Goal: Information Seeking & Learning: Find specific fact

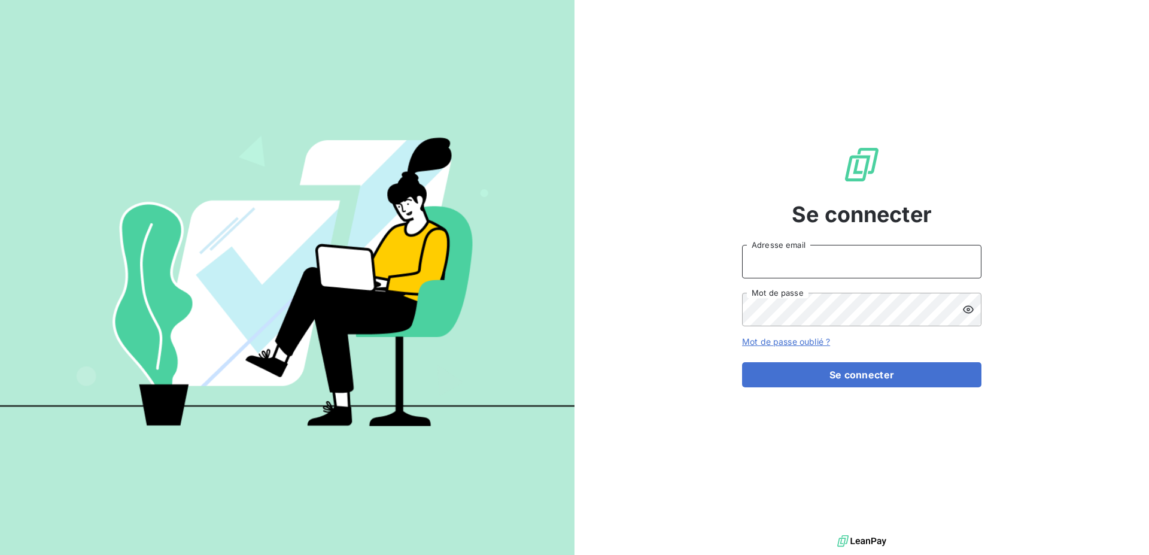
click at [822, 255] on input "Adresse email" at bounding box center [861, 261] width 239 height 33
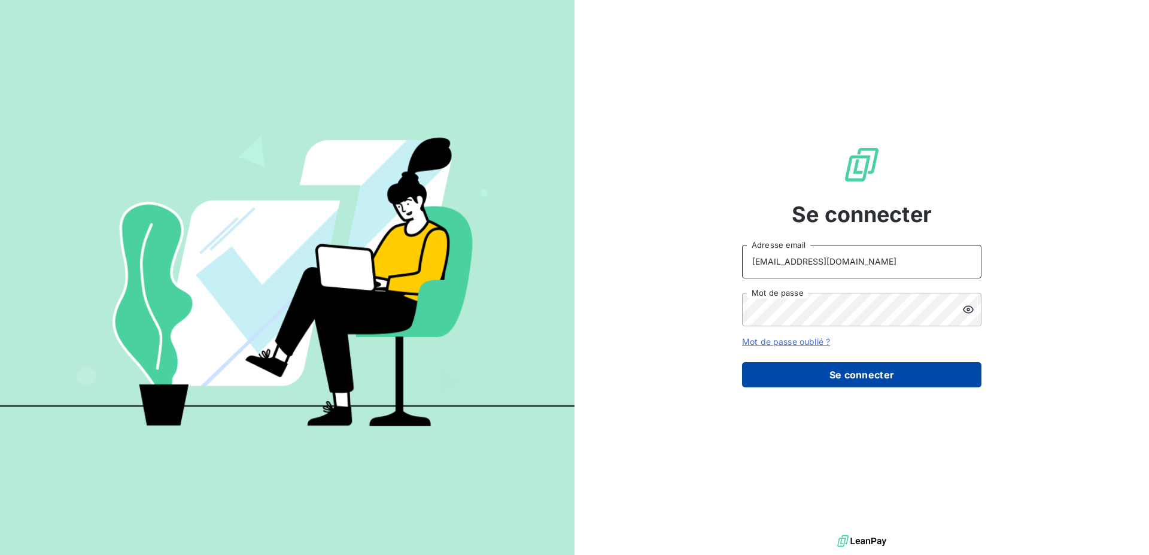
type input "raf@monier-environnement.com"
click at [824, 378] on button "Se connecter" at bounding box center [861, 374] width 239 height 25
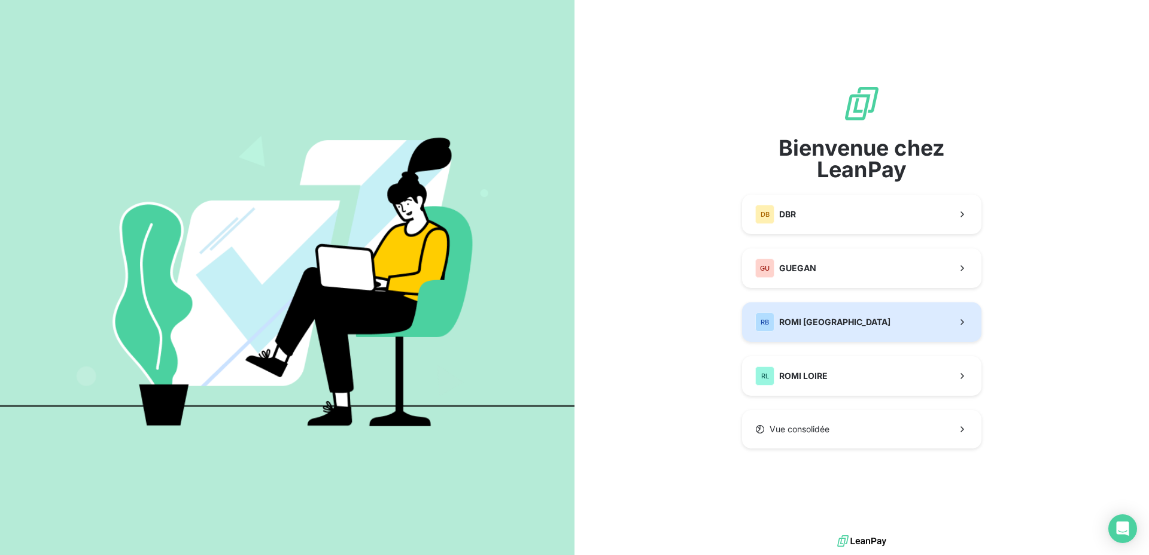
click at [826, 328] on div "RB ROMI BRETAGNE" at bounding box center [822, 321] width 135 height 19
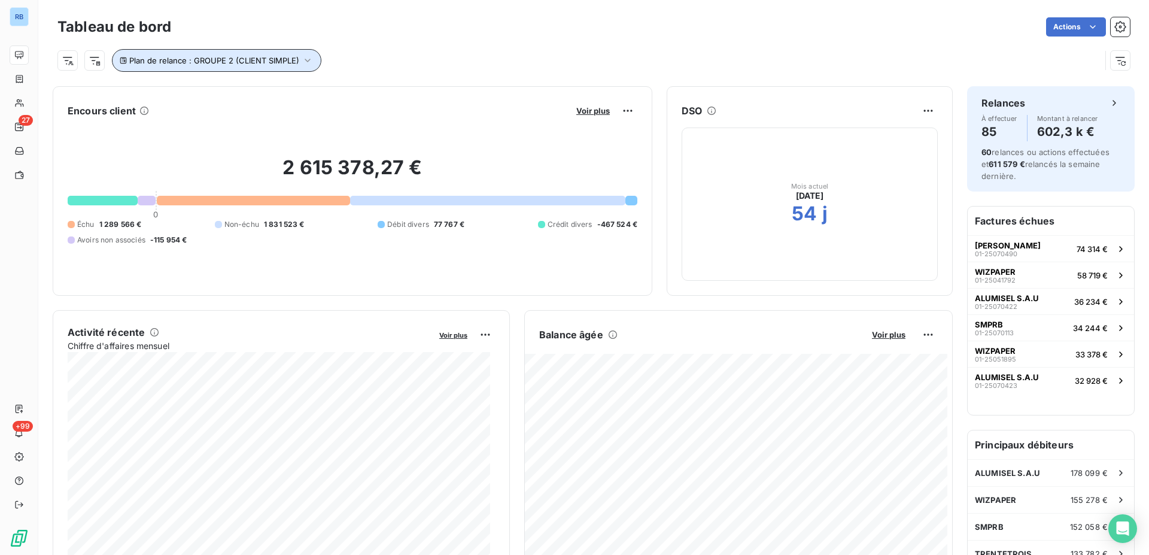
click at [307, 59] on icon "button" at bounding box center [307, 60] width 12 height 12
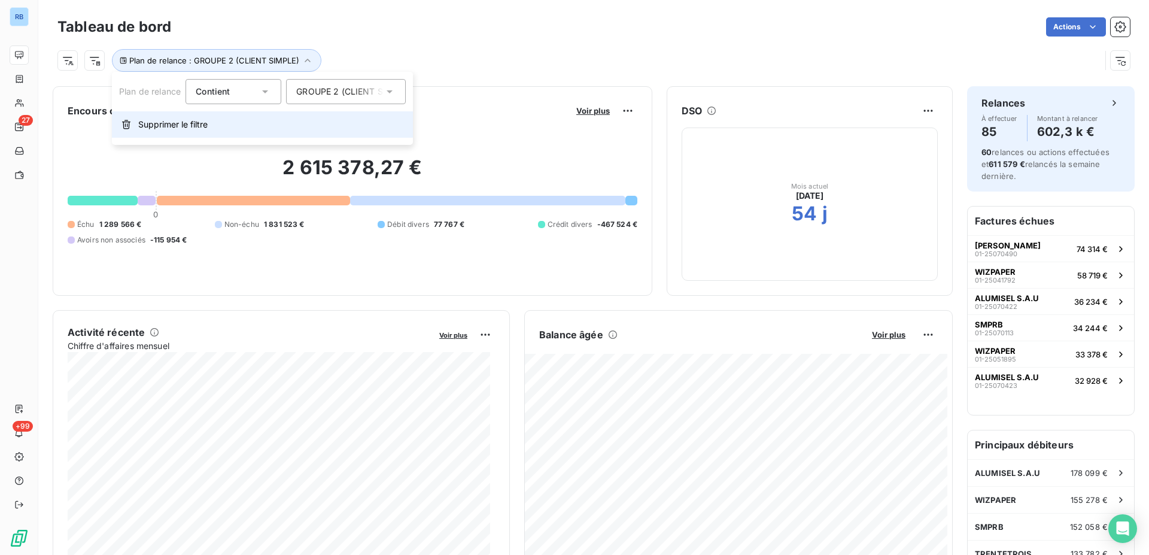
click at [179, 126] on span "Supprimer le filtre" at bounding box center [172, 124] width 69 height 12
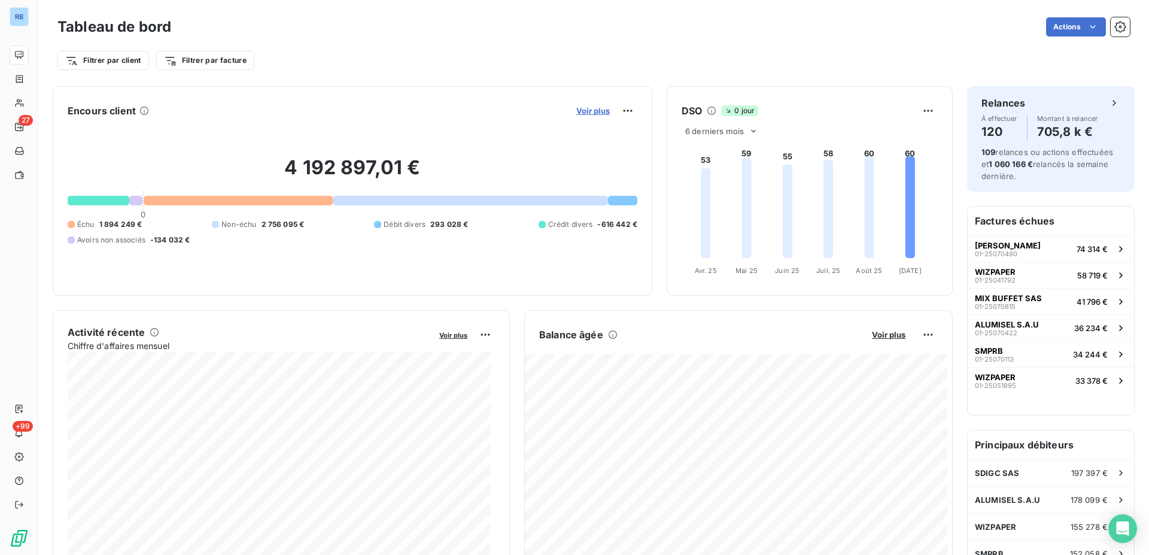
click at [595, 112] on span "Voir plus" at bounding box center [592, 111] width 33 height 10
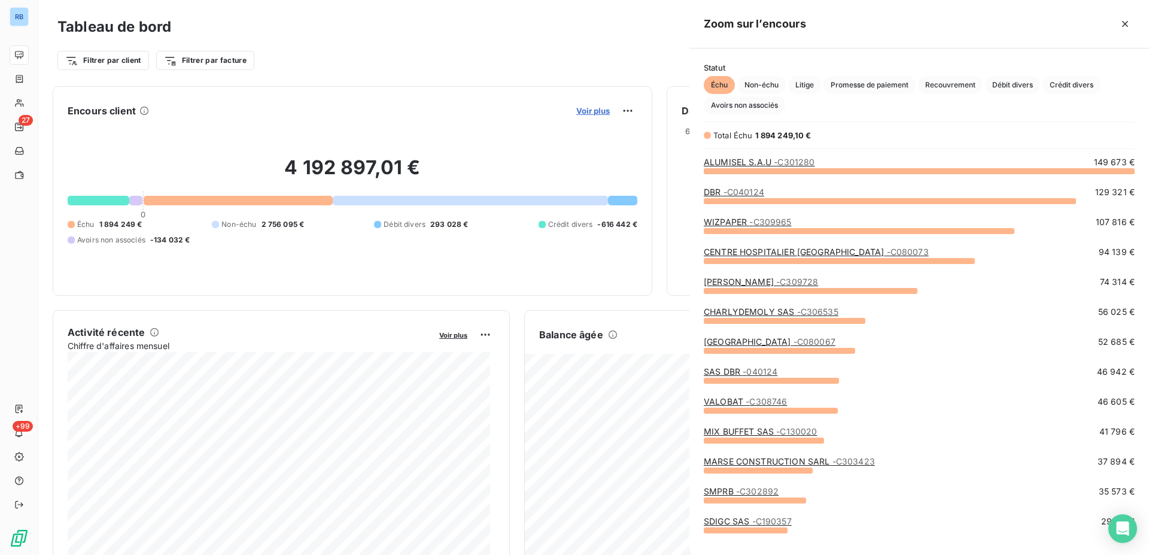
scroll to position [374, 449]
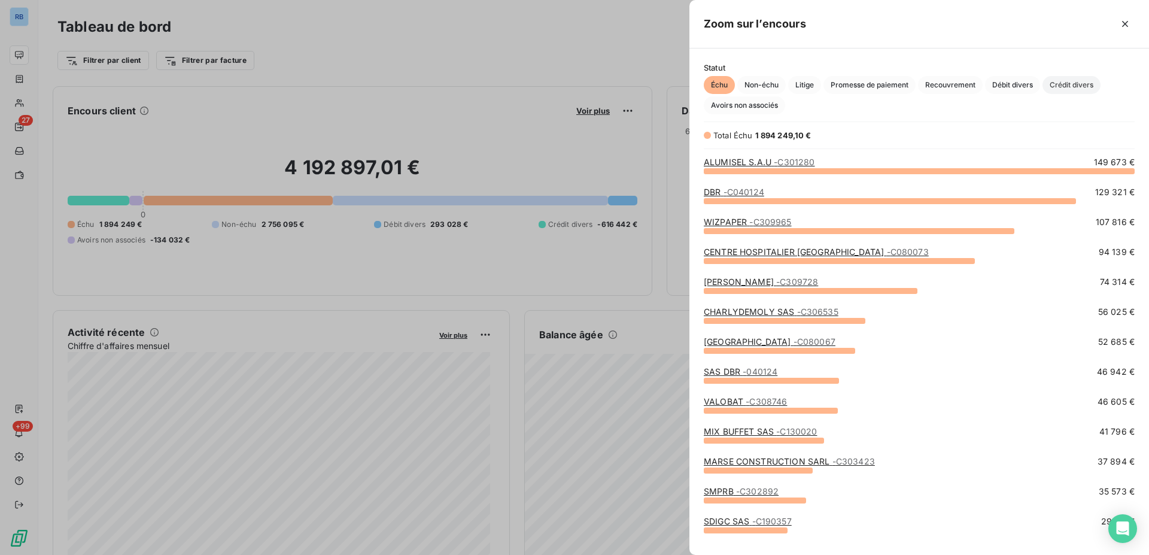
click at [1076, 89] on span "Crédit divers" at bounding box center [1071, 85] width 58 height 18
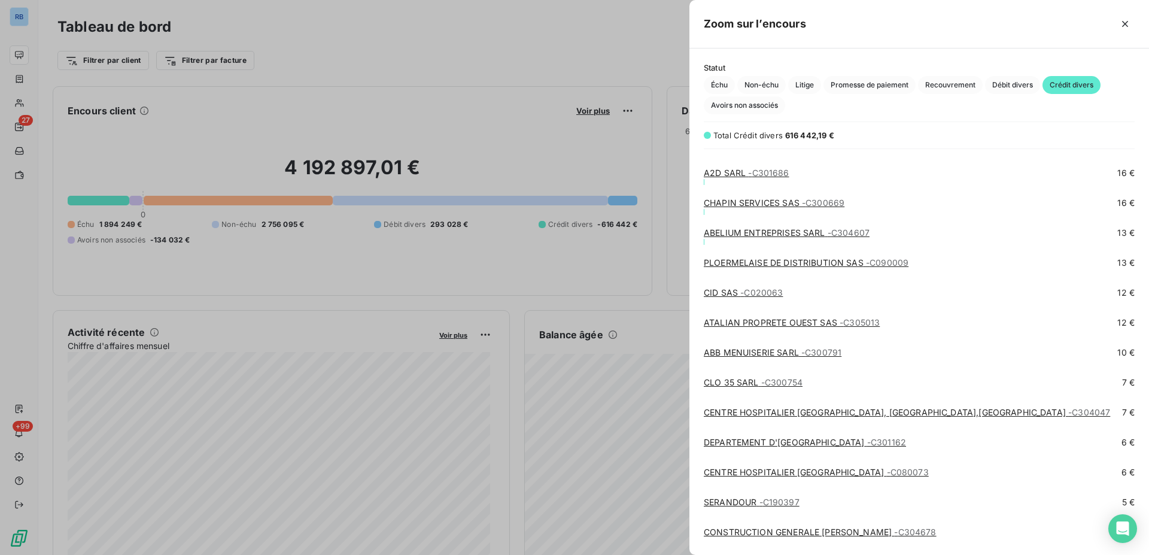
scroll to position [8663, 0]
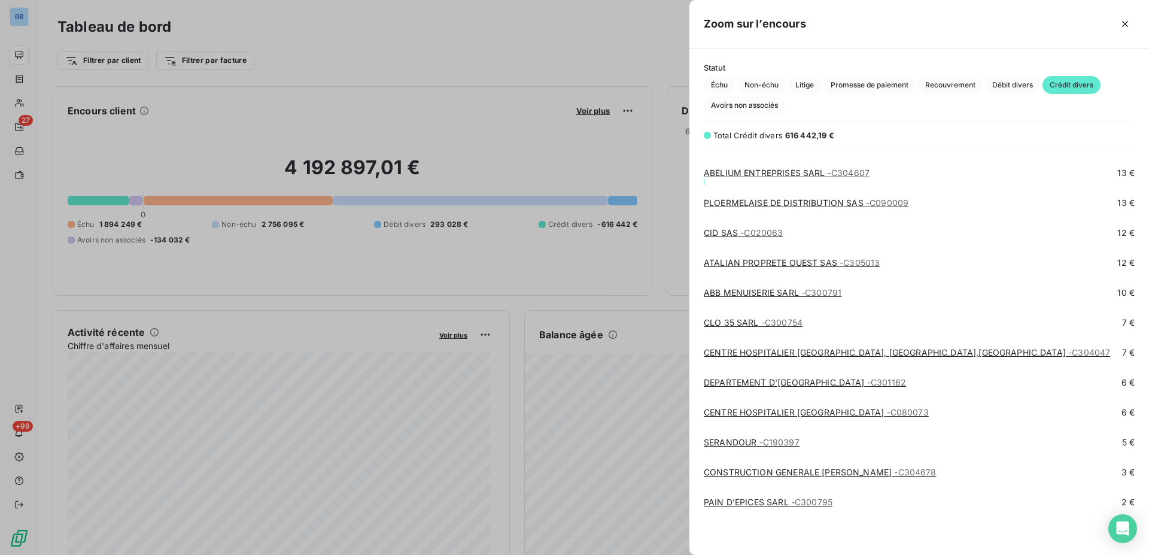
click at [776, 501] on link "PAIN D'EPICES SARL - C300795" at bounding box center [767, 501] width 129 height 10
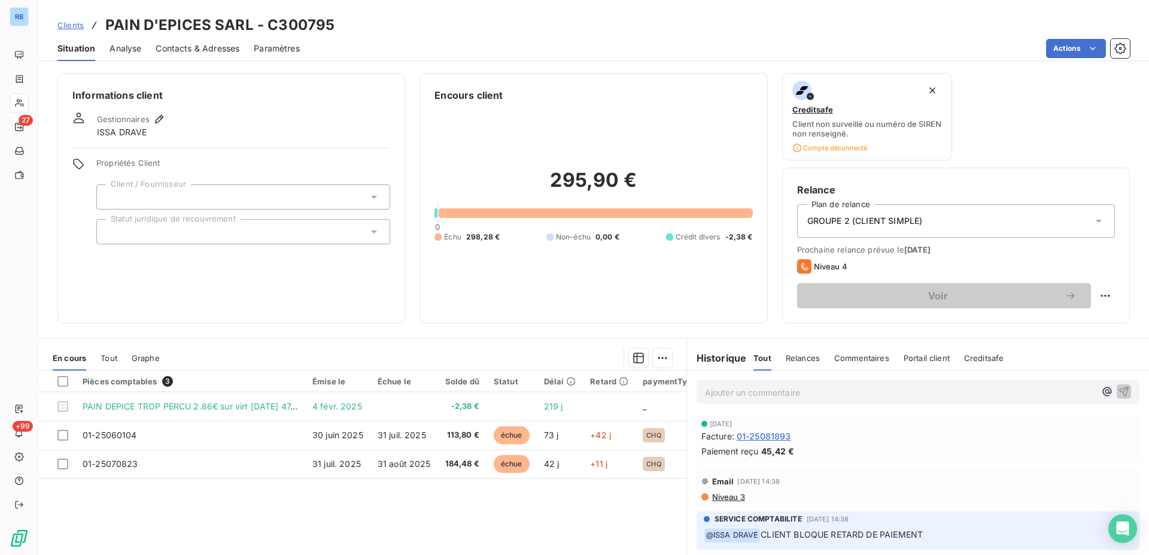
click at [725, 498] on span "Niveau 3" at bounding box center [728, 497] width 34 height 10
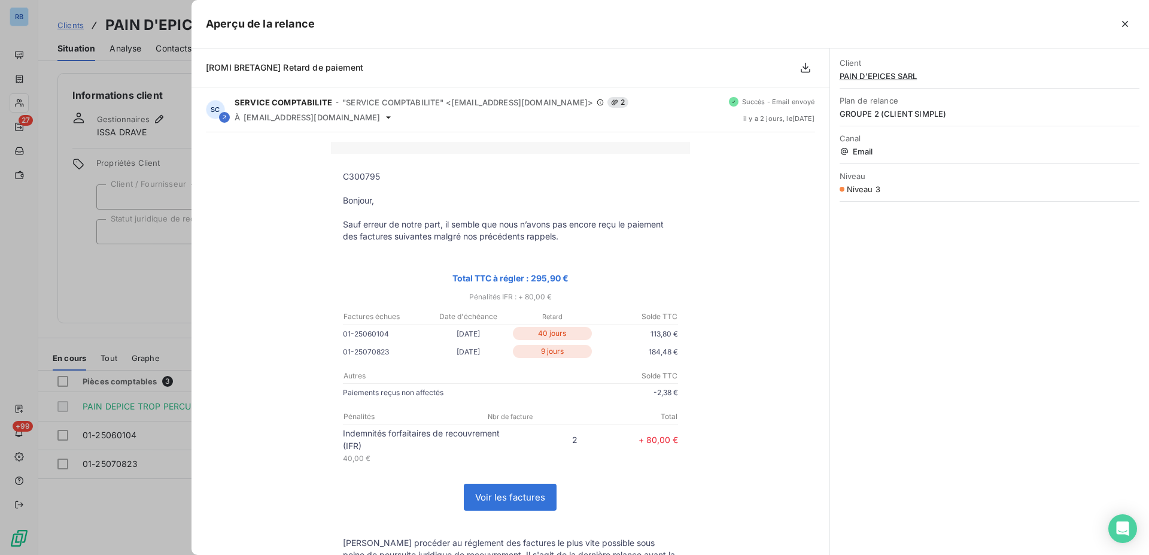
click at [171, 127] on div at bounding box center [574, 277] width 1149 height 555
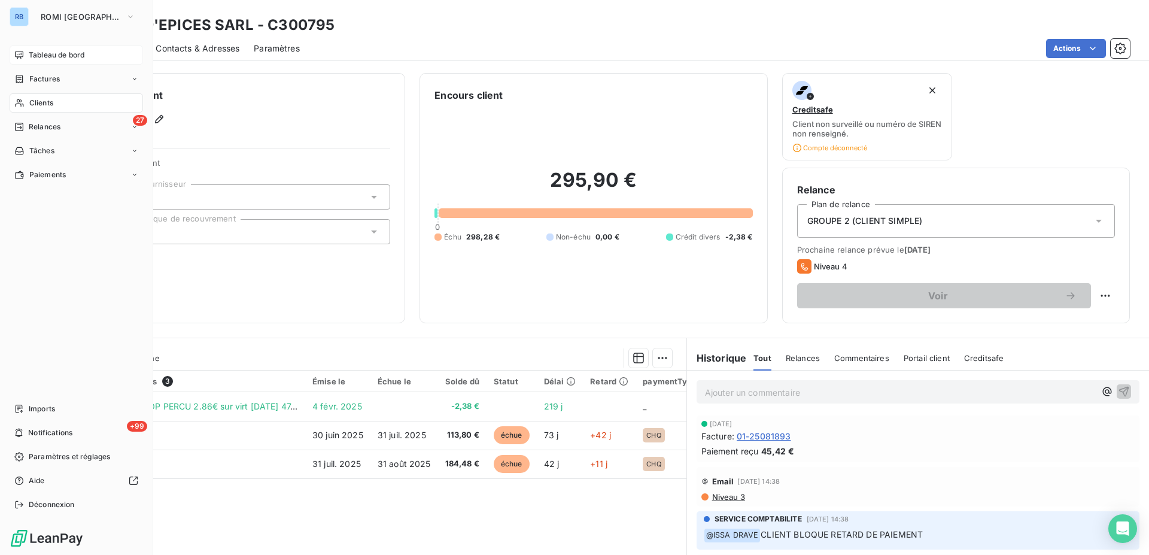
click at [49, 57] on span "Tableau de bord" at bounding box center [57, 55] width 56 height 11
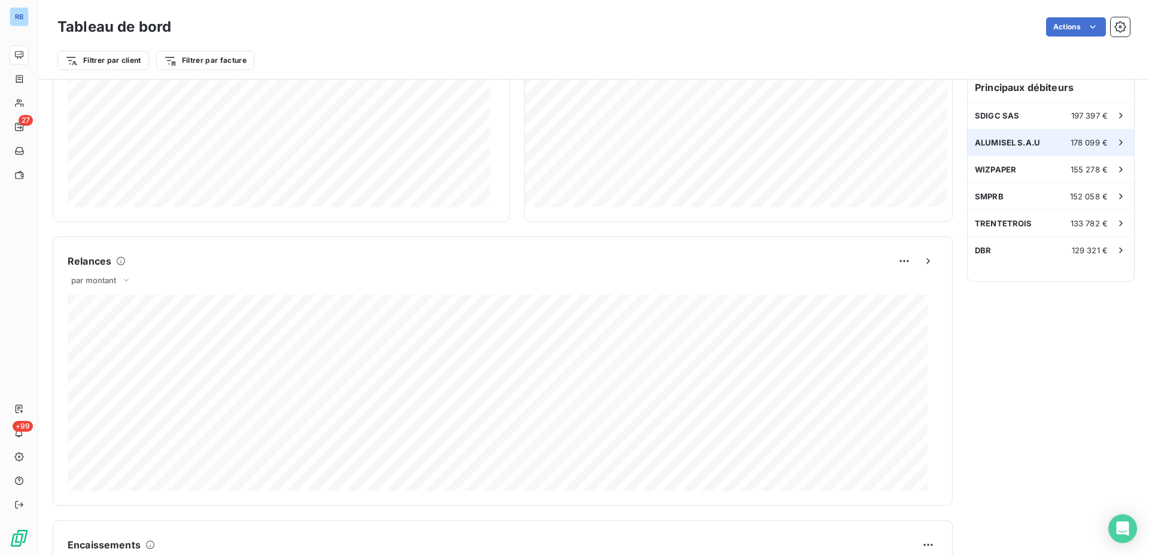
scroll to position [367, 0]
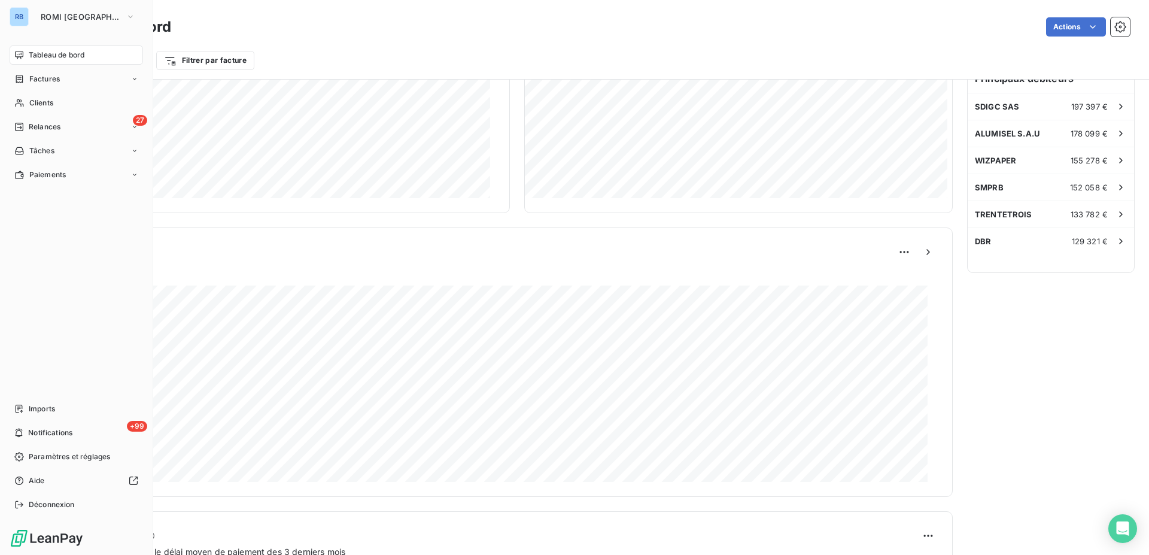
click at [58, 58] on span "Tableau de bord" at bounding box center [57, 55] width 56 height 11
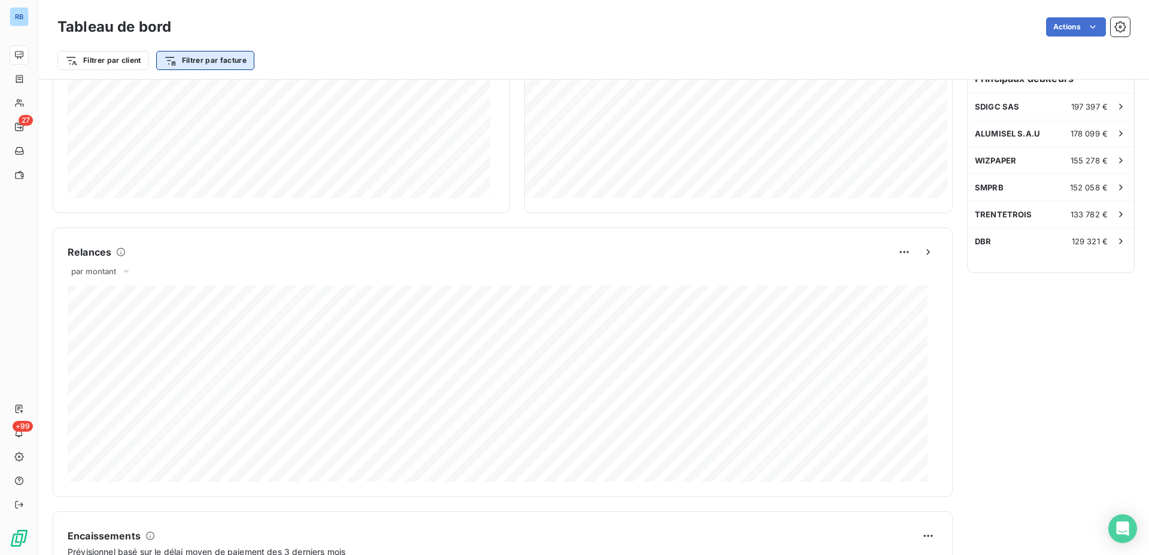
click at [174, 62] on html "RB 27 +99 Tableau de bord Actions Filtrer par client Filtrer par facture Encour…" at bounding box center [574, 277] width 1149 height 555
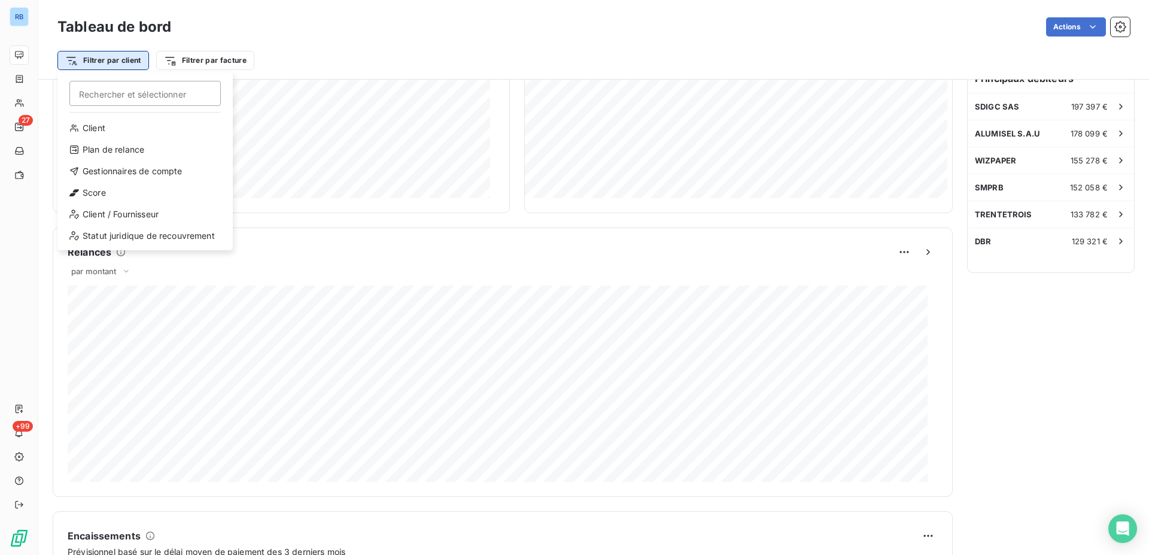
click at [77, 65] on html "RB 27 +99 Tableau de bord Actions Filtrer par client Rechercher et sélectionner…" at bounding box center [574, 277] width 1149 height 555
click at [118, 148] on div "Plan de relance" at bounding box center [145, 149] width 166 height 19
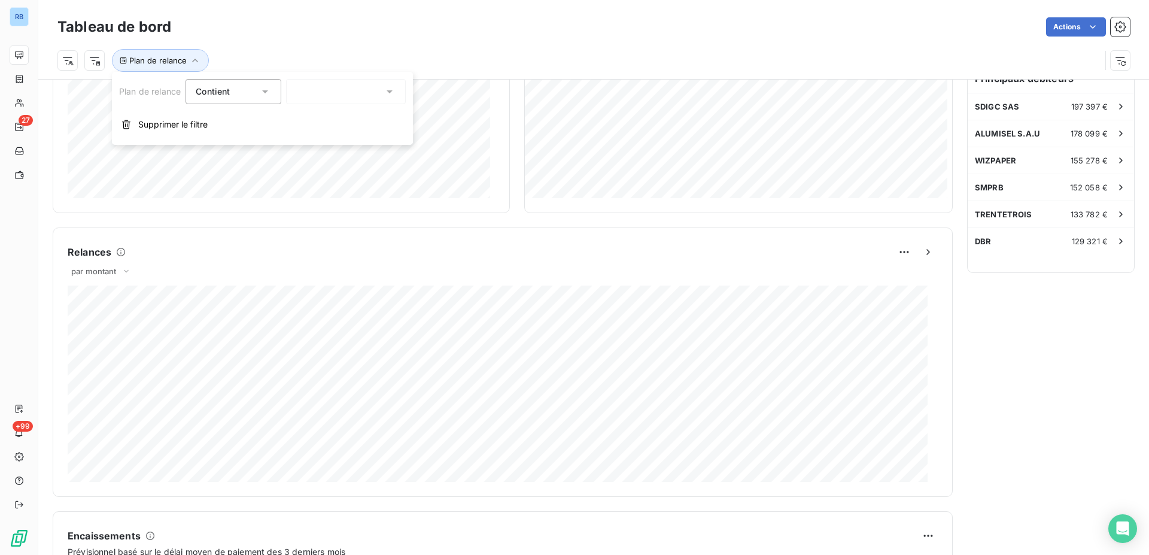
click at [388, 90] on icon at bounding box center [389, 92] width 12 height 12
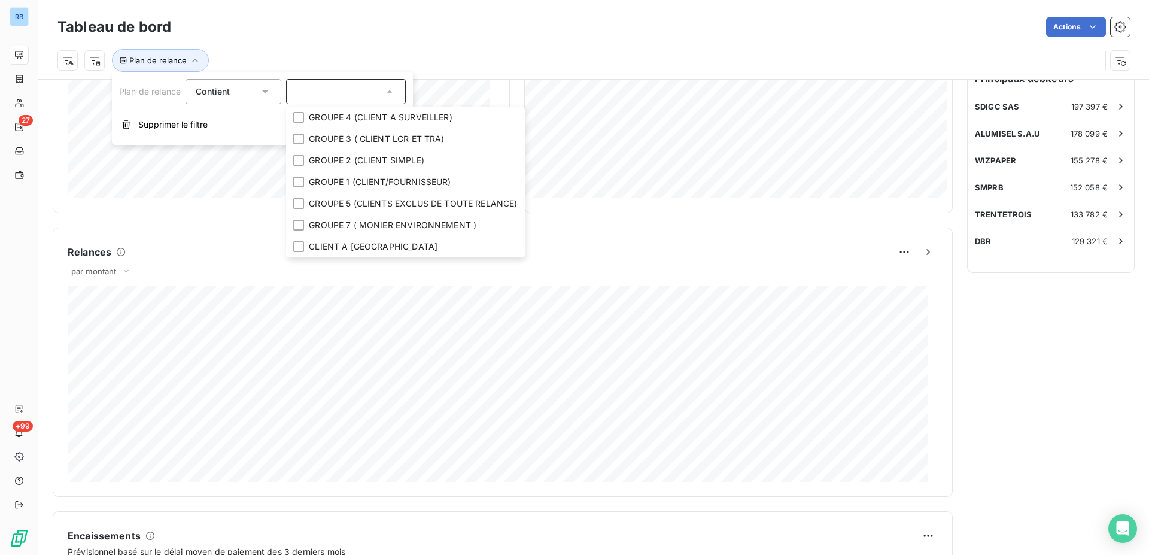
click at [488, 32] on div "Actions" at bounding box center [657, 26] width 944 height 19
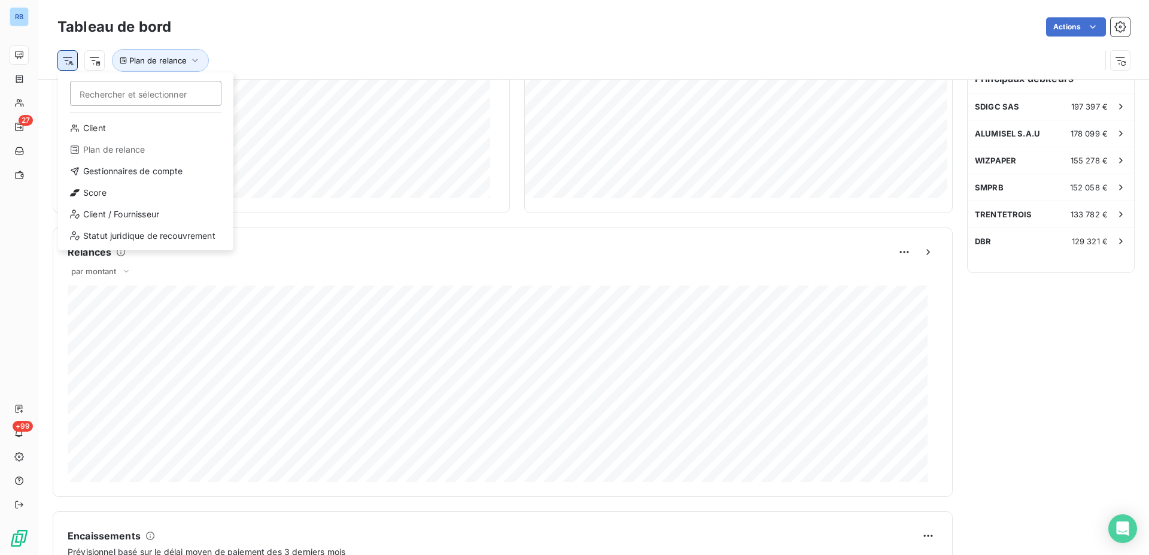
click at [69, 59] on html "RB 27 +99 Tableau de bord Actions Rechercher et sélectionner Client Plan de rel…" at bounding box center [574, 277] width 1149 height 555
click at [97, 65] on html "RB 27 +99 Tableau de bord Actions Rechercher et sélectionner Client Plan de rel…" at bounding box center [574, 277] width 1149 height 555
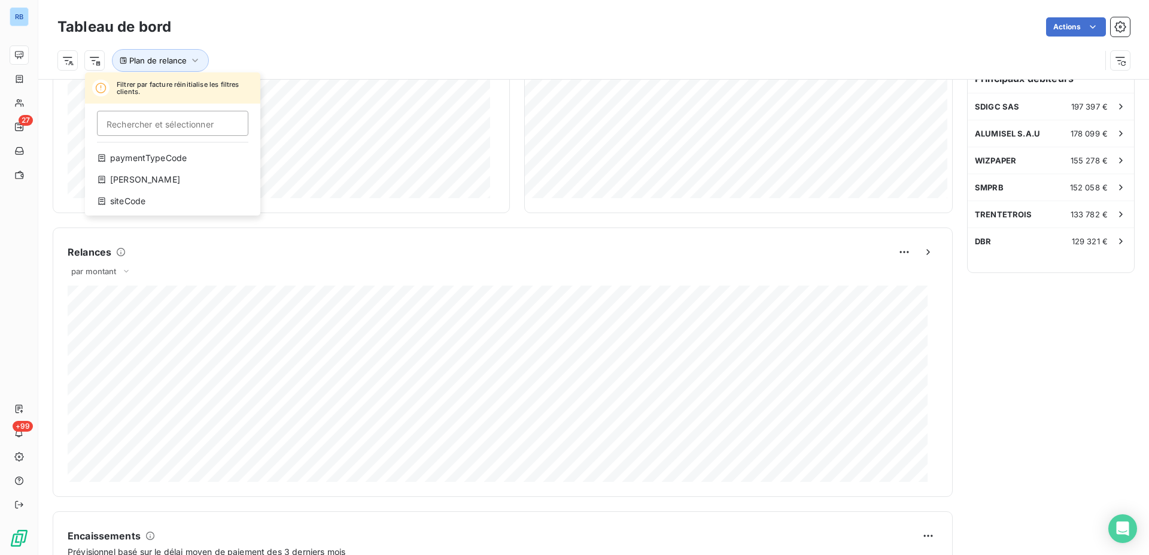
click at [97, 65] on html "RB 27 +99 Tableau de bord Actions Filtrer par facture réinitialise les filtres …" at bounding box center [574, 277] width 1149 height 555
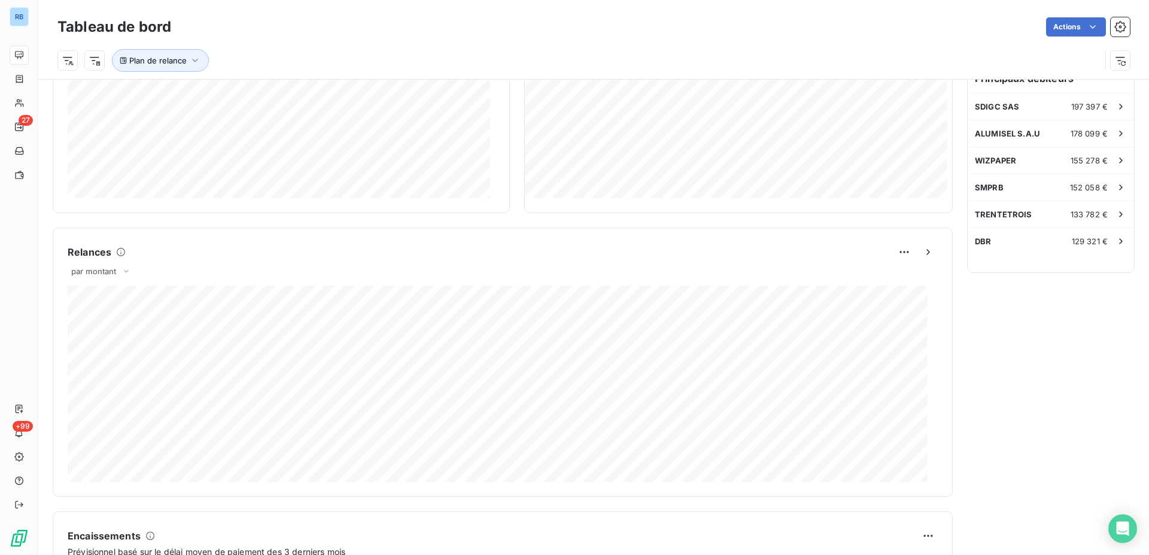
click at [190, 63] on html "RB 27 +99 Tableau de bord Actions Plan de relance Encours client Voir plus 4 19…" at bounding box center [574, 277] width 1149 height 555
click at [191, 61] on icon "button" at bounding box center [195, 60] width 12 height 12
click at [145, 130] on button "Supprimer le filtre" at bounding box center [262, 124] width 301 height 26
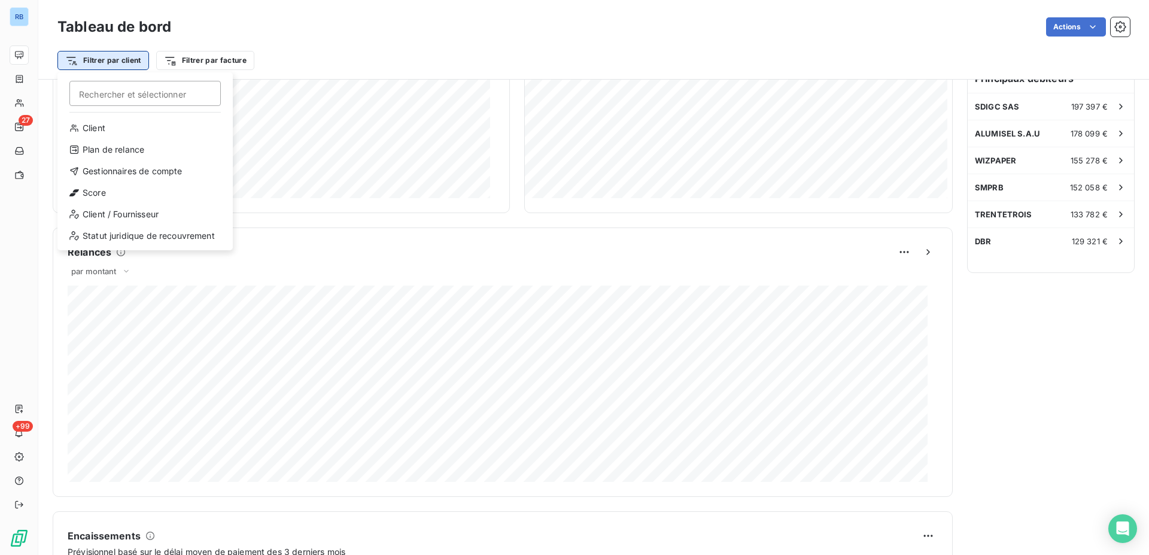
click at [115, 63] on html "RB 27 +99 Tableau de bord Actions Filtrer par client Rechercher et sélectionner…" at bounding box center [574, 277] width 1149 height 555
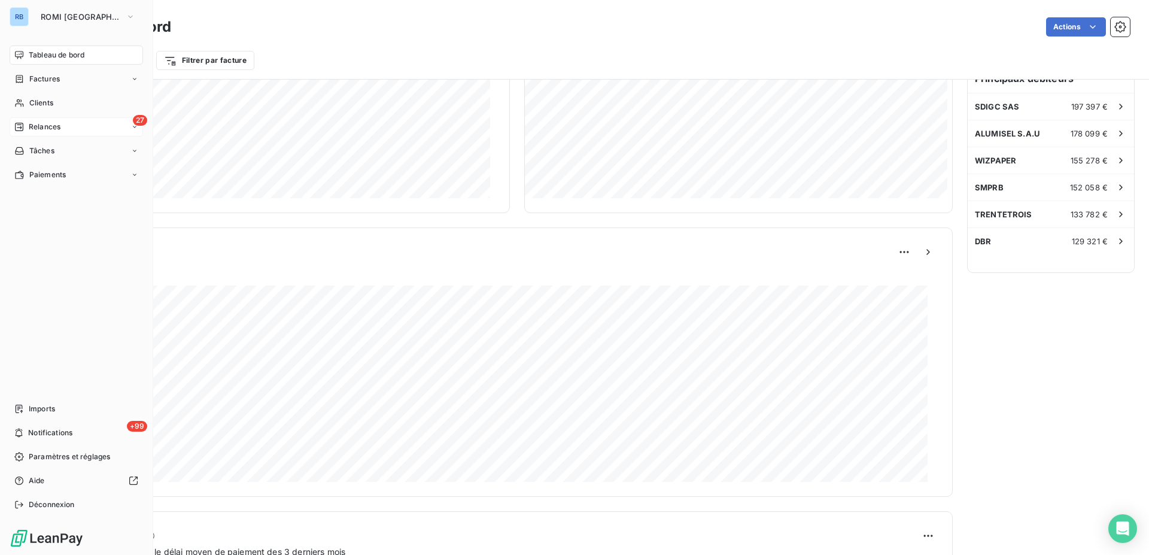
click at [29, 130] on span "Relances" at bounding box center [45, 126] width 32 height 11
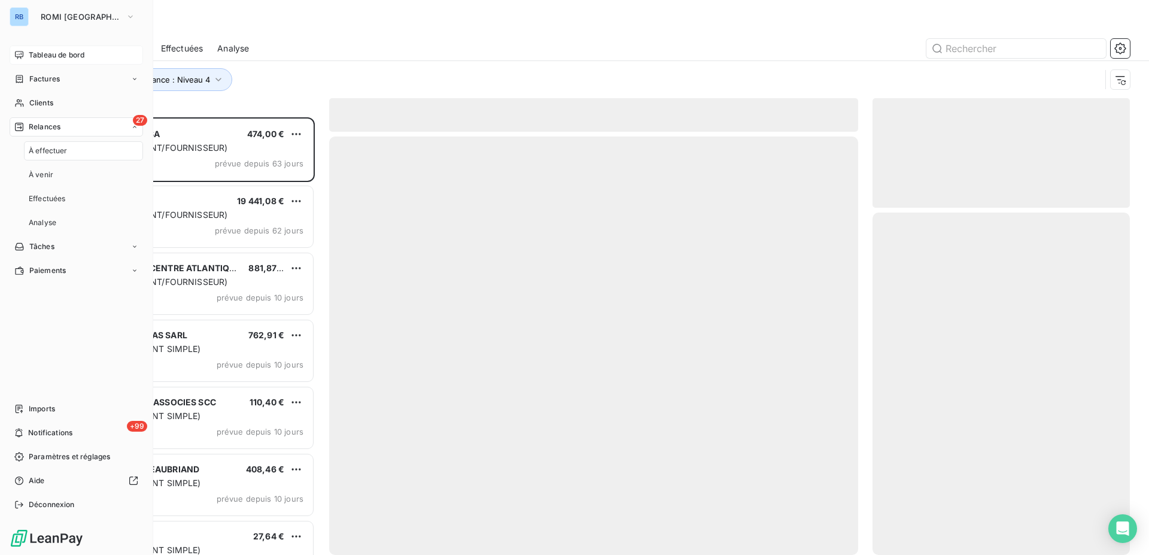
scroll to position [427, 247]
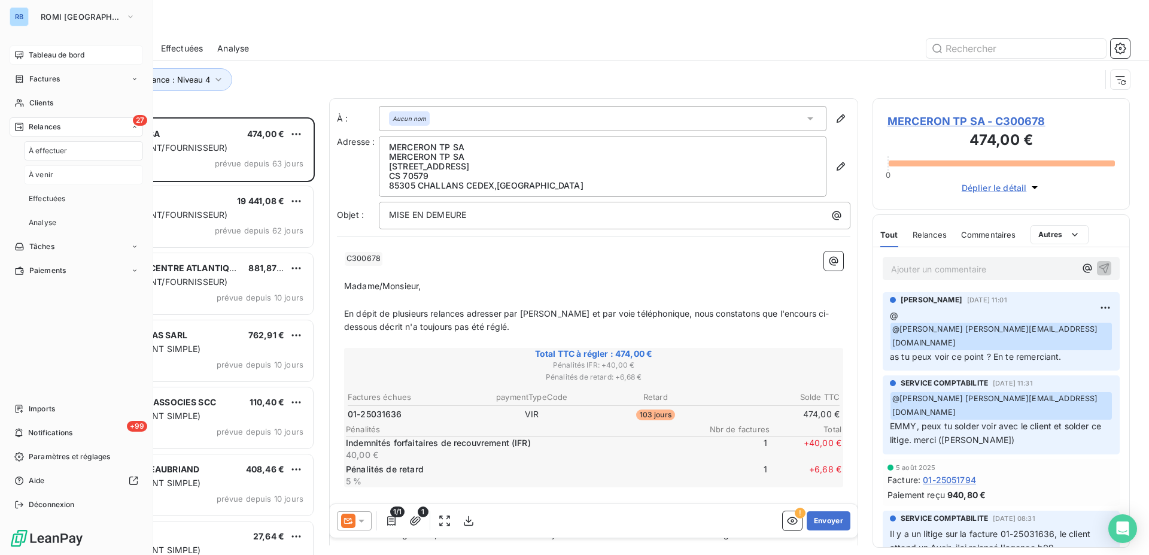
click at [47, 177] on span "À venir" at bounding box center [41, 174] width 25 height 11
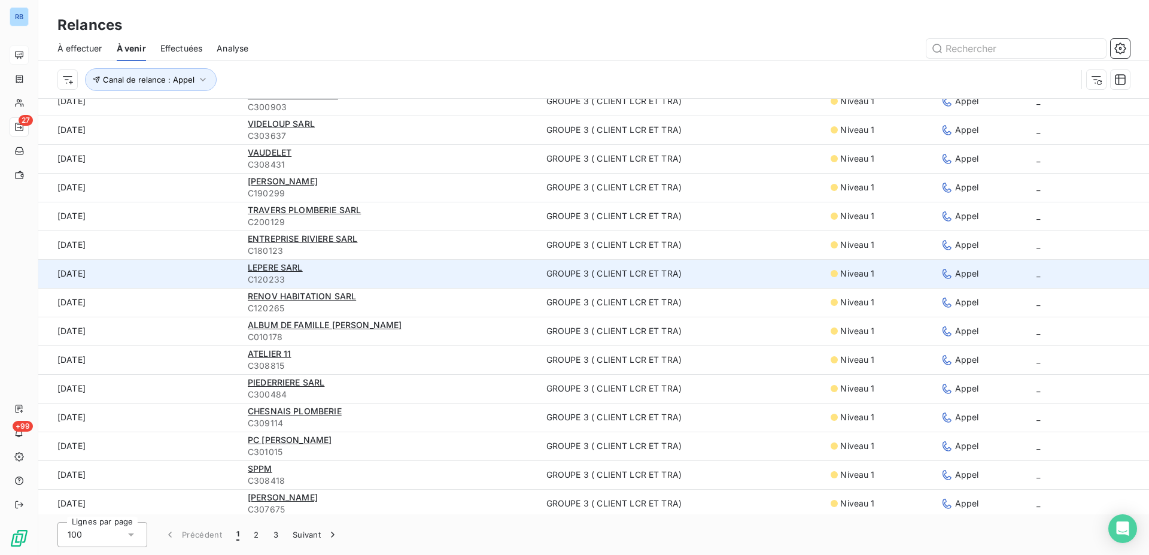
scroll to position [2438, 0]
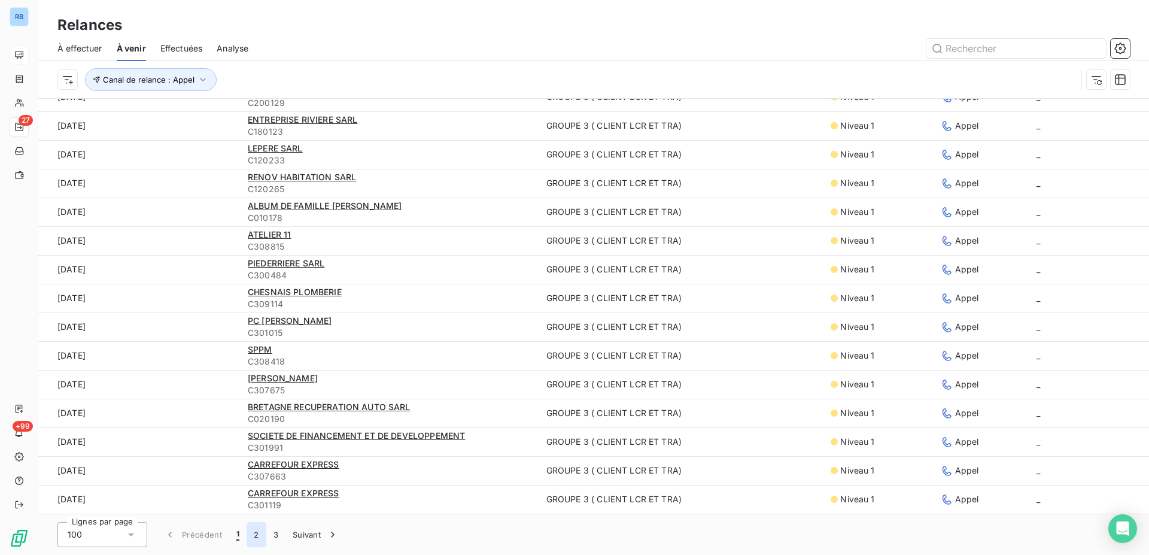
click at [258, 538] on button "2" at bounding box center [255, 534] width 19 height 25
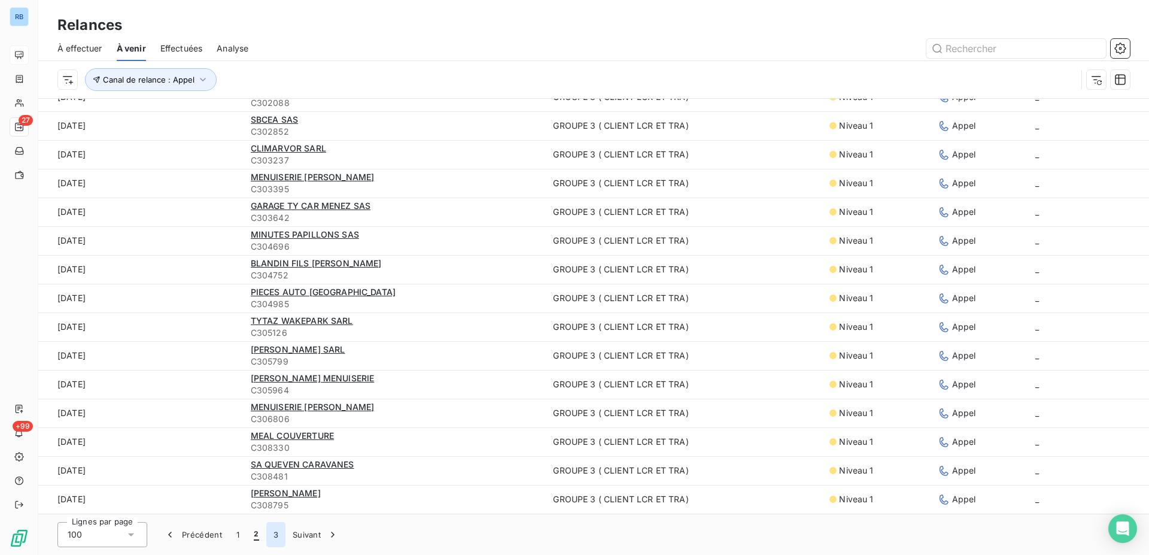
click at [273, 538] on button "3" at bounding box center [275, 534] width 19 height 25
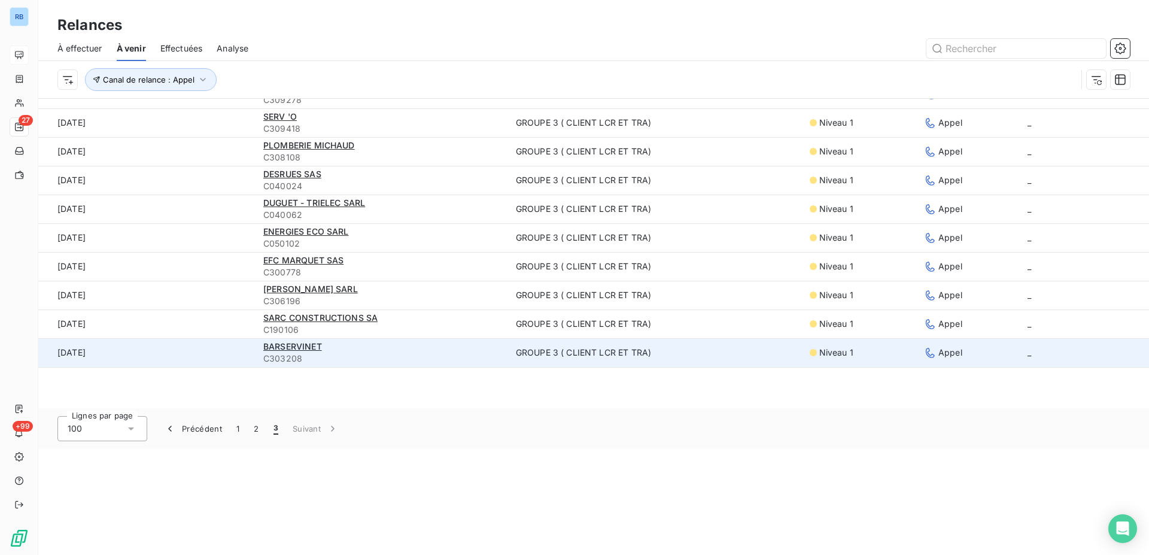
scroll to position [0, 0]
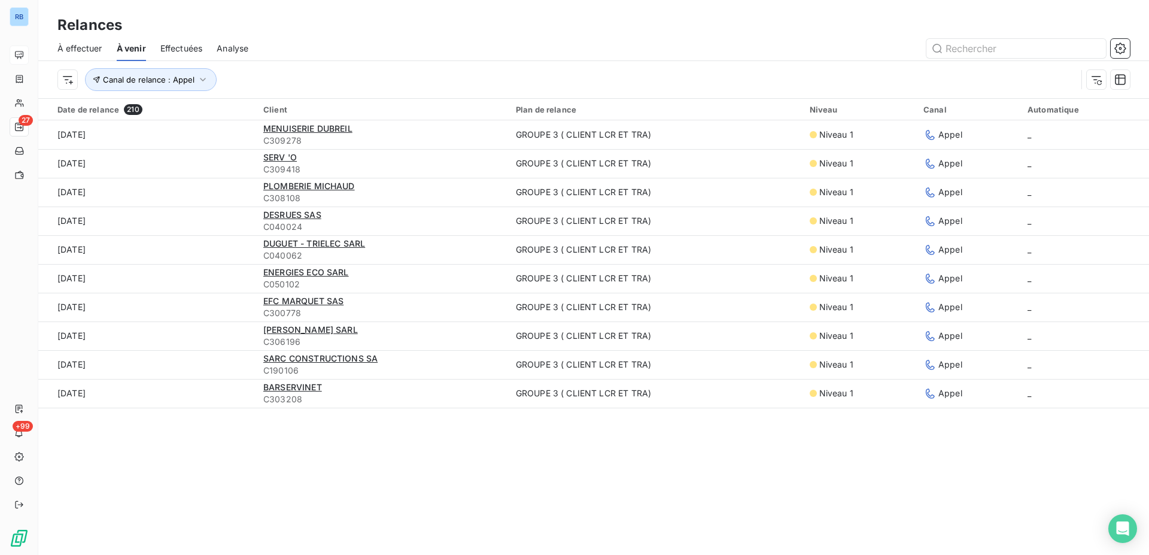
click at [71, 47] on span "À effectuer" at bounding box center [79, 48] width 45 height 12
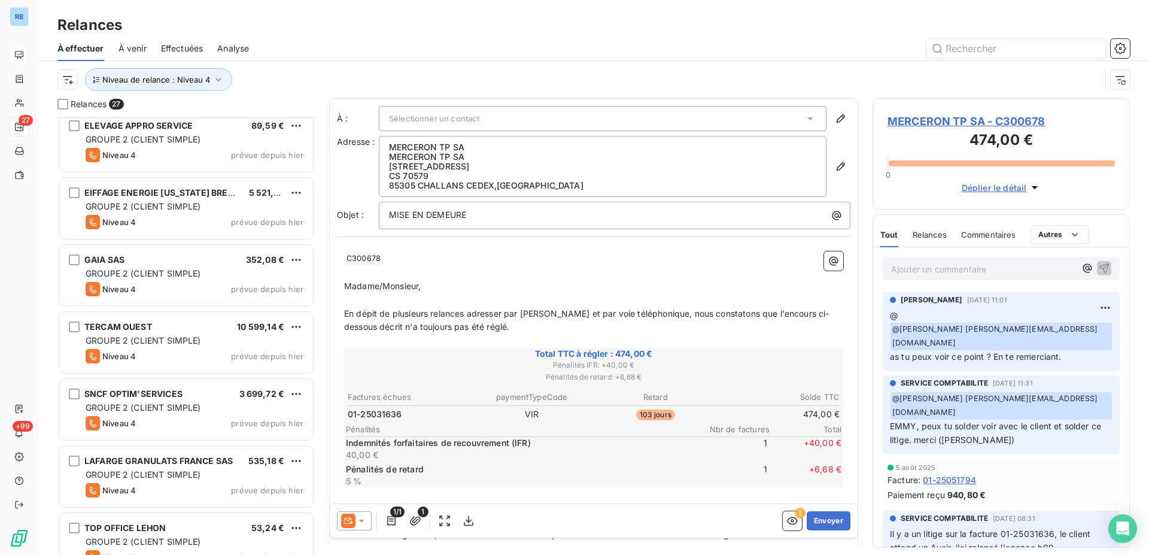
scroll to position [1372, 0]
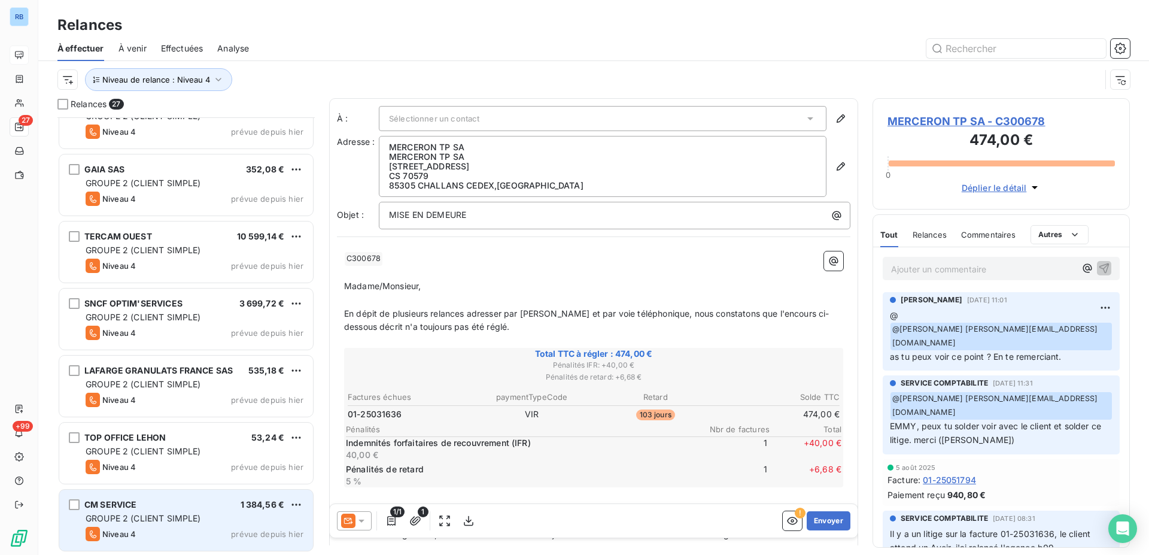
click at [142, 520] on span "GROUPE 2 (CLIENT SIMPLE)" at bounding box center [143, 518] width 115 height 10
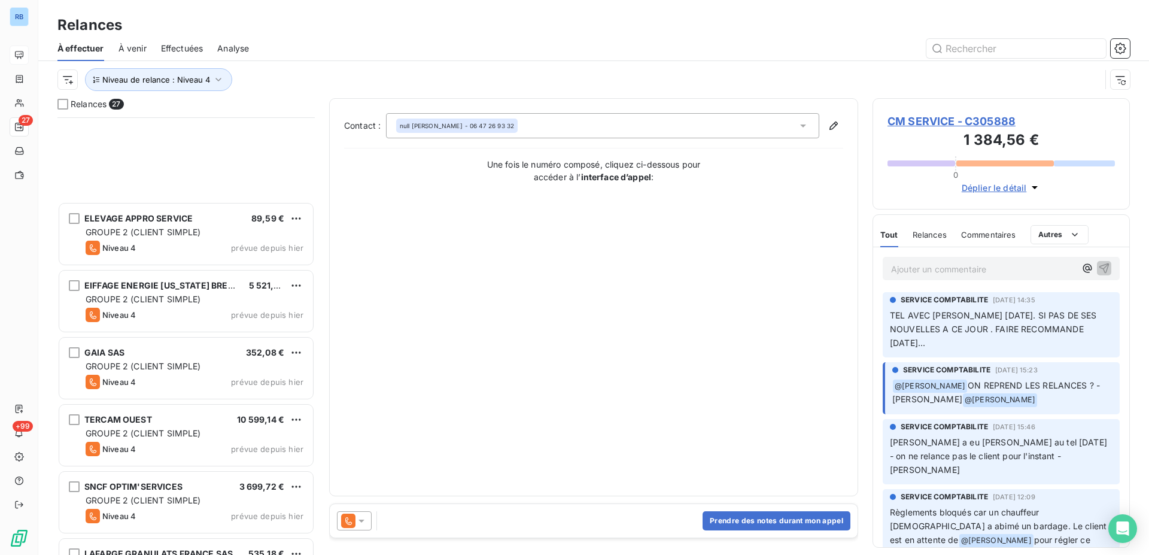
scroll to position [1372, 0]
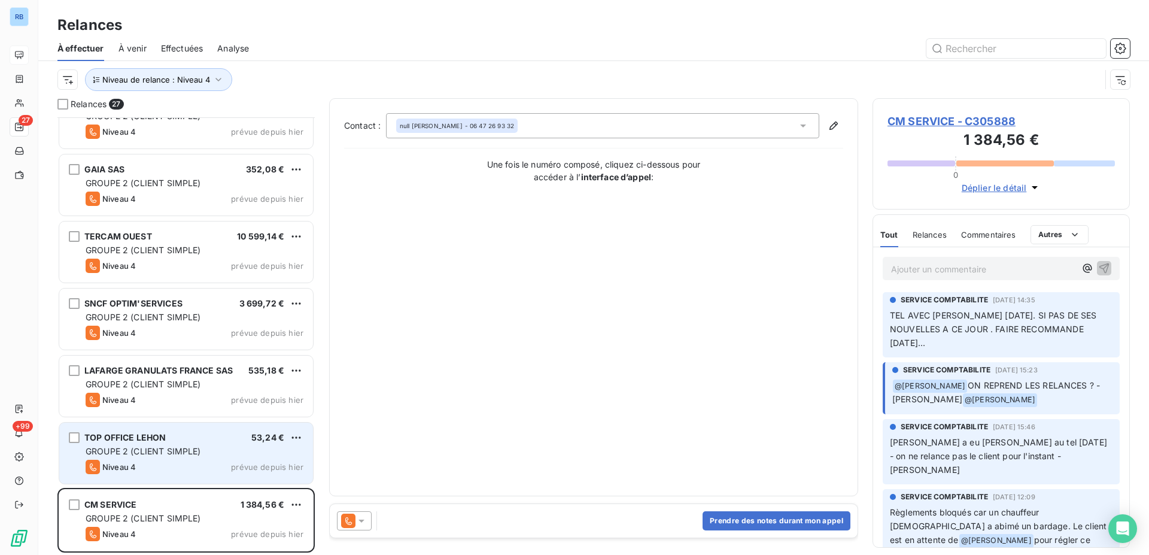
click at [241, 457] on span "GROUPE 2 (CLIENT SIMPLE)" at bounding box center [195, 451] width 218 height 12
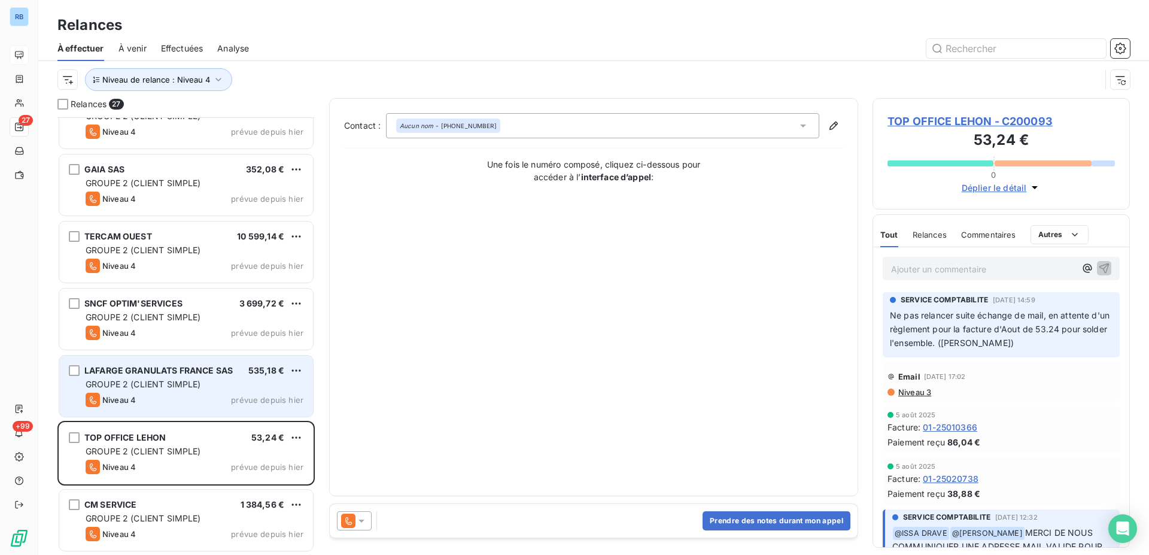
click at [240, 376] on div "LAFARGE GRANULATS FRANCE SAS 535,18 € GROUPE 2 (CLIENT SIMPLE) Niveau 4 prévue …" at bounding box center [186, 385] width 254 height 61
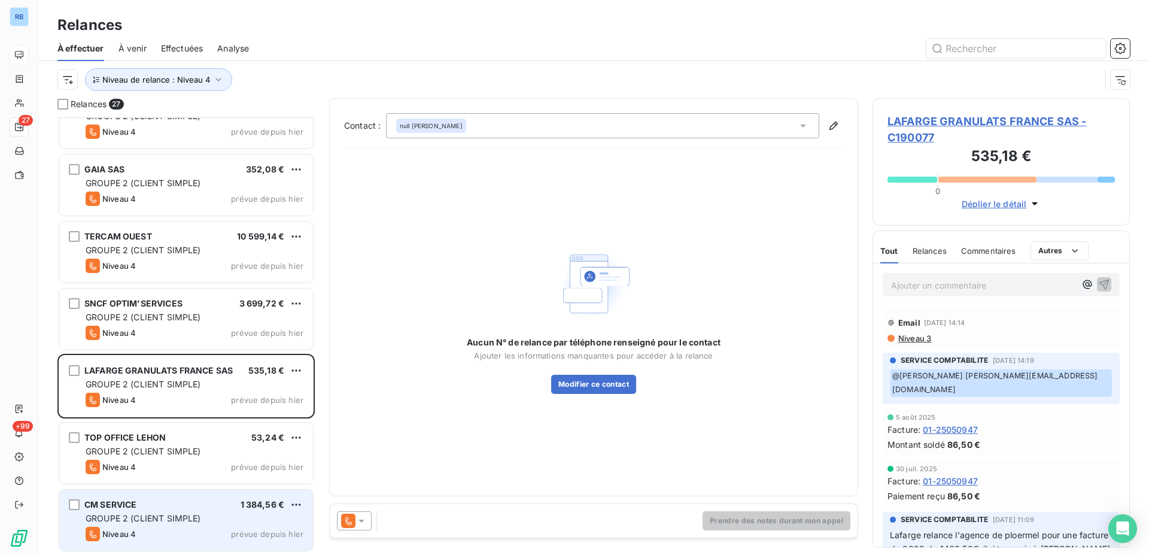
click at [218, 508] on div "CM SERVICE 1 384,56 €" at bounding box center [195, 504] width 218 height 11
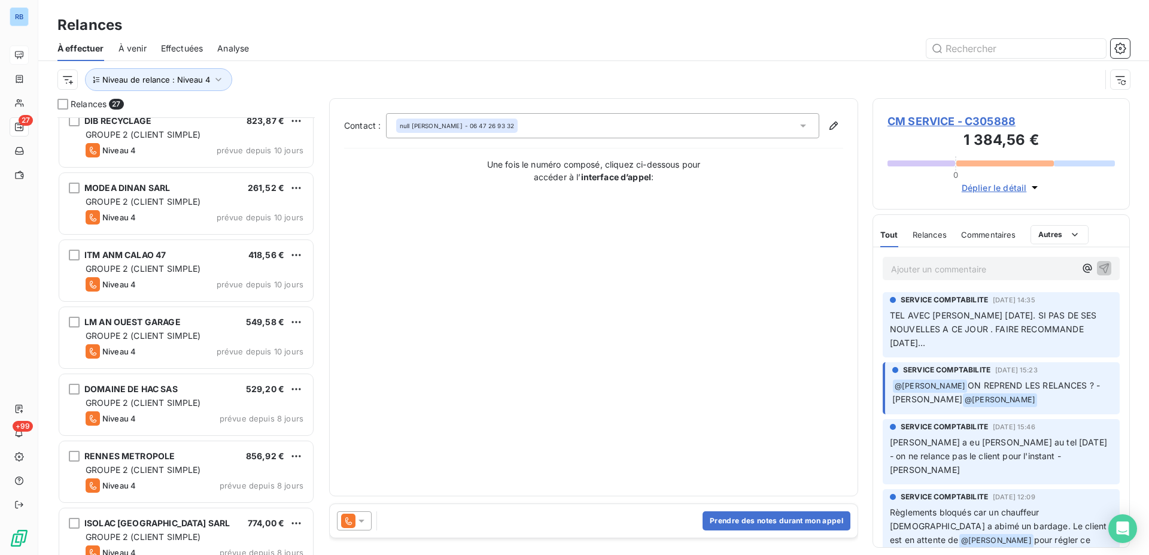
scroll to position [306, 0]
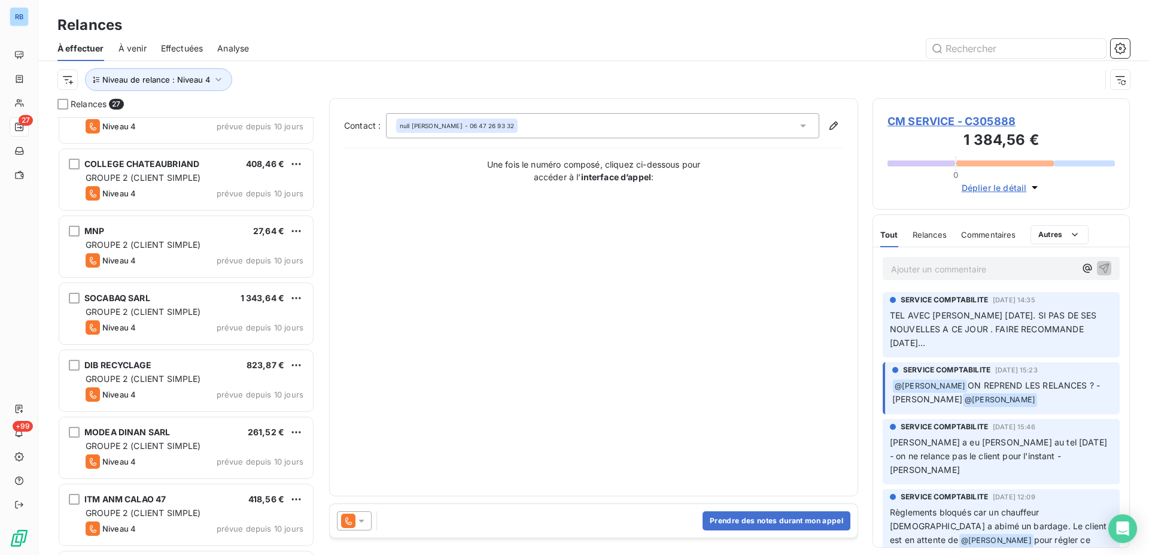
scroll to position [489, 0]
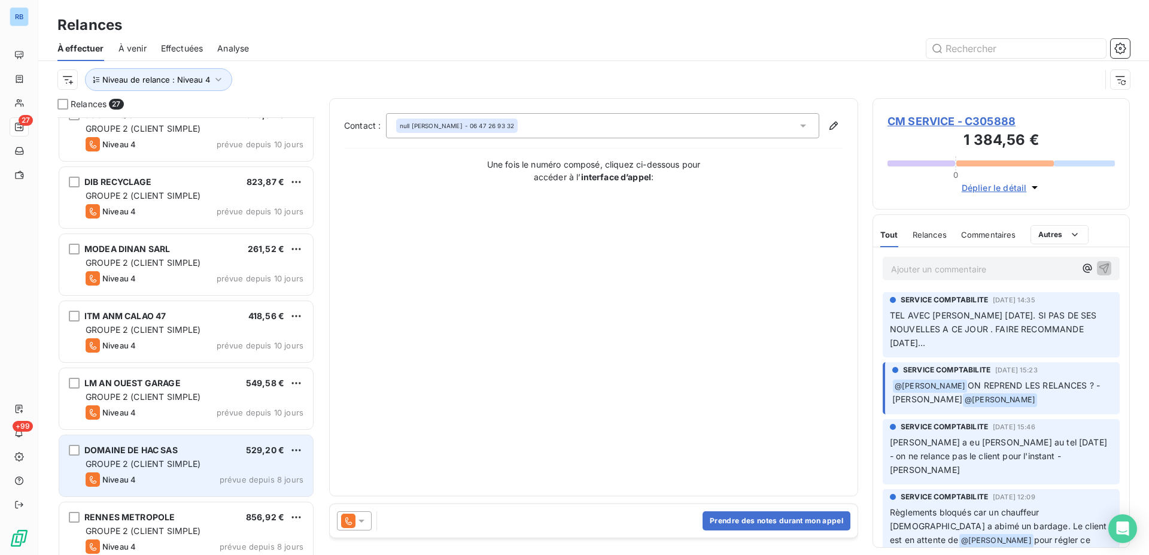
click at [149, 468] on span "GROUPE 2 (CLIENT SIMPLE)" at bounding box center [143, 463] width 115 height 10
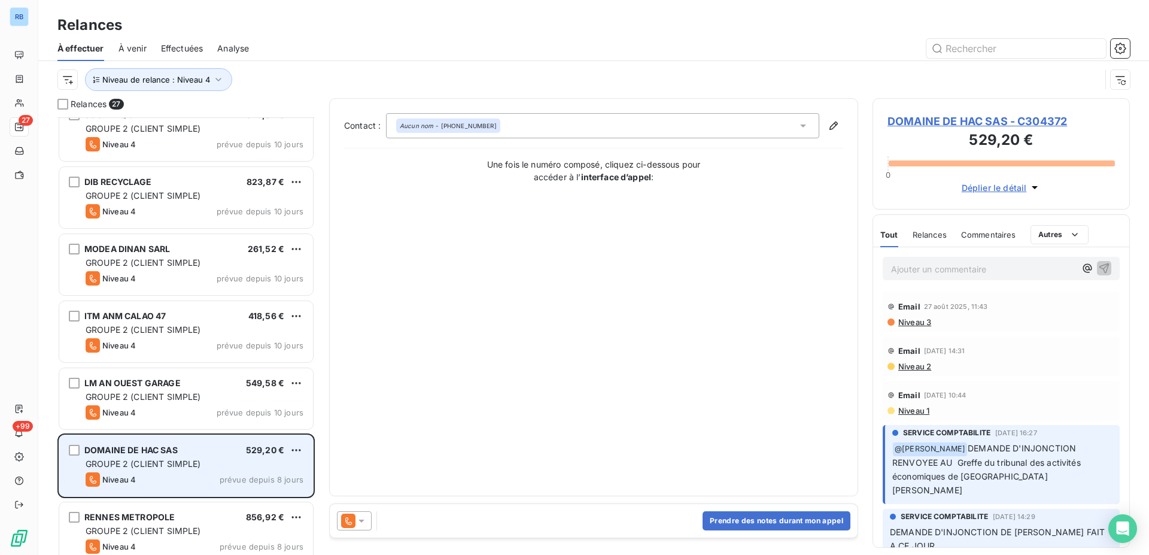
click at [159, 462] on span "GROUPE 2 (CLIENT SIMPLE)" at bounding box center [143, 463] width 115 height 10
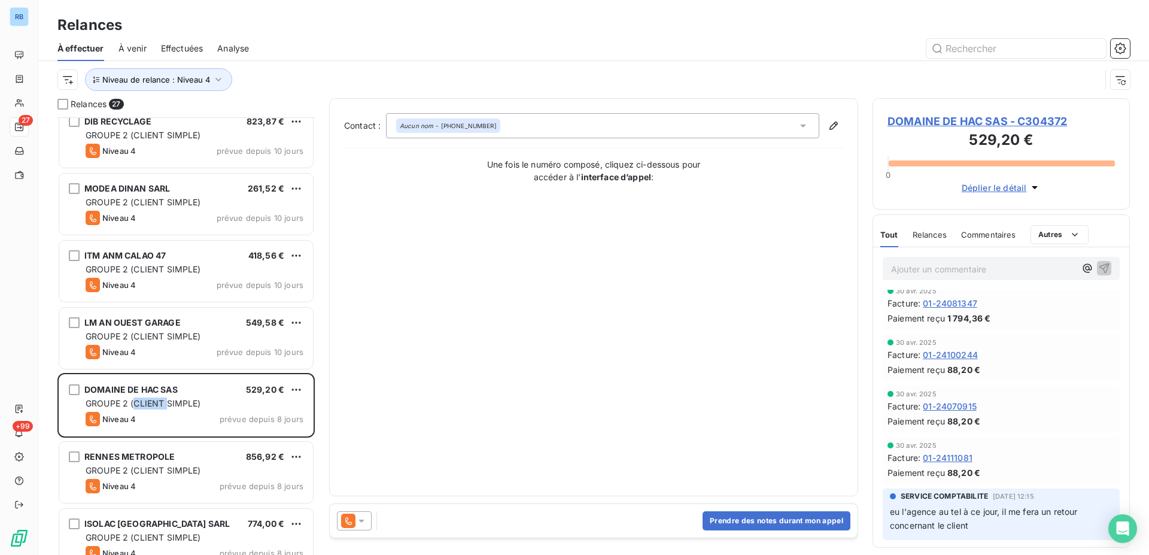
scroll to position [611, 0]
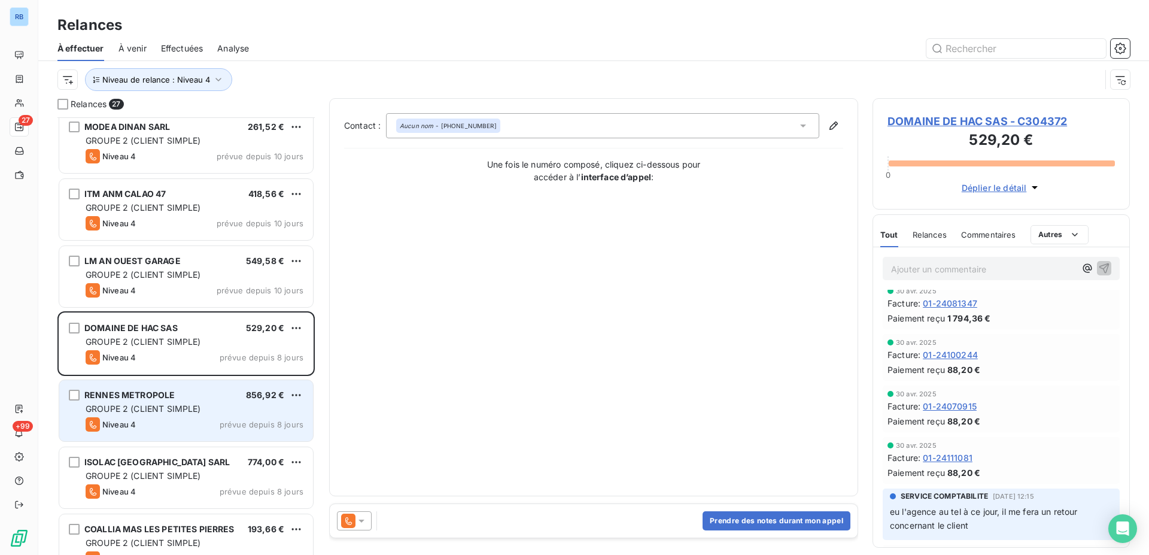
click at [177, 408] on span "GROUPE 2 (CLIENT SIMPLE)" at bounding box center [143, 408] width 115 height 10
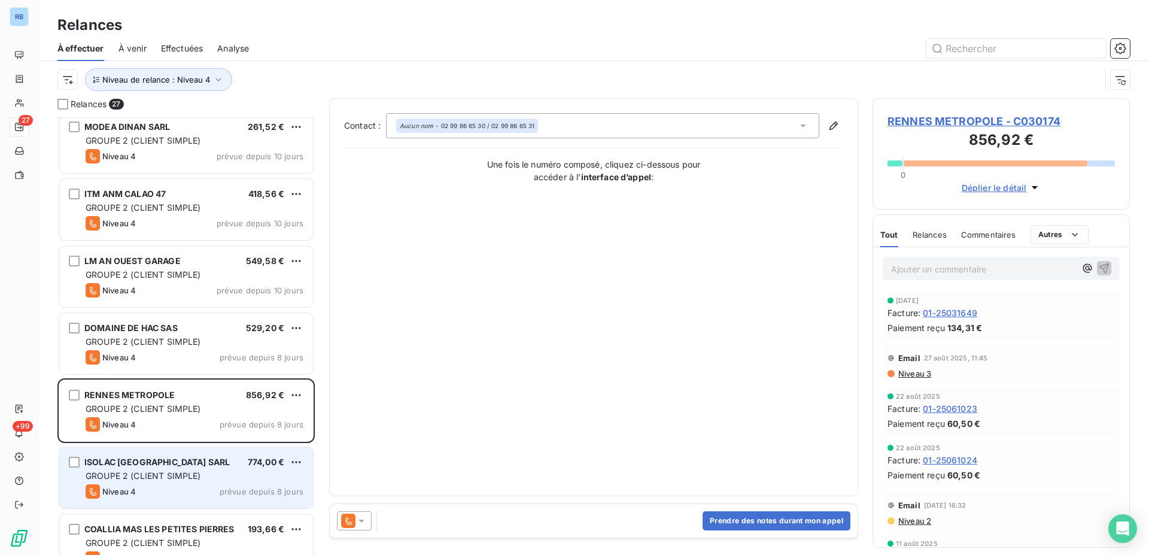
click at [159, 462] on span "ISOLAC [GEOGRAPHIC_DATA] SARL" at bounding box center [156, 461] width 145 height 10
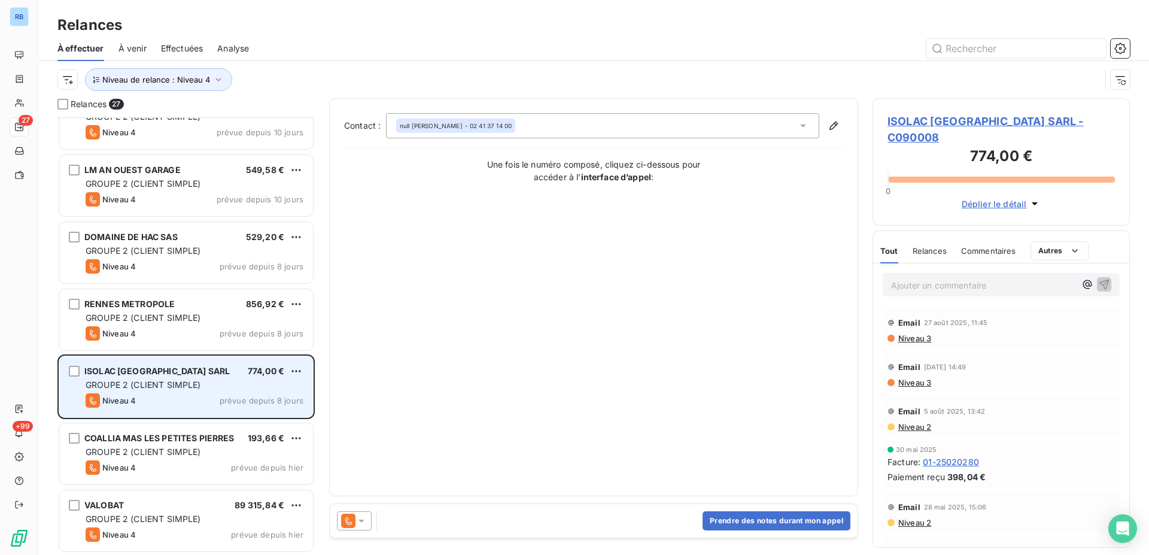
scroll to position [733, 0]
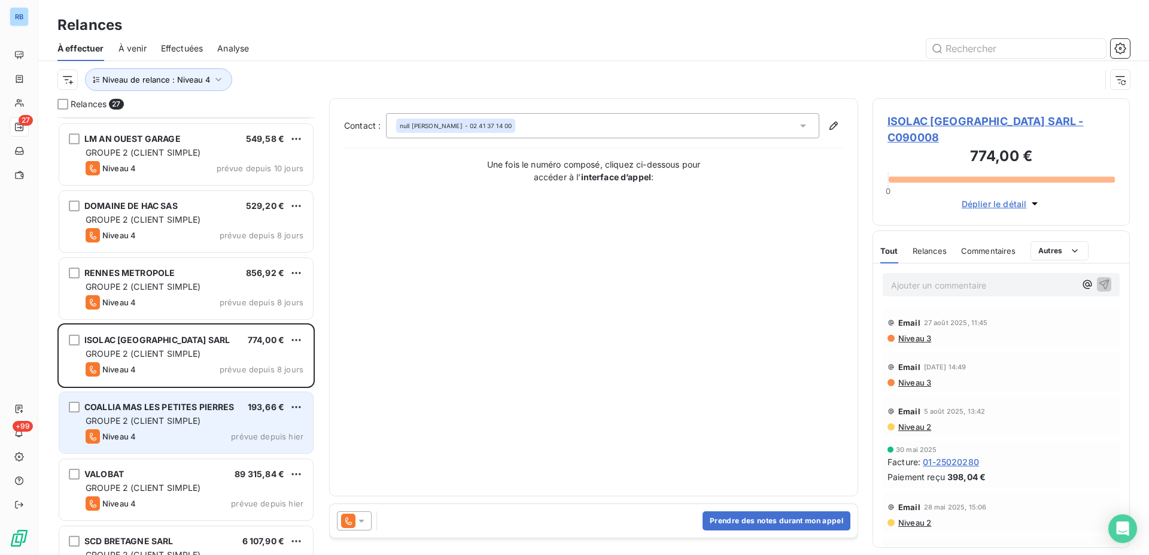
click at [161, 425] on span "GROUPE 2 (CLIENT SIMPLE)" at bounding box center [143, 420] width 115 height 10
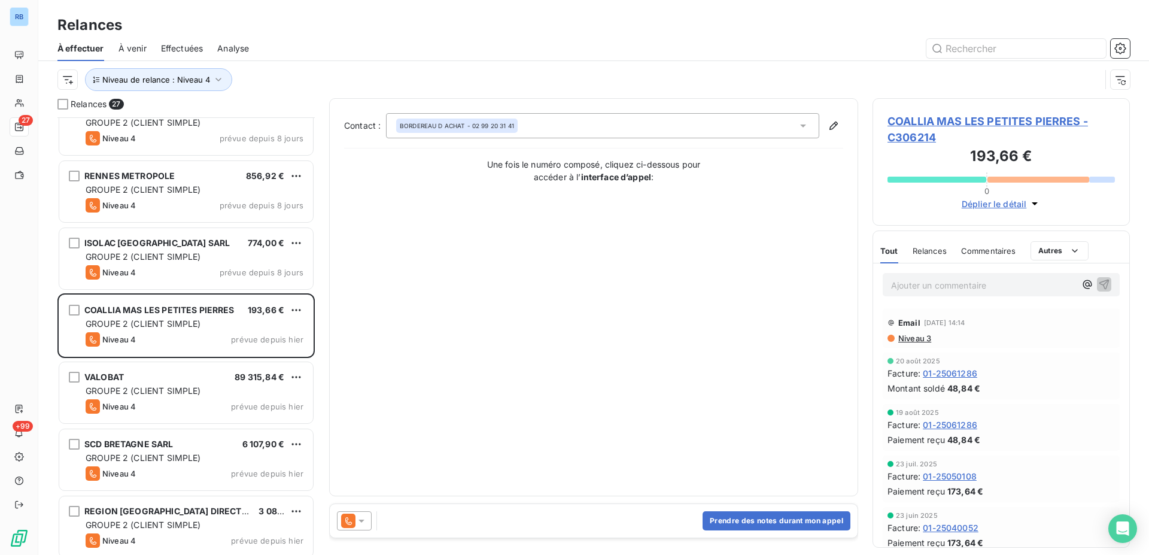
scroll to position [855, 0]
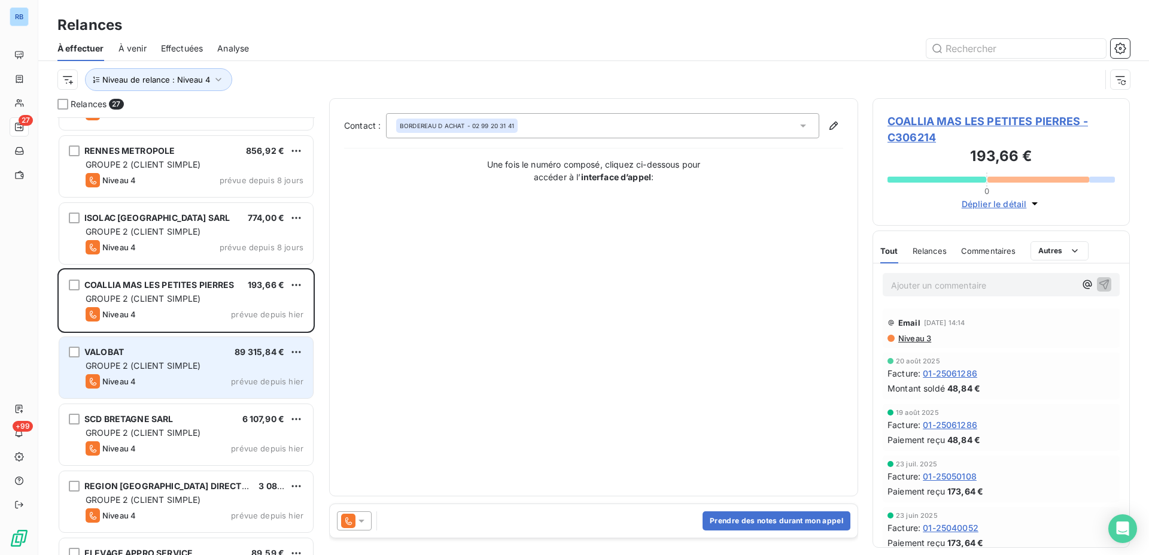
click at [167, 367] on span "GROUPE 2 (CLIENT SIMPLE)" at bounding box center [143, 365] width 115 height 10
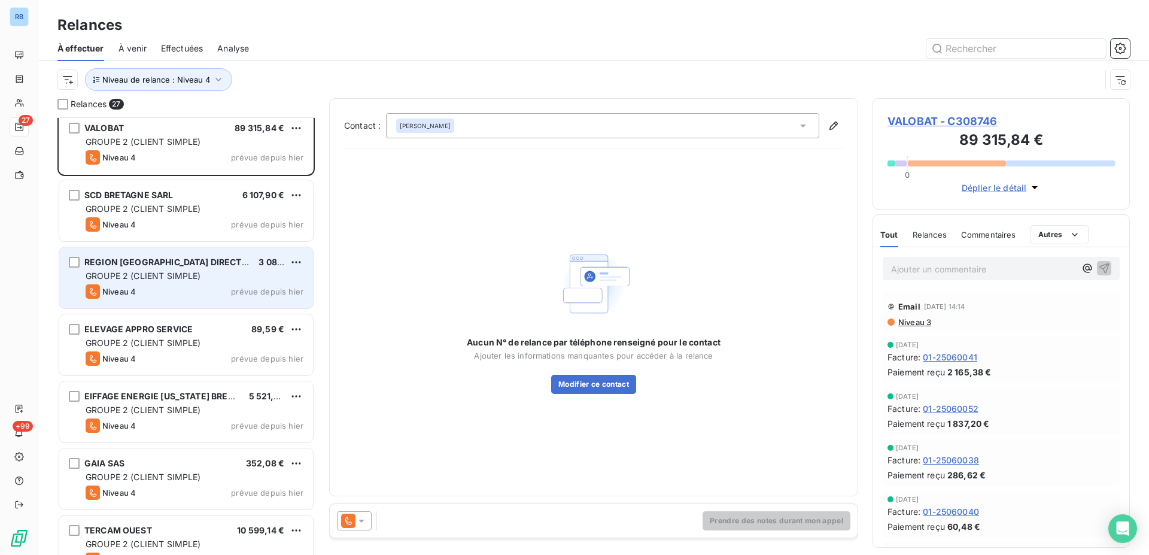
scroll to position [1099, 0]
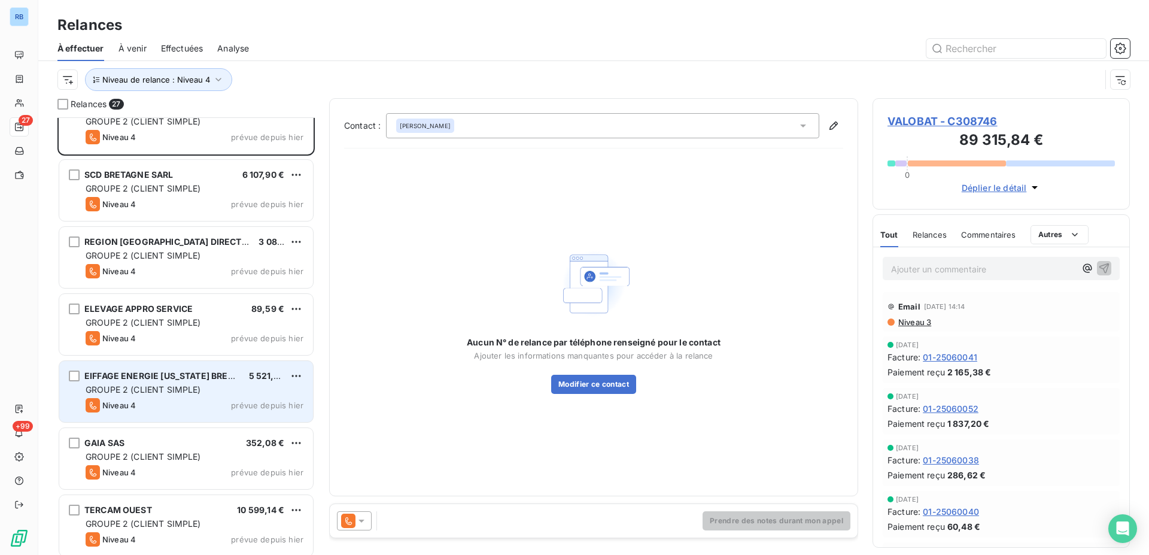
click at [156, 397] on div "EIFFAGE ENERGIE MAINE BRETAGNE SAS 5 521,39 € GROUPE 2 (CLIENT SIMPLE) Niveau 4…" at bounding box center [186, 391] width 254 height 61
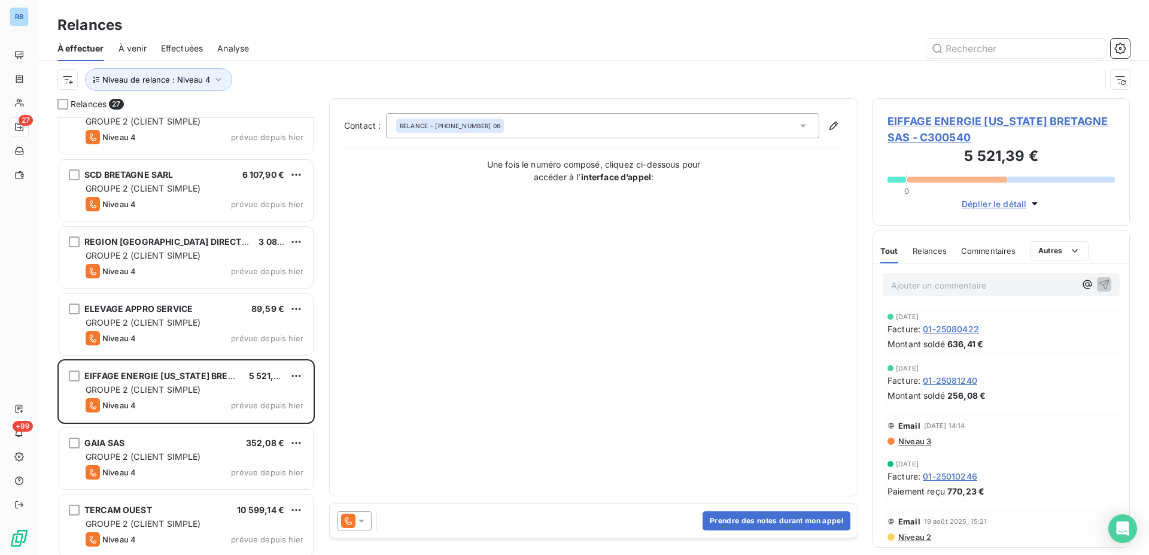
click at [1016, 120] on span "EIFFAGE ENERGIE MAINE BRETAGNE SAS - C300540" at bounding box center [1000, 129] width 227 height 32
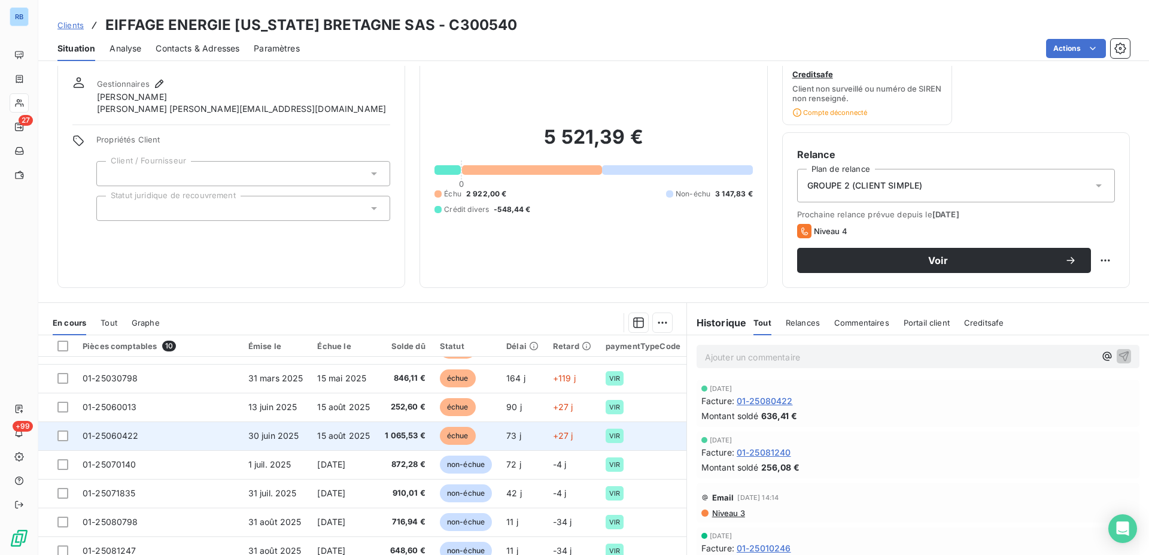
scroll to position [61, 0]
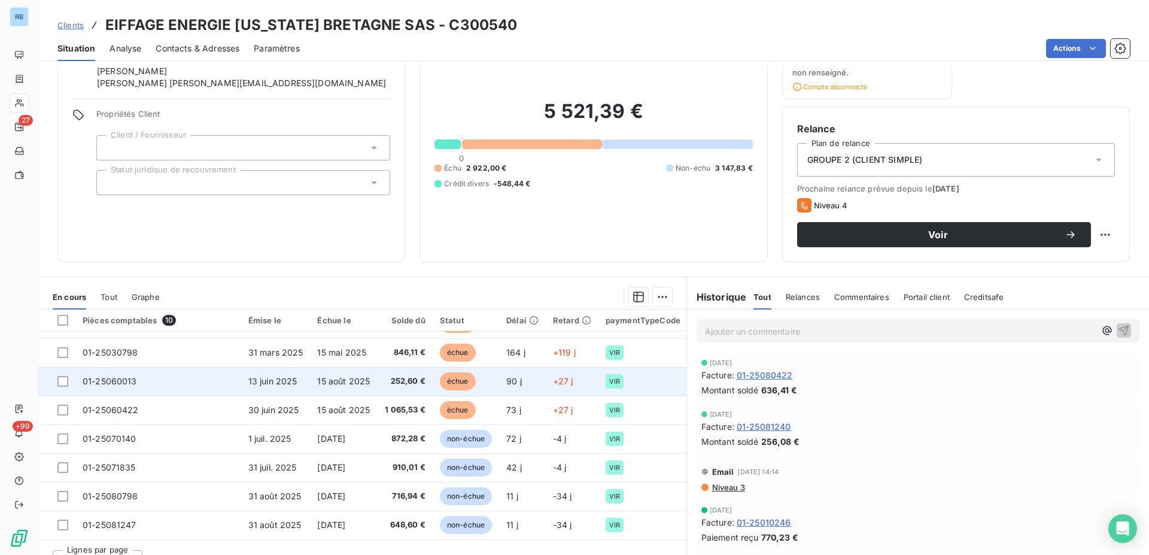
click at [363, 381] on td "15 août 2025" at bounding box center [344, 381] width 68 height 29
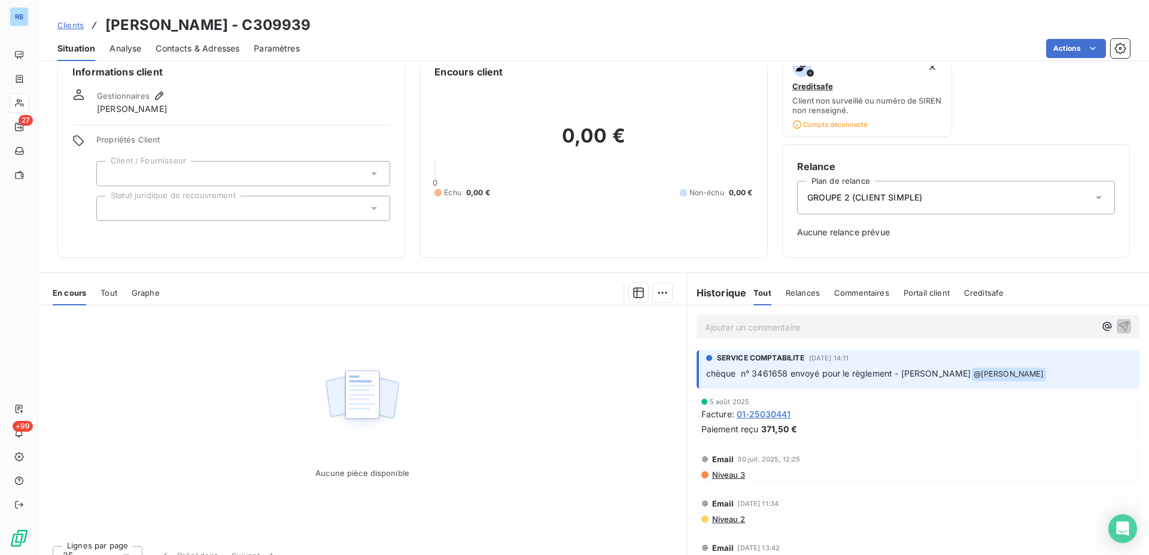
scroll to position [40, 0]
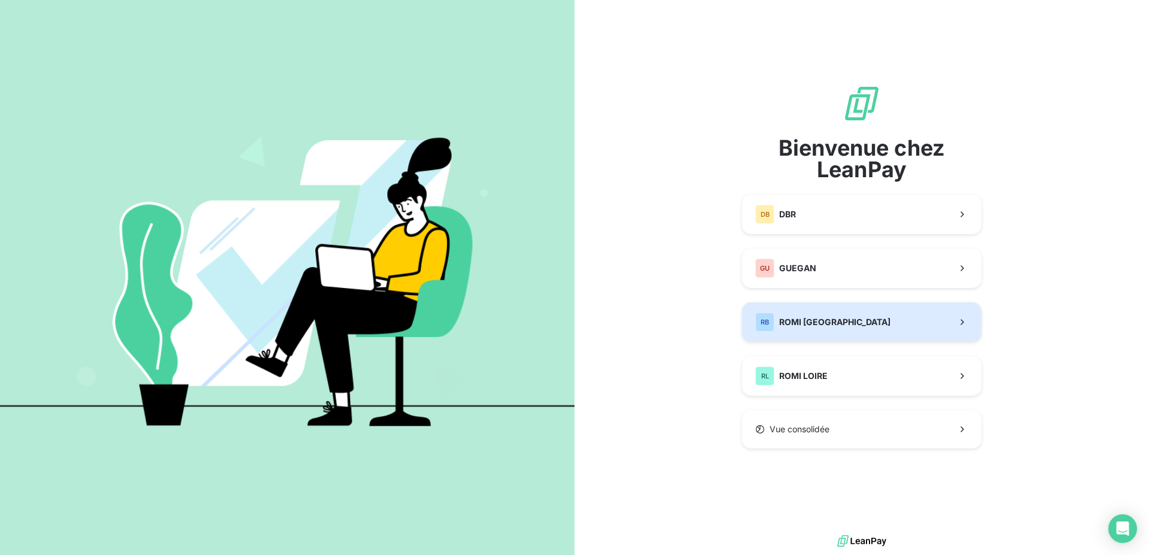
click at [796, 328] on div "RB ROMI BRETAGNE" at bounding box center [822, 321] width 135 height 19
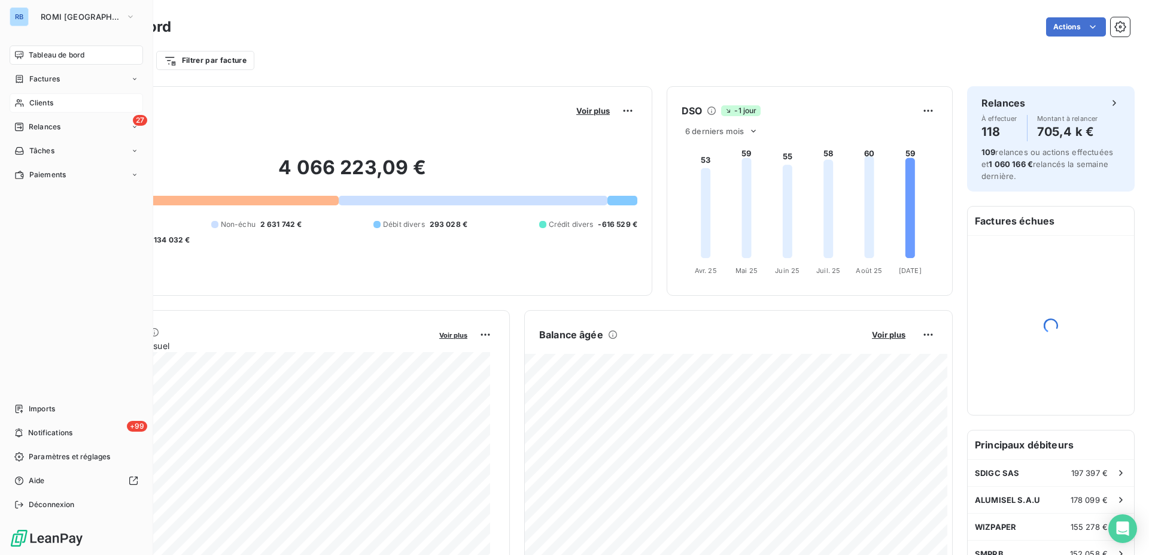
click at [32, 104] on span "Clients" at bounding box center [41, 103] width 24 height 11
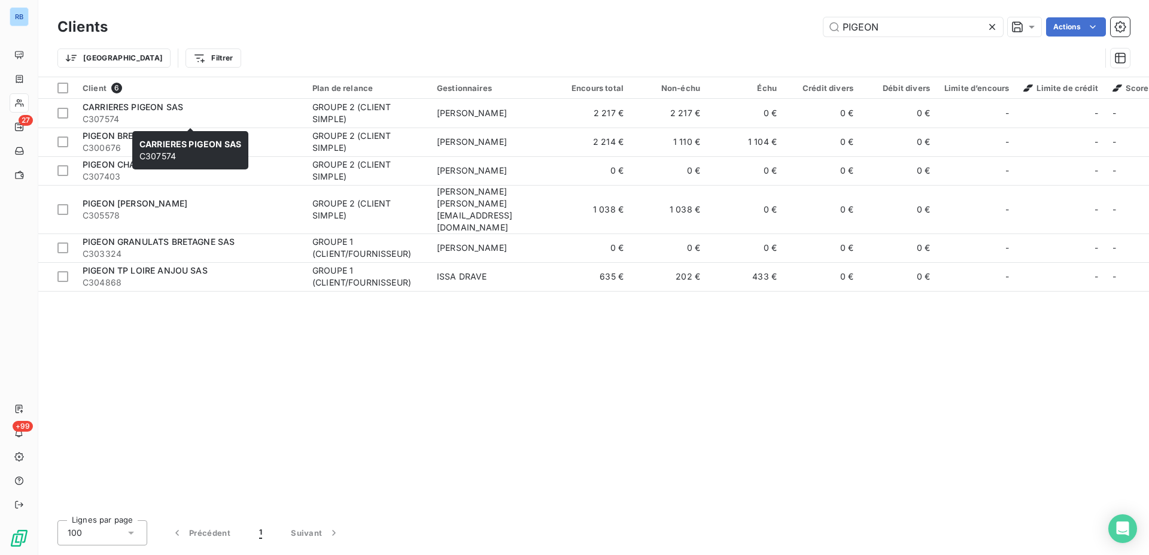
type input "PIGEON"
click at [135, 132] on div "CARRIERES PIGEON SAS C307574 CARRIERES PIGEON SAS C307574" at bounding box center [190, 150] width 116 height 38
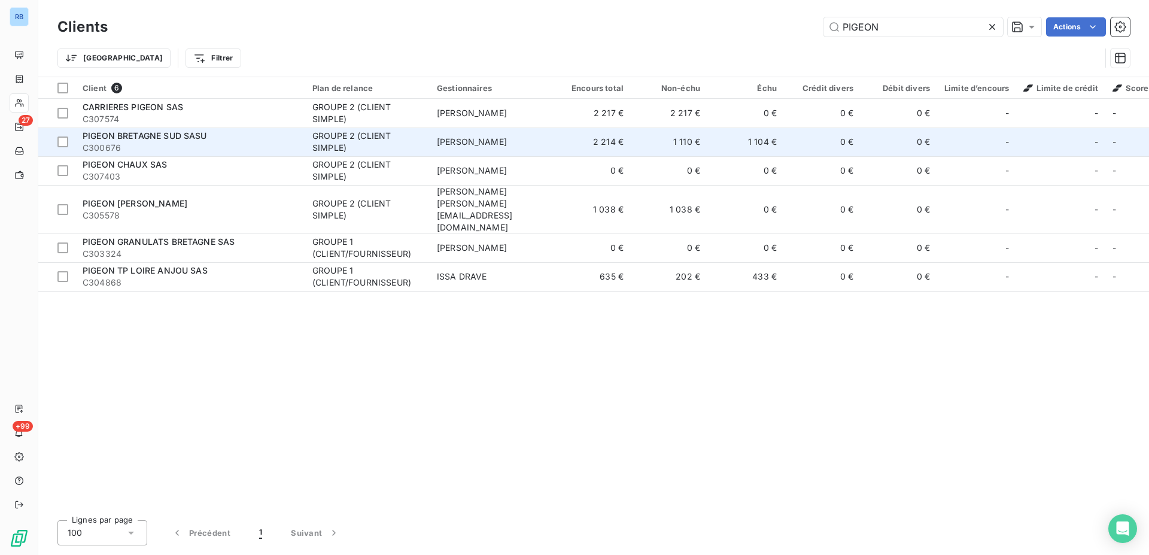
click at [196, 134] on span "PIGEON BRETAGNE SUD SASU" at bounding box center [145, 135] width 124 height 10
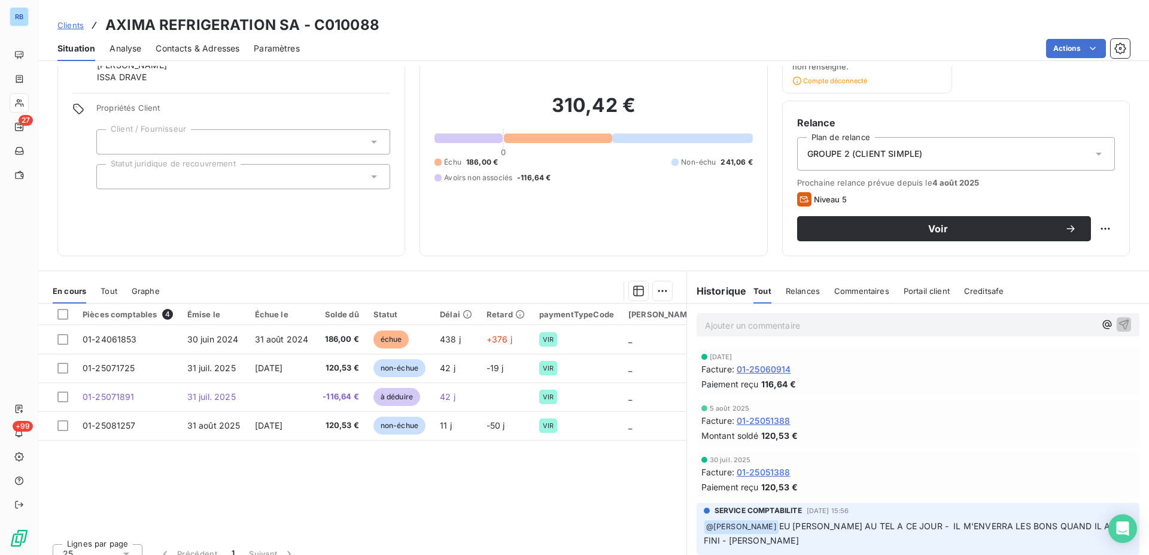
scroll to position [82, 0]
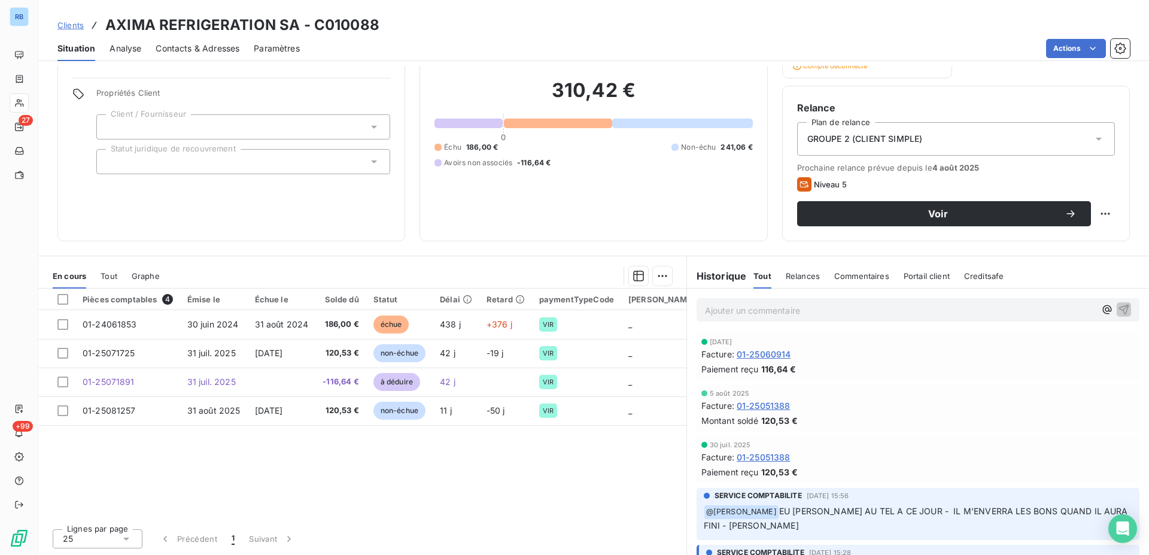
click at [864, 419] on div "Montant soldé 120,53 €" at bounding box center [917, 420] width 433 height 13
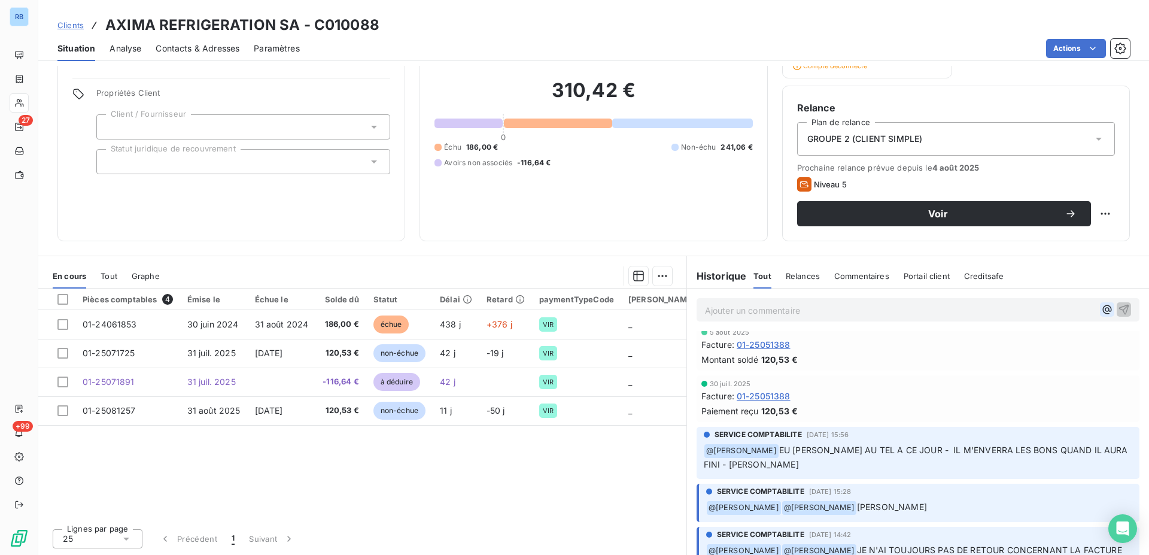
scroll to position [59, 0]
click at [1101, 309] on icon "button" at bounding box center [1107, 309] width 12 height 12
click at [1015, 352] on span "Benoît THEROUIN" at bounding box center [1006, 349] width 116 height 10
click at [808, 313] on p "﻿ @ Benoît THEROUIN ﻿ ﻿" at bounding box center [900, 310] width 390 height 14
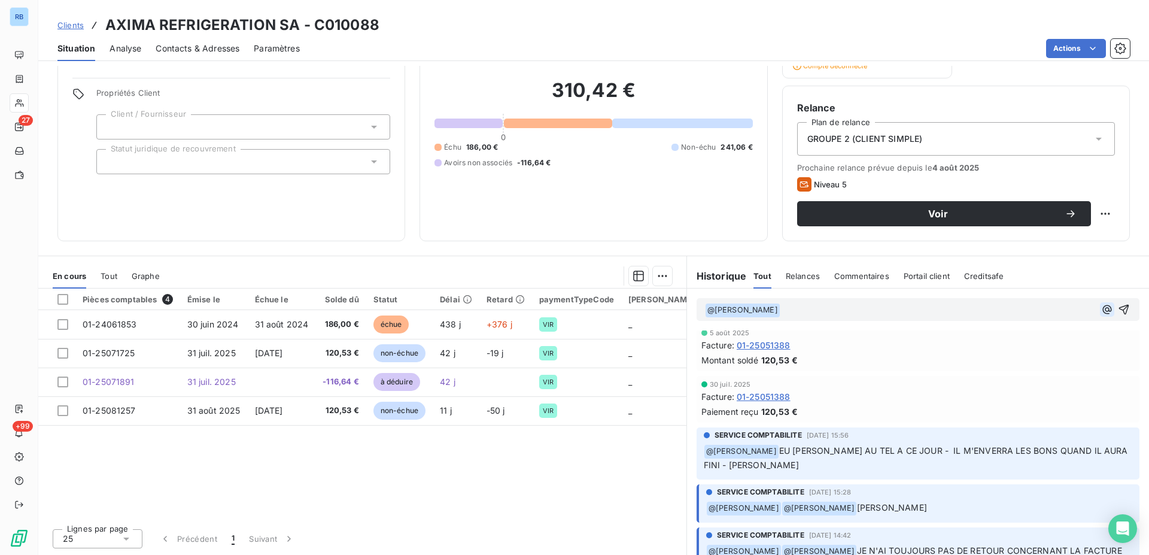
click at [1101, 310] on icon "button" at bounding box center [1107, 309] width 12 height 12
click at [1026, 380] on span "SERVICE COMPTABILITE" at bounding box center [998, 378] width 100 height 10
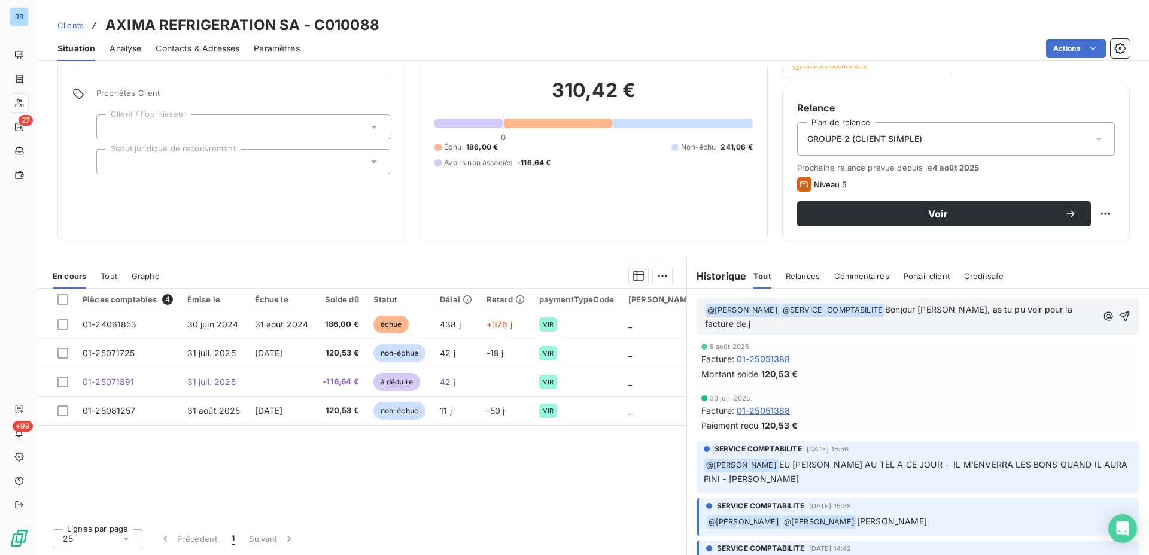
scroll to position [73, 0]
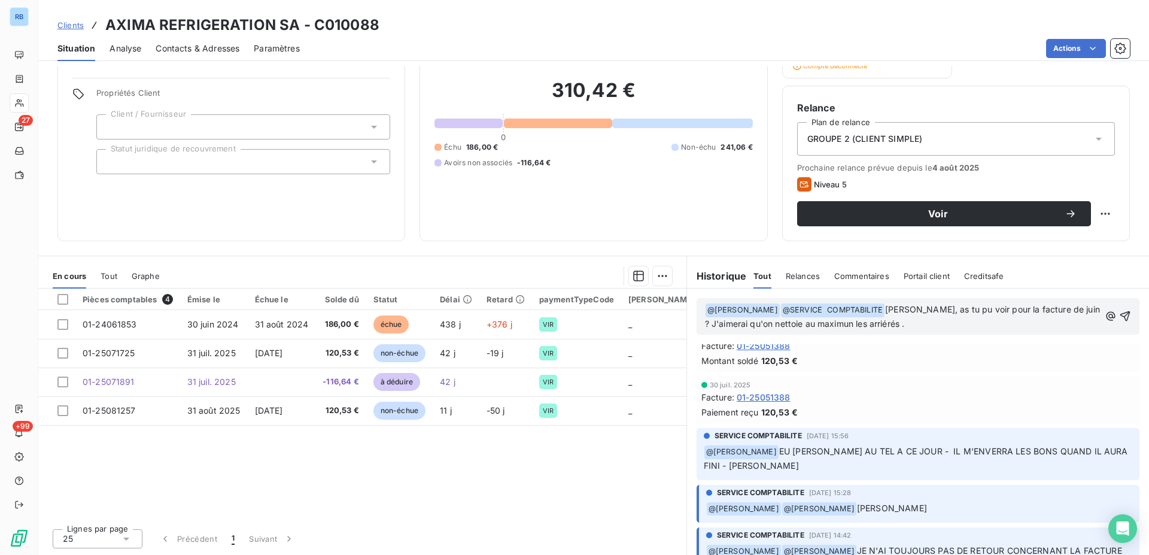
click at [848, 325] on span "Bonjour Benoit, as tu pu voir pour la facture de juin ? J'aimerai qu'on nettoie…" at bounding box center [903, 316] width 397 height 25
drag, startPoint x: 865, startPoint y: 322, endPoint x: 821, endPoint y: 326, distance: 44.4
click at [821, 326] on span "Bonjour Benoit, as tu pu voir pour la facture de juin ? J'aimerai qu'on nettoie…" at bounding box center [903, 316] width 397 height 25
click at [715, 325] on span "Bonjour Benoit, as tu pu voir pour la facture de juin ? J'aimerai qu'on nettoie…" at bounding box center [903, 316] width 397 height 25
click at [918, 327] on p "﻿ @ Benoît THEROUIN ﻿ ﻿ @ SERVICE COMPTABILITE ﻿ Bonjour Benoit, as tu pu voir …" at bounding box center [902, 317] width 395 height 28
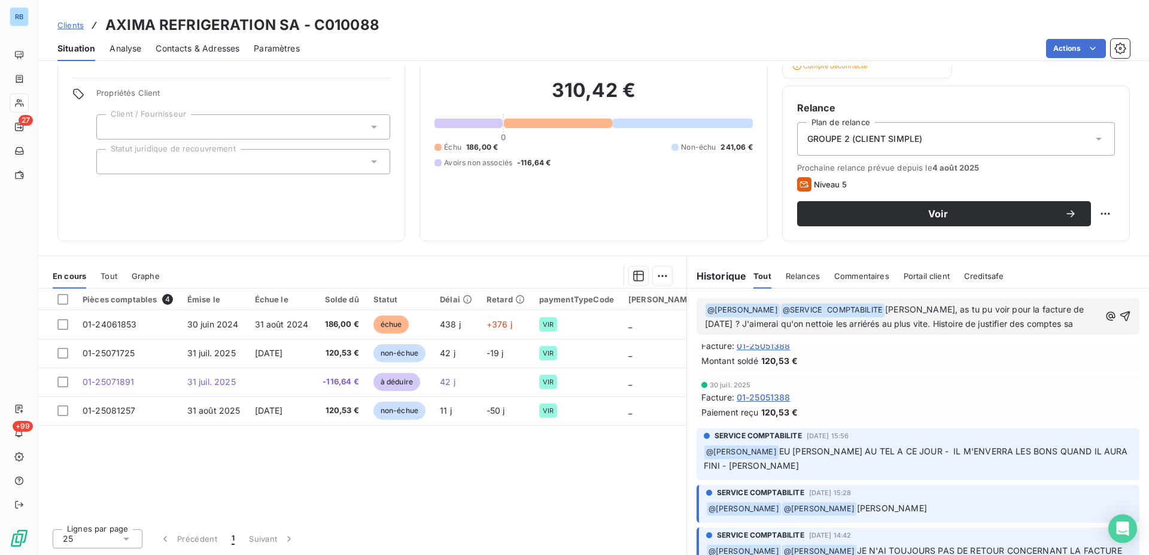
scroll to position [87, 0]
click at [1119, 323] on icon "button" at bounding box center [1125, 323] width 12 height 12
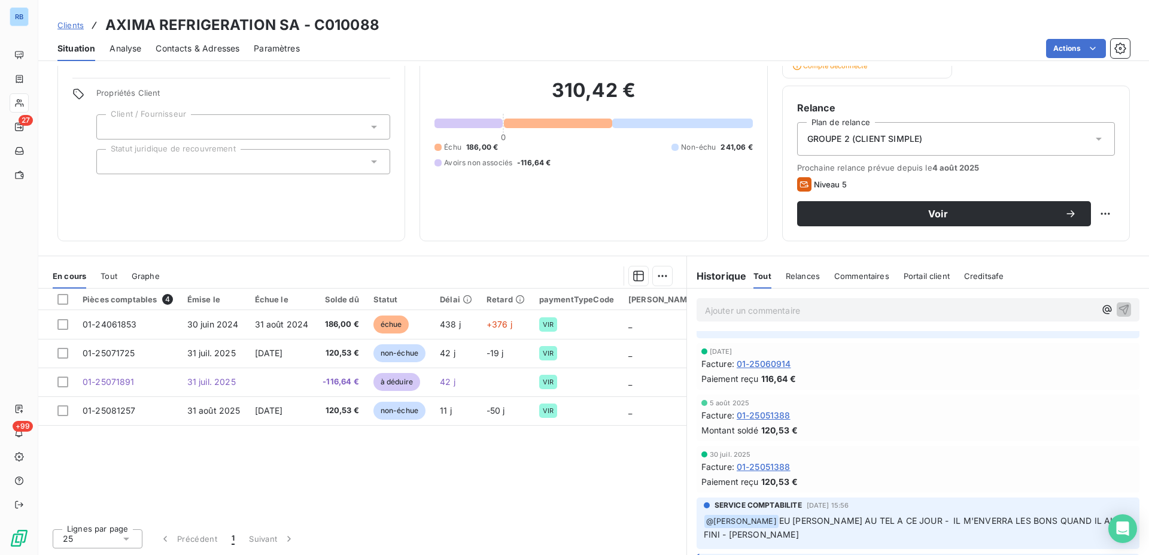
scroll to position [131, 0]
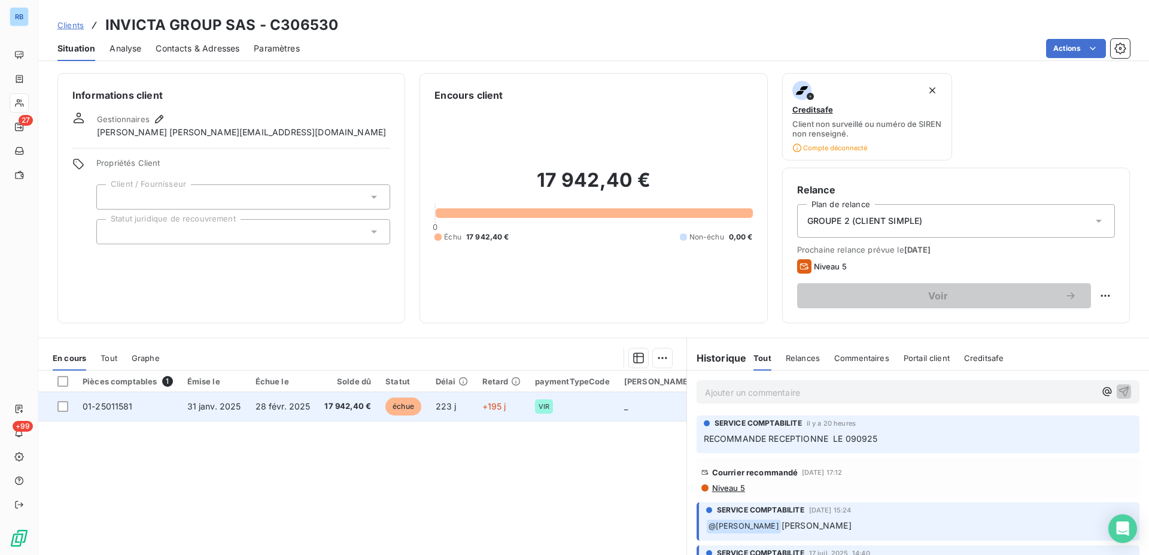
click at [220, 404] on span "31 janv. 2025" at bounding box center [214, 406] width 54 height 10
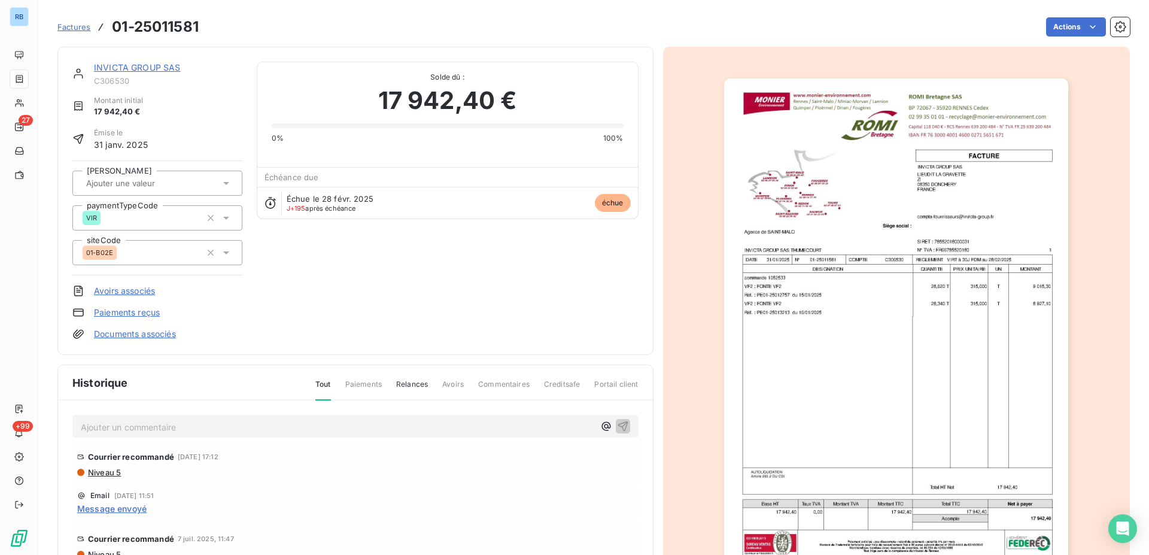
click at [126, 68] on link "INVICTA GROUP SAS" at bounding box center [137, 67] width 87 height 10
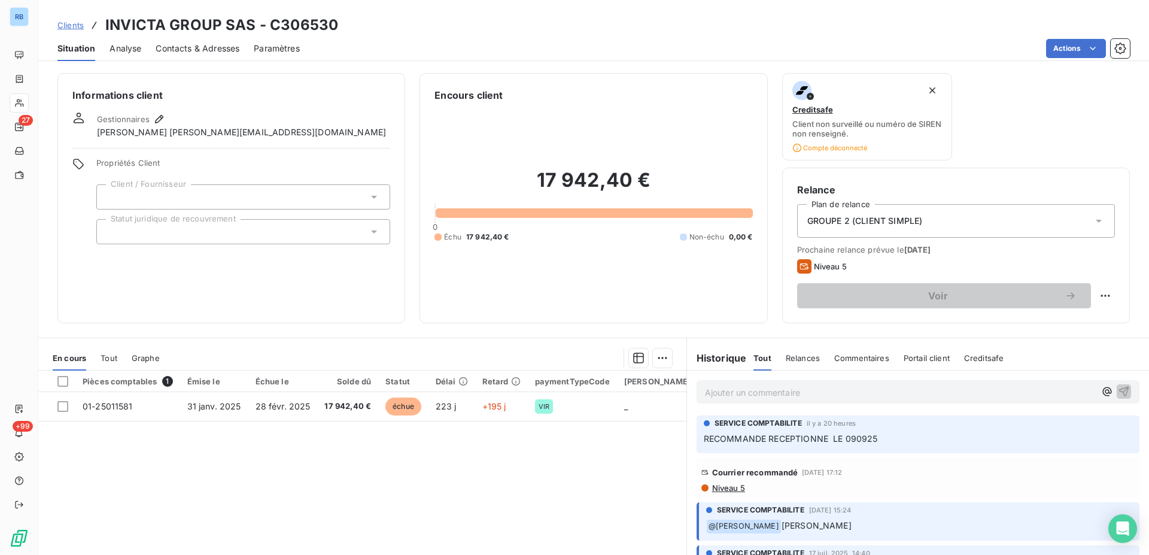
click at [182, 51] on span "Contacts & Adresses" at bounding box center [198, 48] width 84 height 12
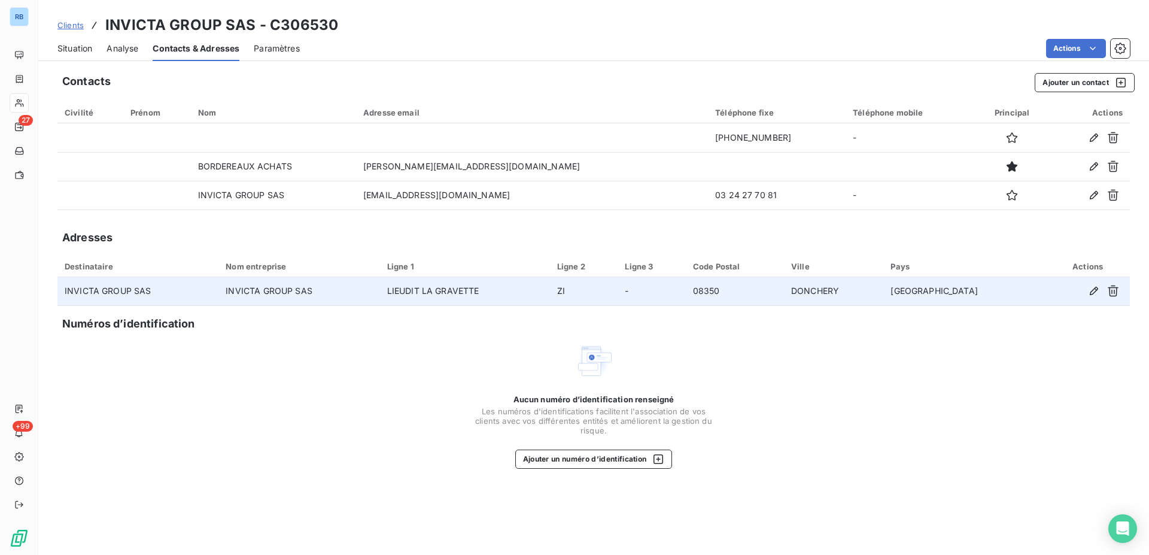
click at [126, 293] on td "INVICTA GROUP SAS" at bounding box center [137, 291] width 161 height 29
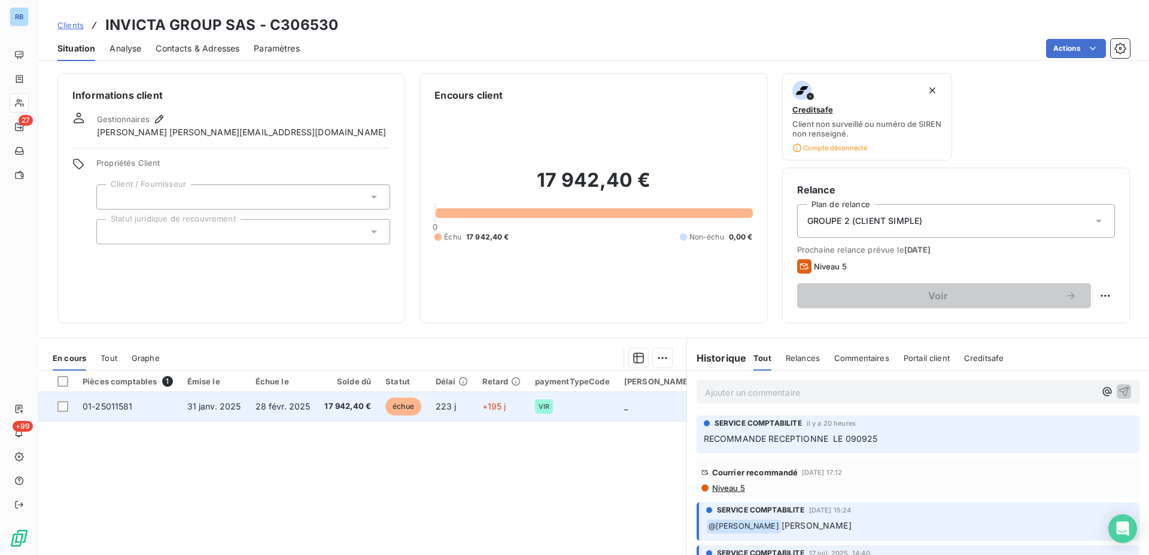
click at [263, 405] on span "28 févr. 2025" at bounding box center [282, 406] width 55 height 10
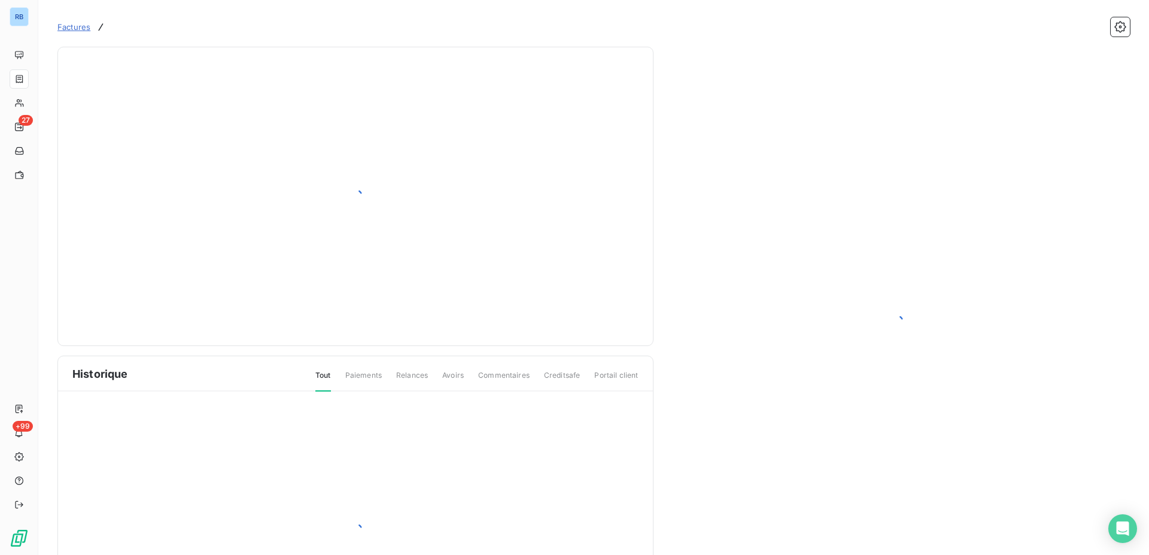
click at [263, 405] on div at bounding box center [355, 529] width 595 height 277
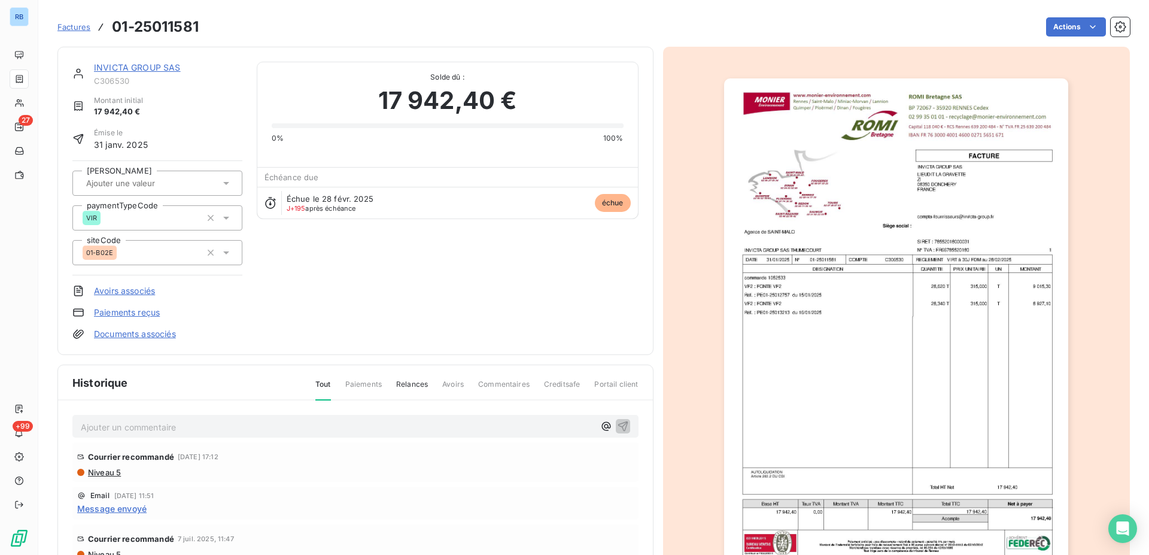
click at [108, 475] on span "Niveau 5" at bounding box center [104, 472] width 34 height 10
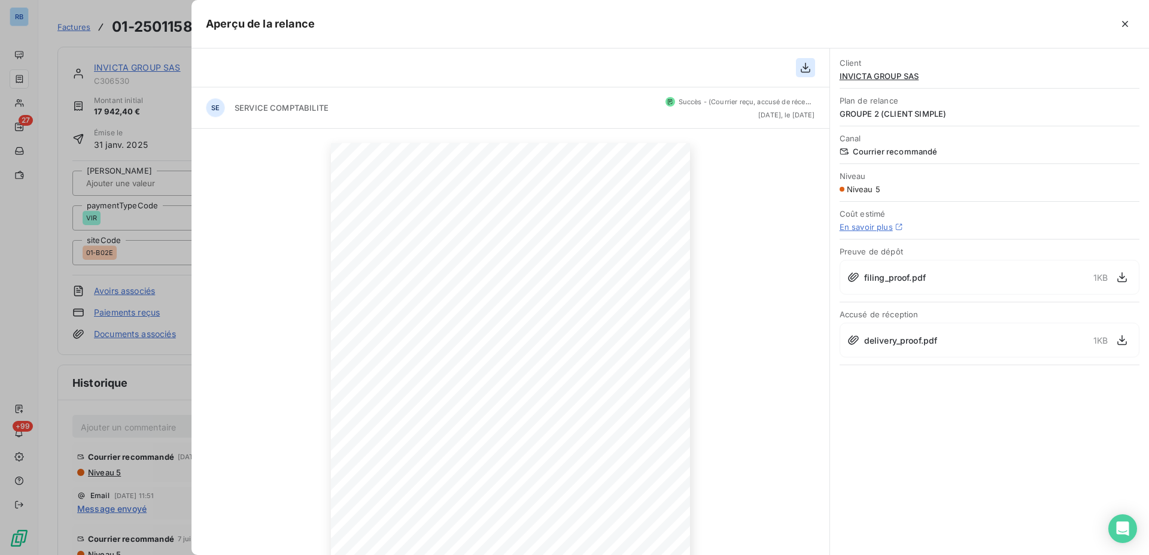
click at [809, 66] on icon "button" at bounding box center [805, 68] width 12 height 12
click at [805, 69] on icon "button" at bounding box center [805, 68] width 10 height 10
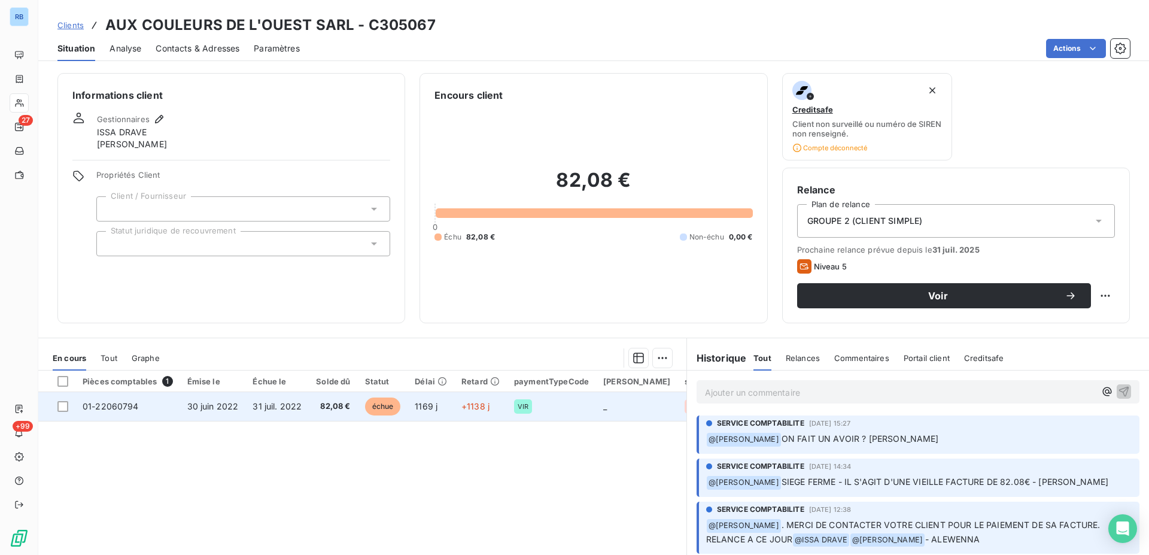
click at [293, 411] on span "31 juil. 2022" at bounding box center [276, 406] width 49 height 10
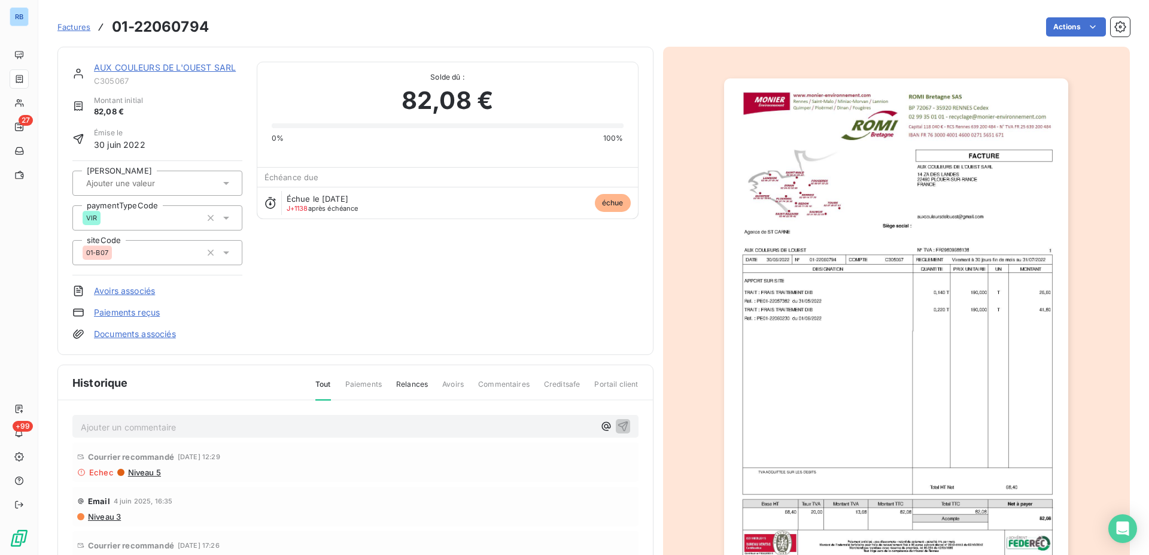
click at [284, 408] on div "Ajouter un commentaire ﻿ Courrier recommandé [DATE] 12:29 Echec Niveau 5 Email …" at bounding box center [355, 538] width 595 height 277
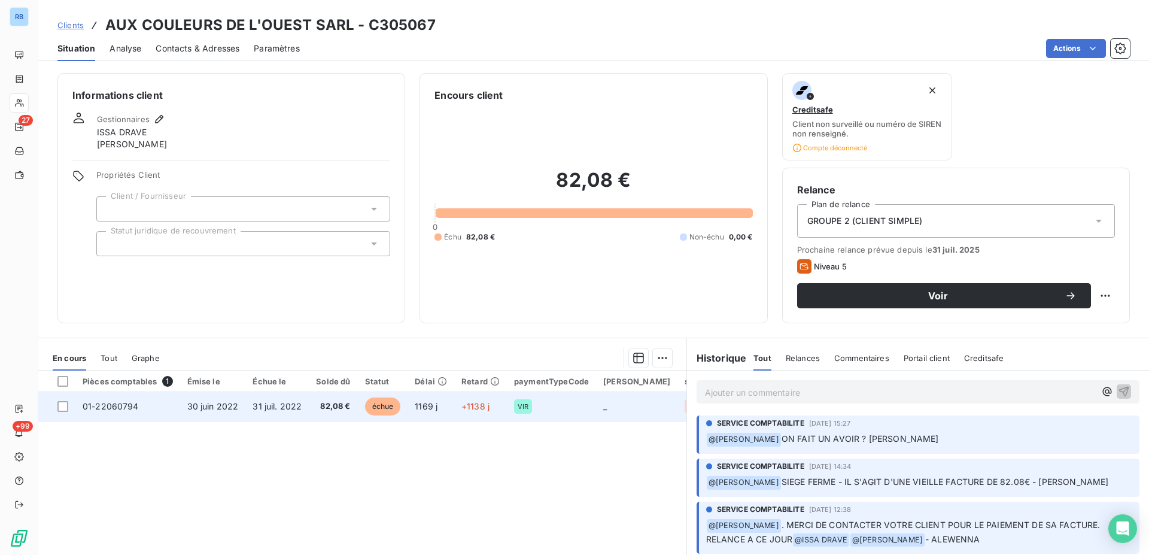
click at [319, 407] on span "82,08 €" at bounding box center [333, 406] width 34 height 12
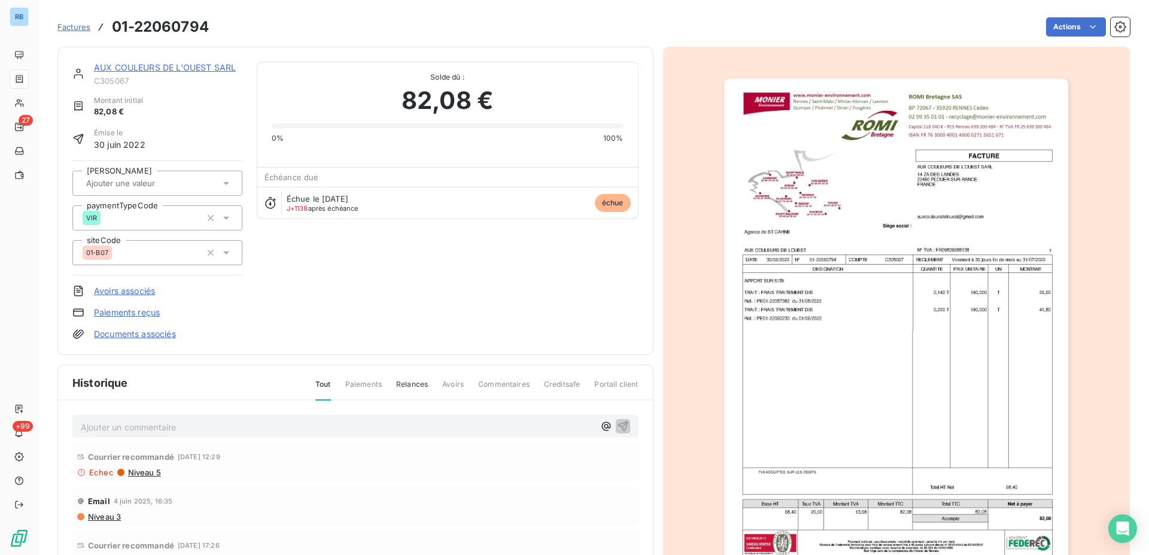
click at [831, 200] on img "button" at bounding box center [896, 321] width 344 height 487
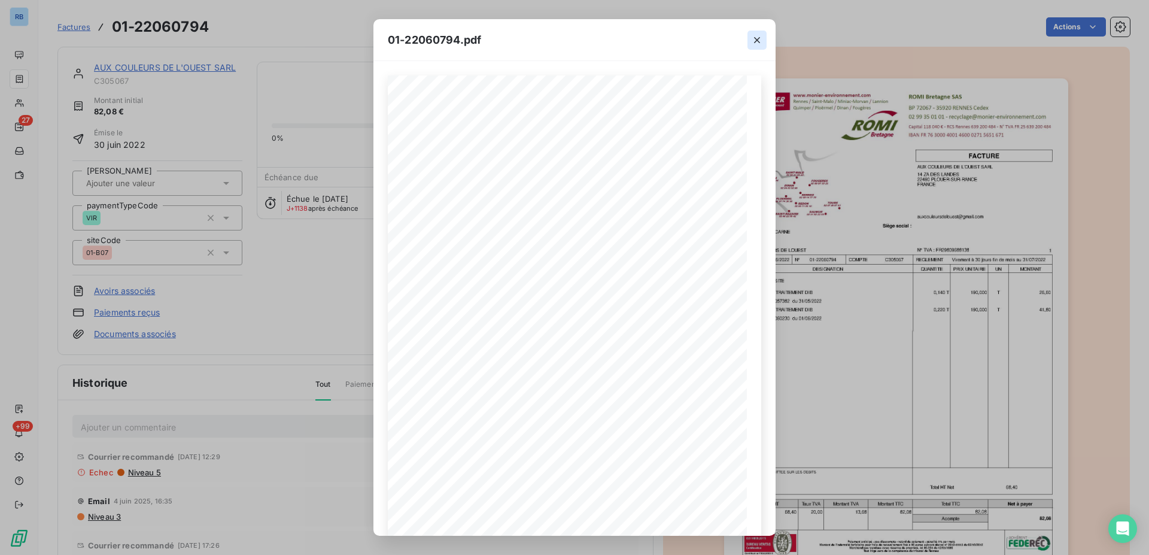
click at [755, 38] on icon "button" at bounding box center [757, 40] width 6 height 6
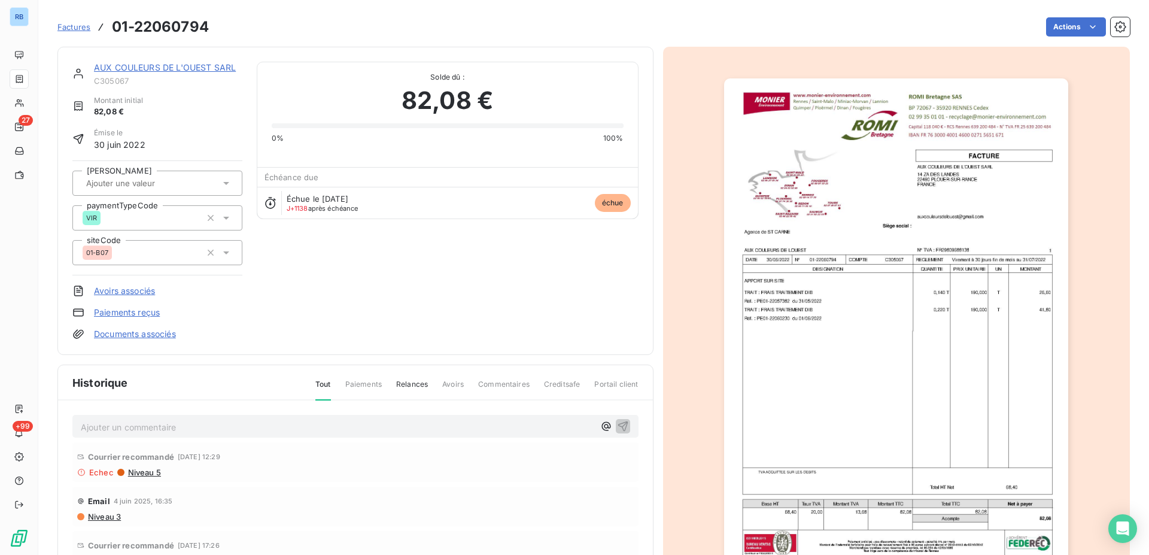
click at [895, 139] on img "button" at bounding box center [896, 321] width 344 height 487
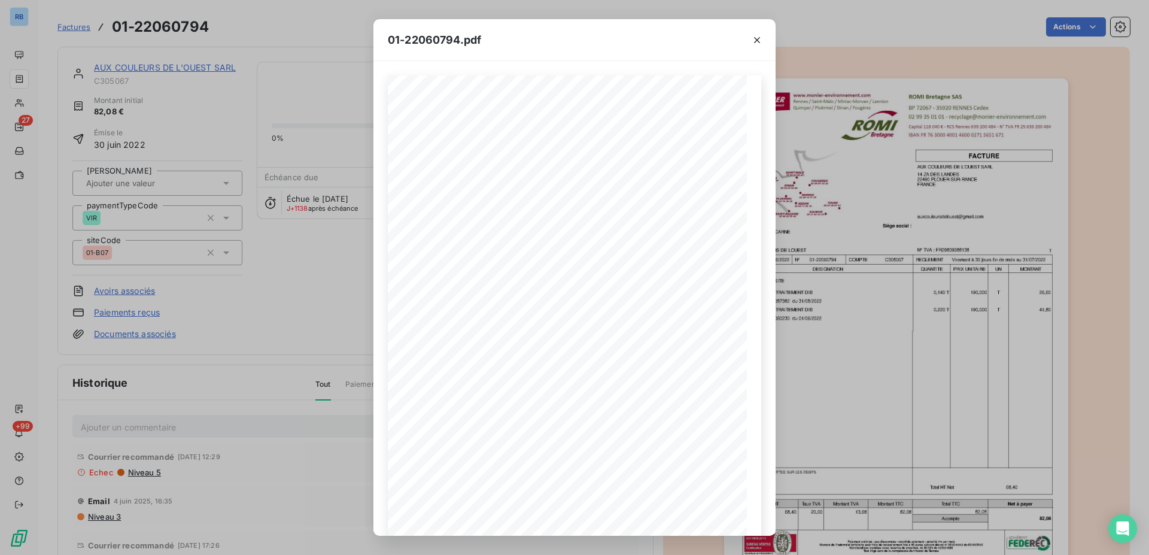
click at [453, 46] on span "01-22060794.pdf" at bounding box center [434, 40] width 93 height 16
click at [454, 39] on span "01-22060794.pdf" at bounding box center [434, 40] width 93 height 16
click at [760, 39] on icon "button" at bounding box center [757, 40] width 12 height 12
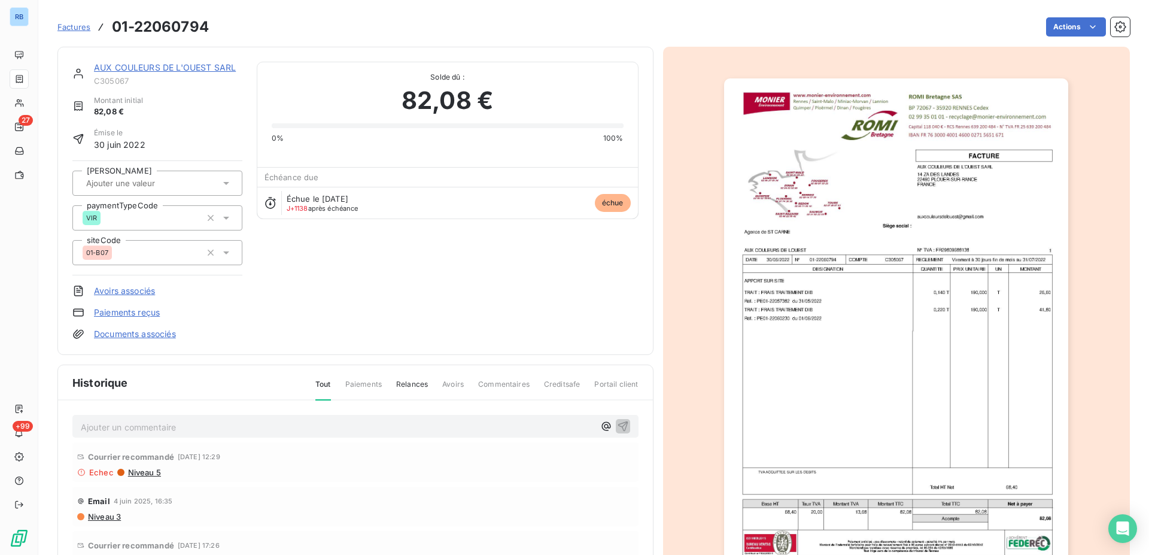
click at [786, 287] on img "button" at bounding box center [896, 321] width 344 height 487
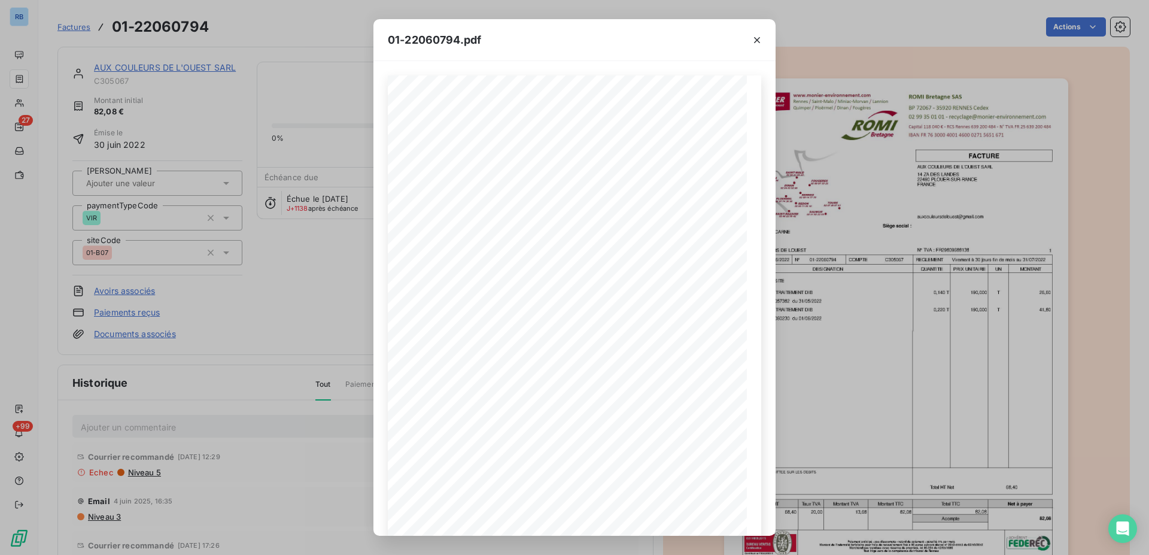
click at [650, 63] on div "C305067 FACTURE 01-22060794 [DATE] AUX COULEURS DE L'OUEST SARL 14 ZA DES LANDE…" at bounding box center [574, 298] width 402 height 474
click at [588, 71] on div "C305067 FACTURE 01-22060794 [DATE] AUX COULEURS DE L'OUEST SARL 14 ZA DES LANDE…" at bounding box center [574, 298] width 402 height 474
click at [760, 41] on icon "button" at bounding box center [757, 40] width 12 height 12
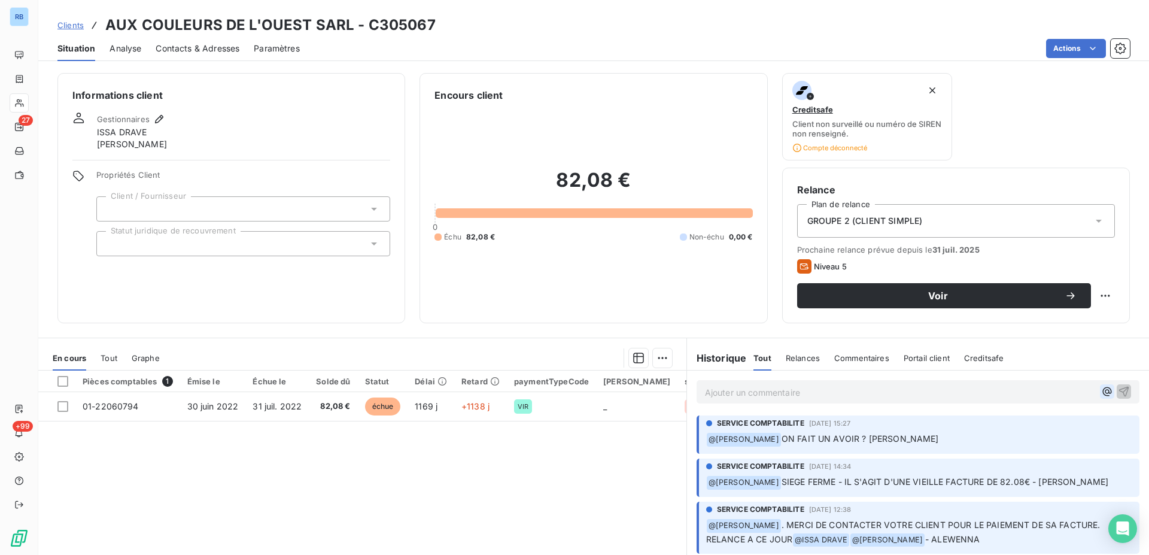
click at [1101, 394] on icon "button" at bounding box center [1107, 391] width 12 height 12
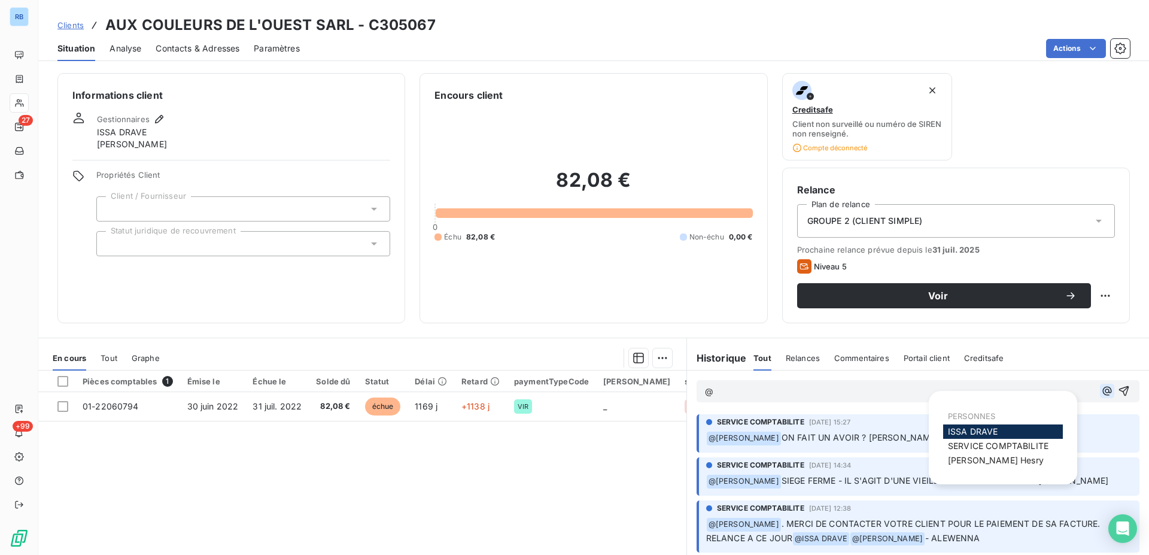
click at [1101, 394] on icon "button" at bounding box center [1107, 391] width 12 height 12
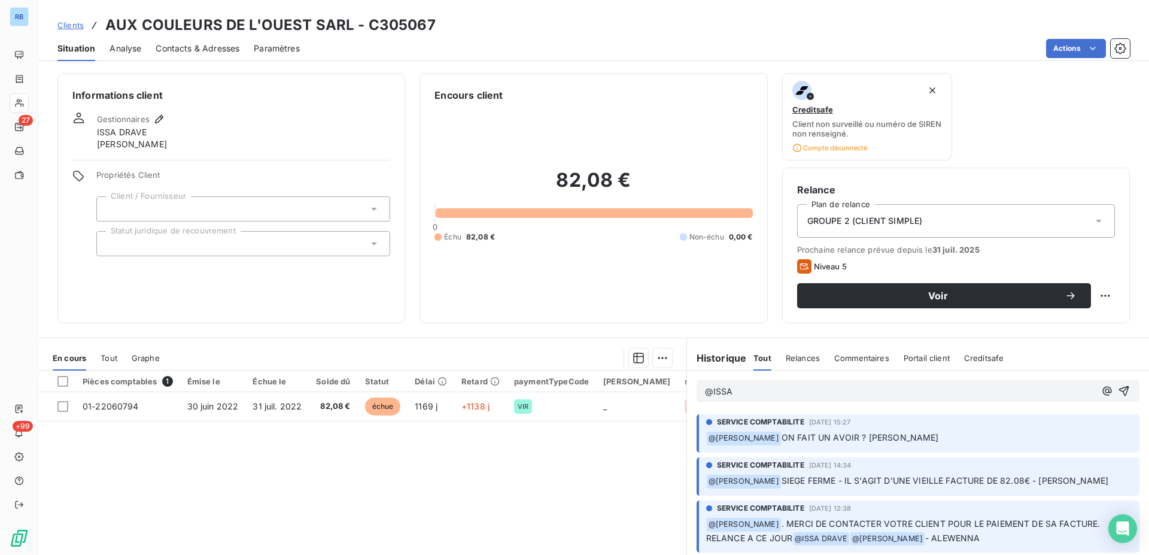
drag, startPoint x: 739, startPoint y: 394, endPoint x: 556, endPoint y: 394, distance: 183.0
click at [687, 394] on div "@ISSA SERVICE COMPTABILITE [DATE] 15:27 ﻿ @ [PERSON_NAME] ON FAIT UN AVOIR ? [P…" at bounding box center [918, 503] width 462 height 266
click at [1101, 392] on icon "button" at bounding box center [1107, 391] width 12 height 12
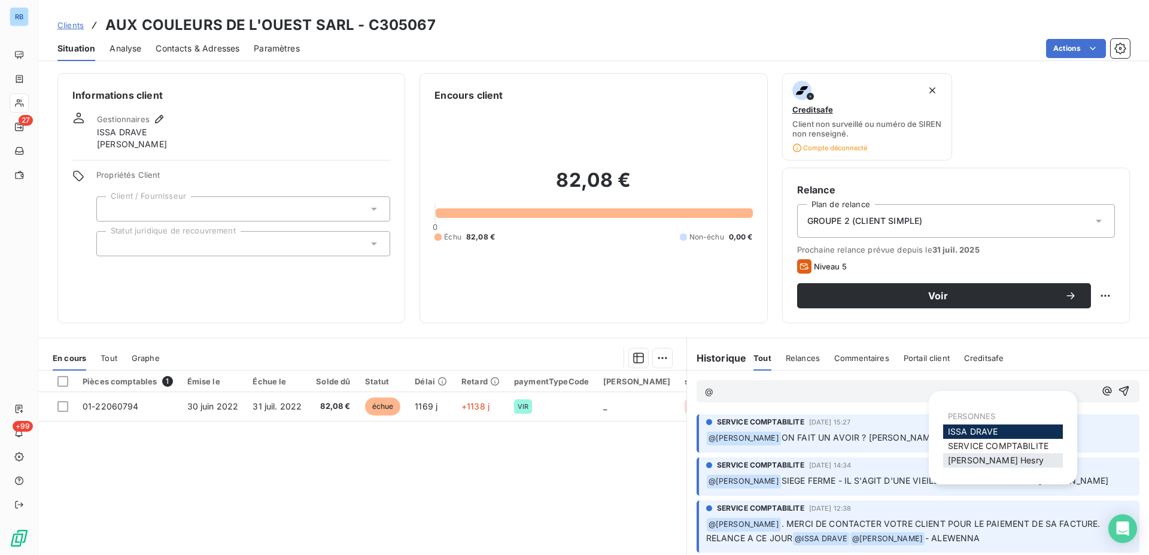
click at [1014, 462] on div "[PERSON_NAME]" at bounding box center [1003, 460] width 120 height 14
click at [1003, 462] on span "[PERSON_NAME]" at bounding box center [996, 460] width 96 height 10
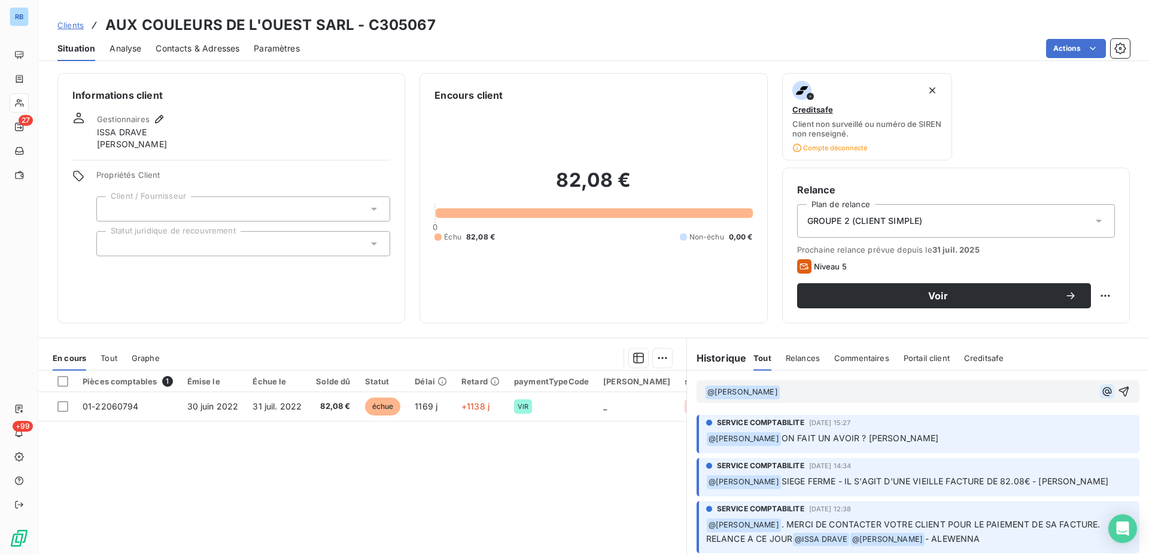
click at [1101, 391] on icon "button" at bounding box center [1107, 391] width 12 height 12
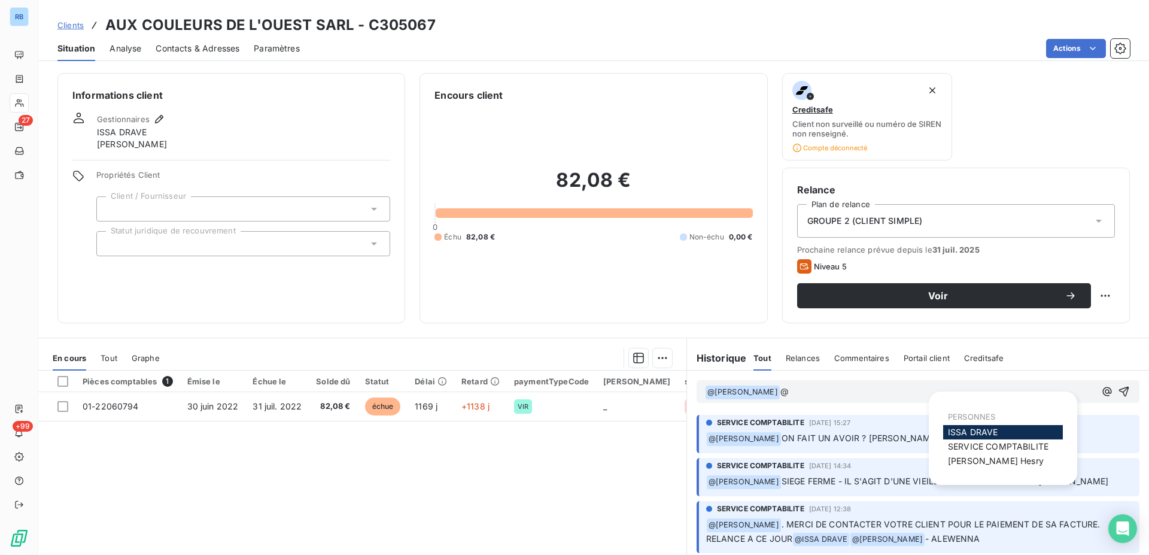
click at [1015, 433] on div "ISSA DRAVE" at bounding box center [1003, 432] width 120 height 14
click at [966, 432] on span "ISSA DRAVE" at bounding box center [973, 432] width 50 height 10
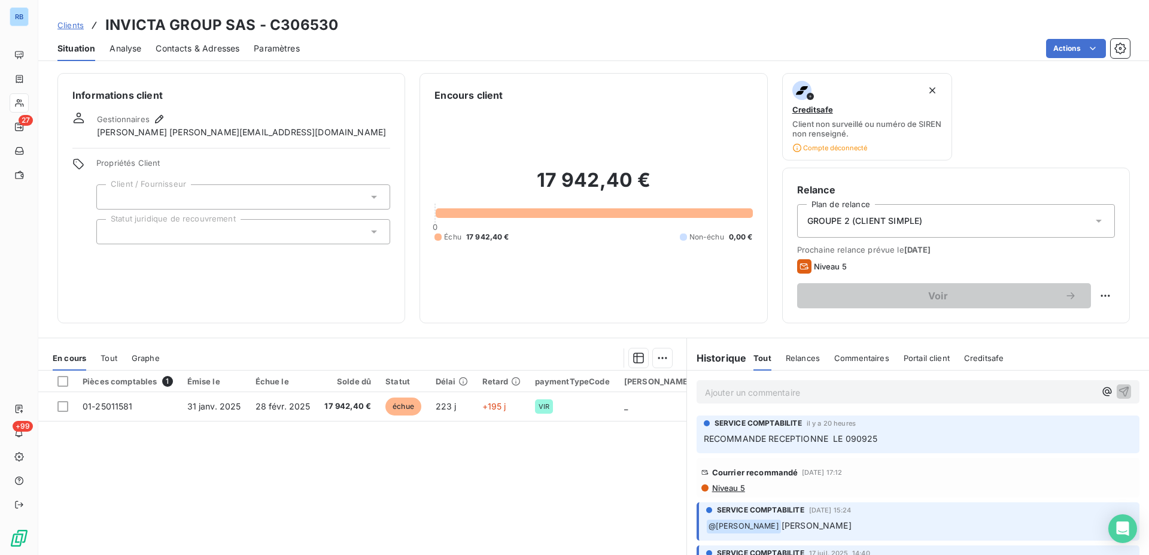
click at [182, 47] on span "Contacts & Adresses" at bounding box center [198, 48] width 84 height 12
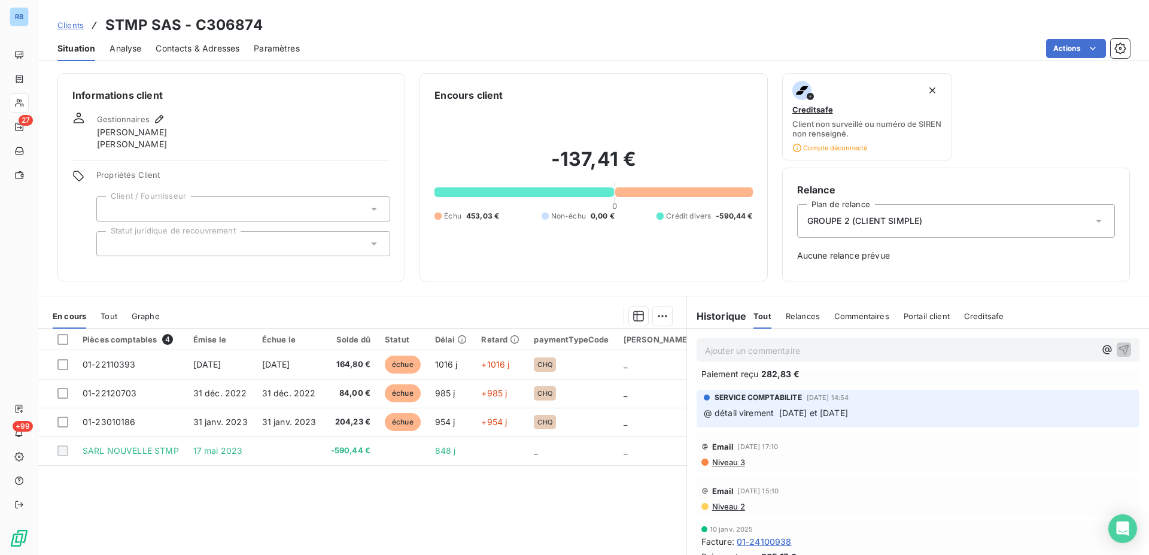
scroll to position [488, 0]
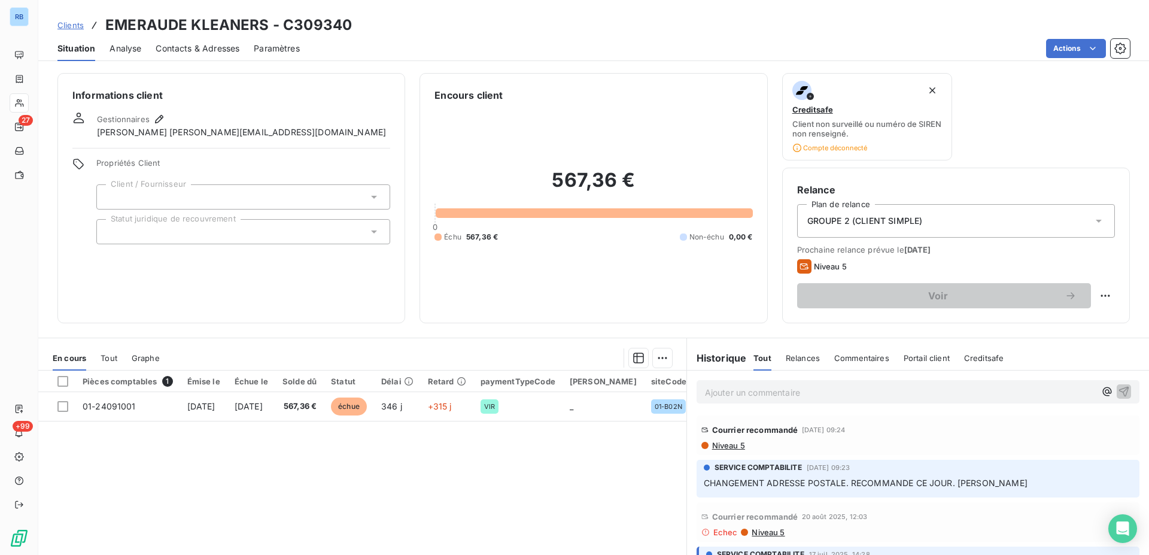
click at [726, 446] on span "Niveau 5" at bounding box center [728, 445] width 34 height 10
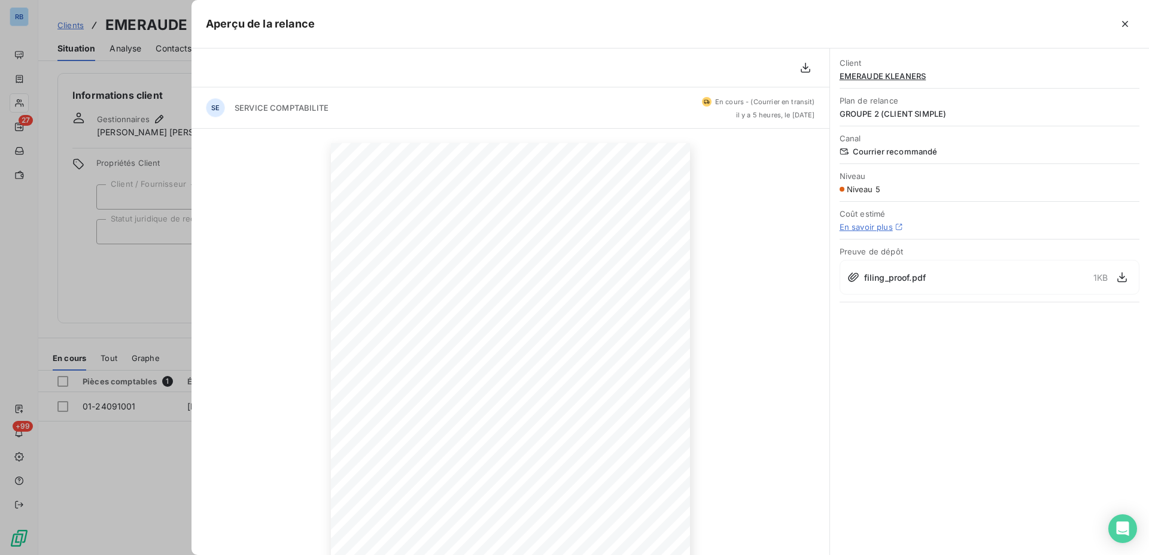
click at [890, 281] on span "filing_proof.pdf" at bounding box center [895, 277] width 62 height 13
click at [1121, 275] on icon "button" at bounding box center [1122, 277] width 12 height 12
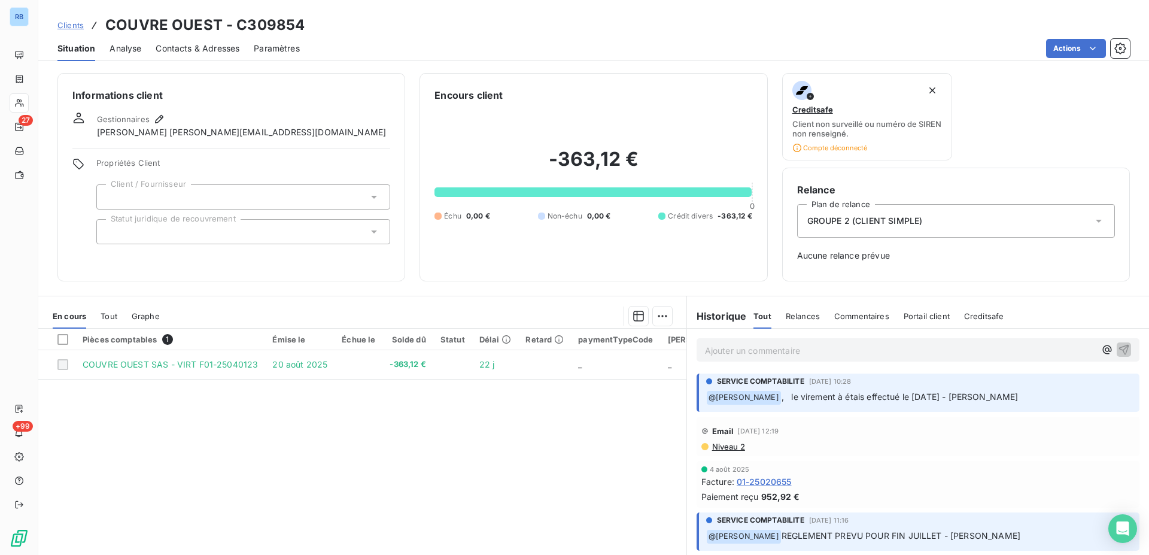
scroll to position [54, 0]
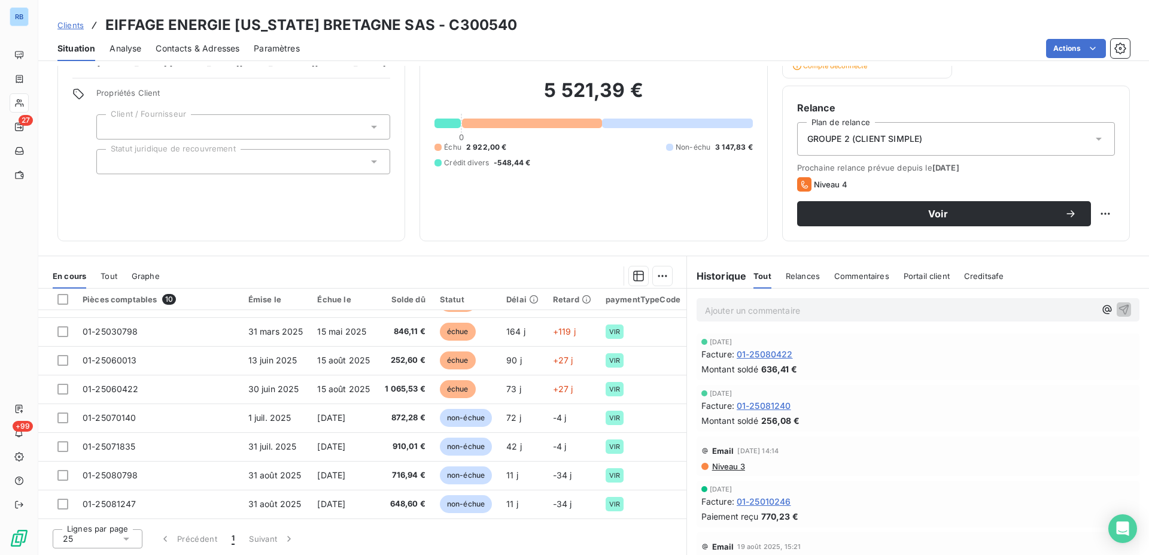
click at [720, 466] on span "Niveau 3" at bounding box center [728, 466] width 34 height 10
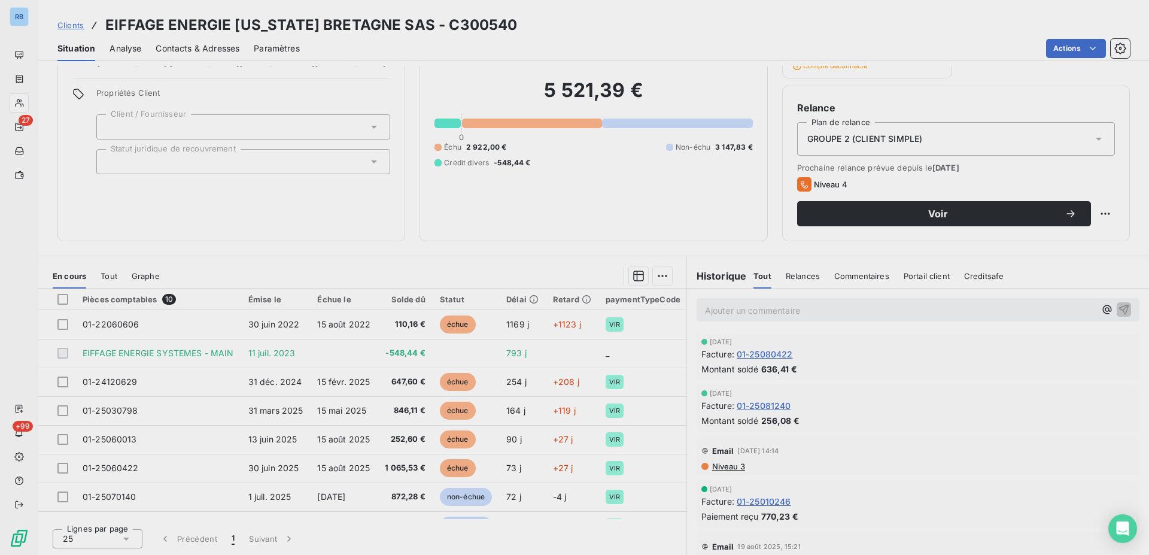
scroll to position [89, 0]
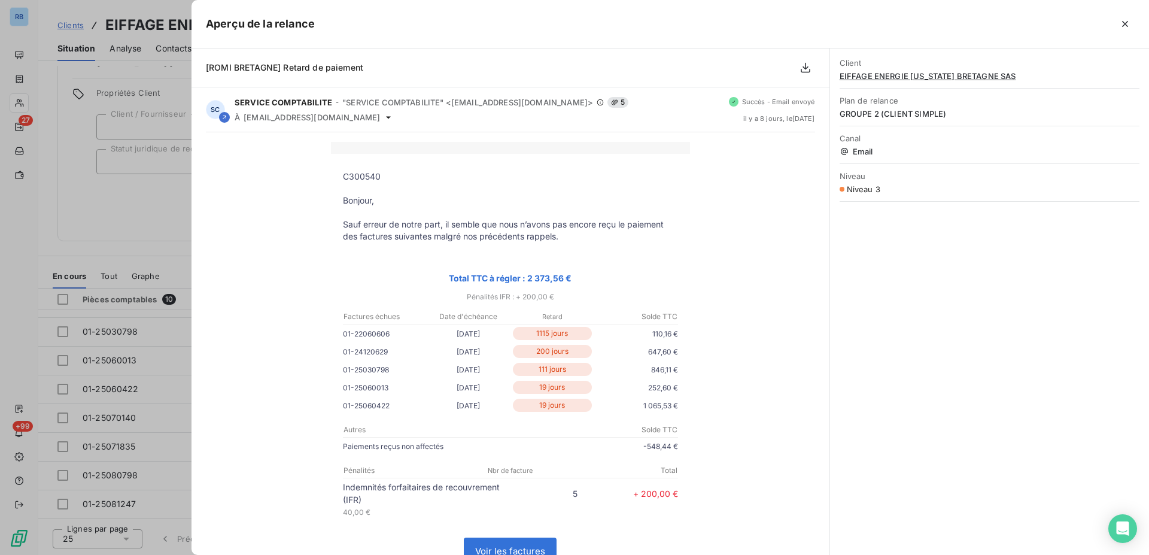
drag, startPoint x: 366, startPoint y: 330, endPoint x: 622, endPoint y: 406, distance: 266.5
click at [1126, 26] on icon "button" at bounding box center [1125, 24] width 6 height 6
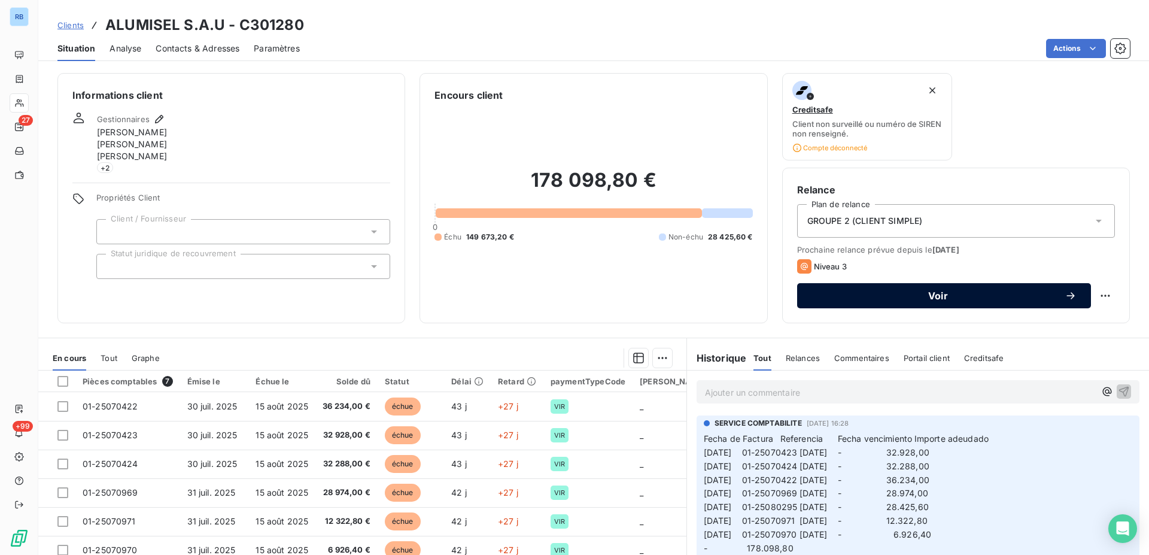
scroll to position [82, 0]
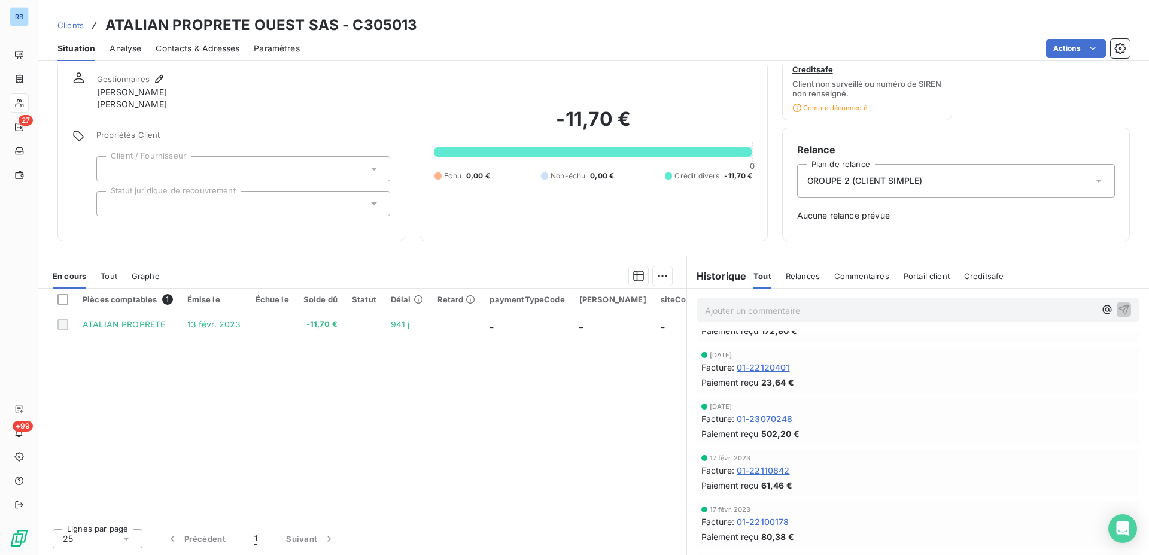
scroll to position [1525, 0]
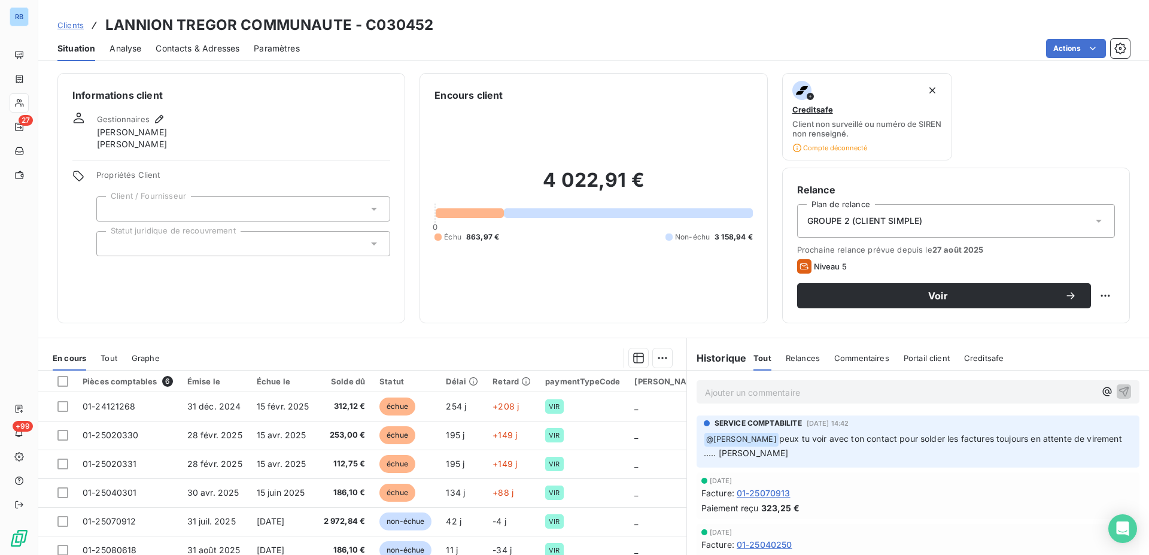
scroll to position [82, 0]
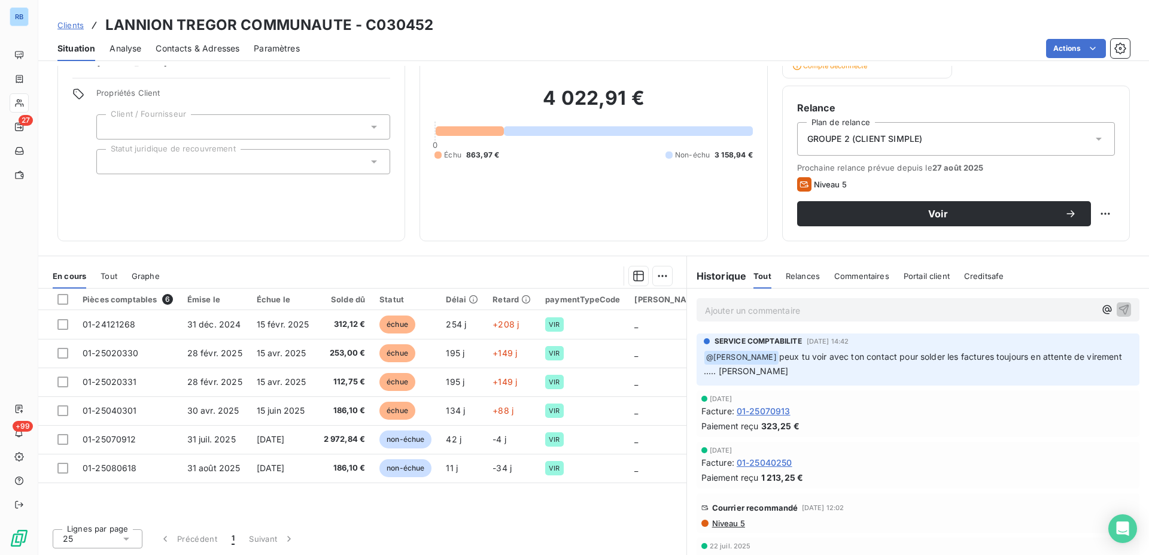
click at [727, 524] on span "Niveau 5" at bounding box center [728, 523] width 34 height 10
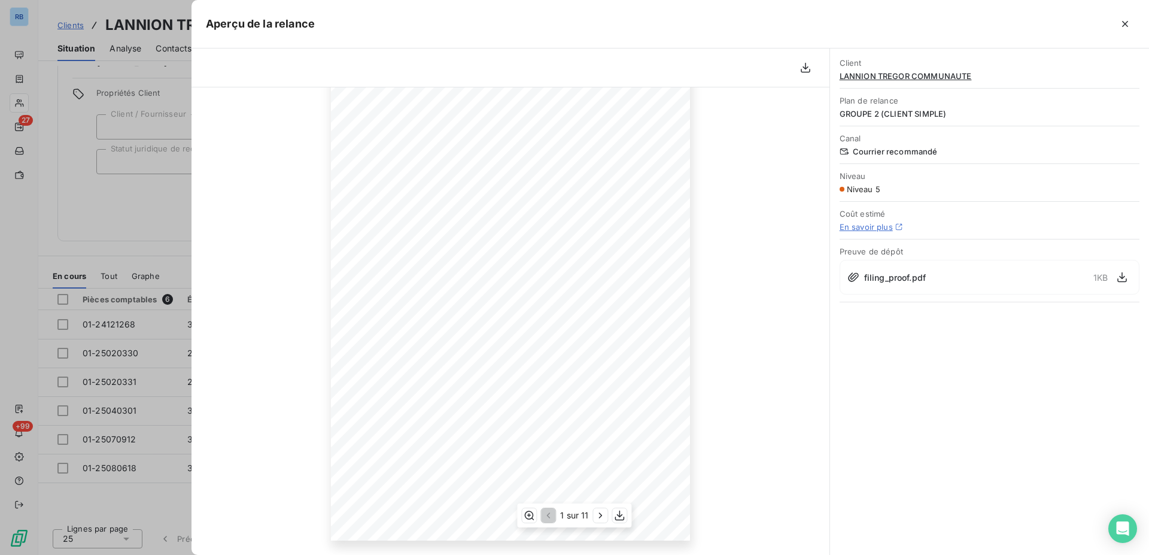
scroll to position [0, 0]
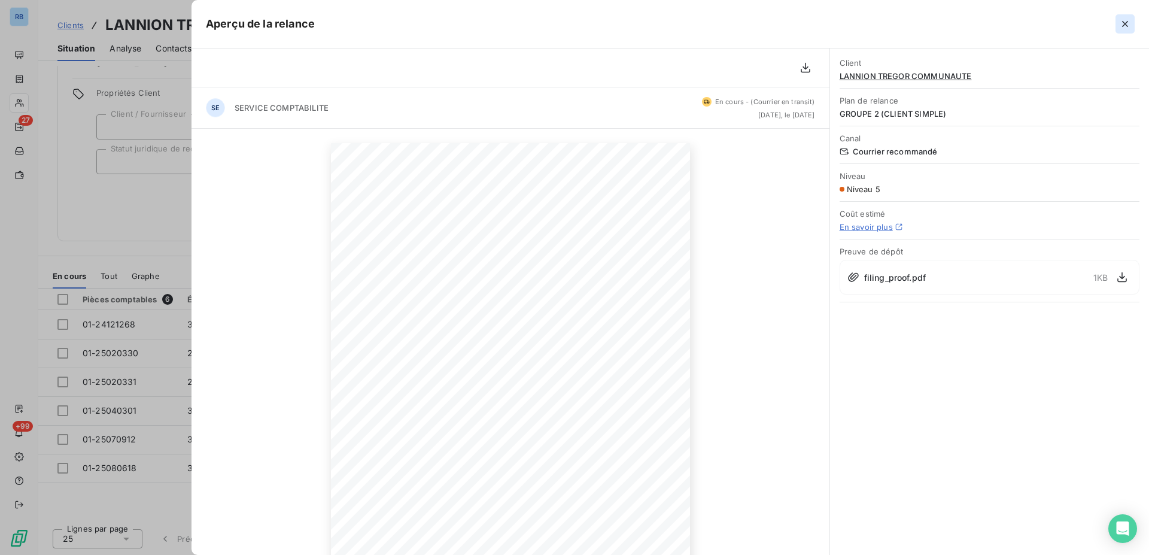
click at [1126, 23] on icon "button" at bounding box center [1125, 24] width 6 height 6
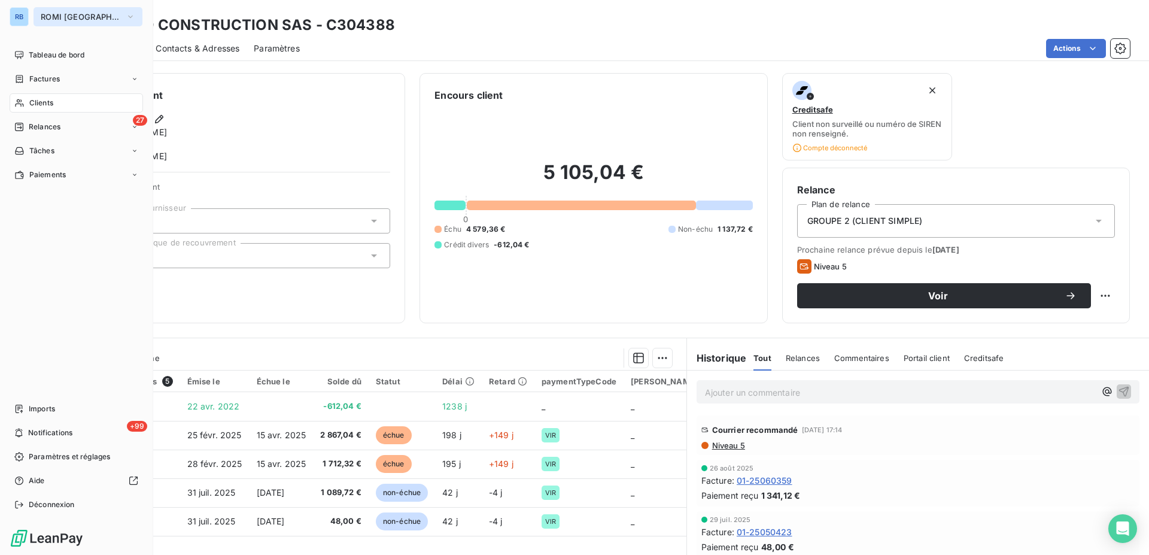
click at [126, 15] on icon "button" at bounding box center [131, 17] width 10 height 12
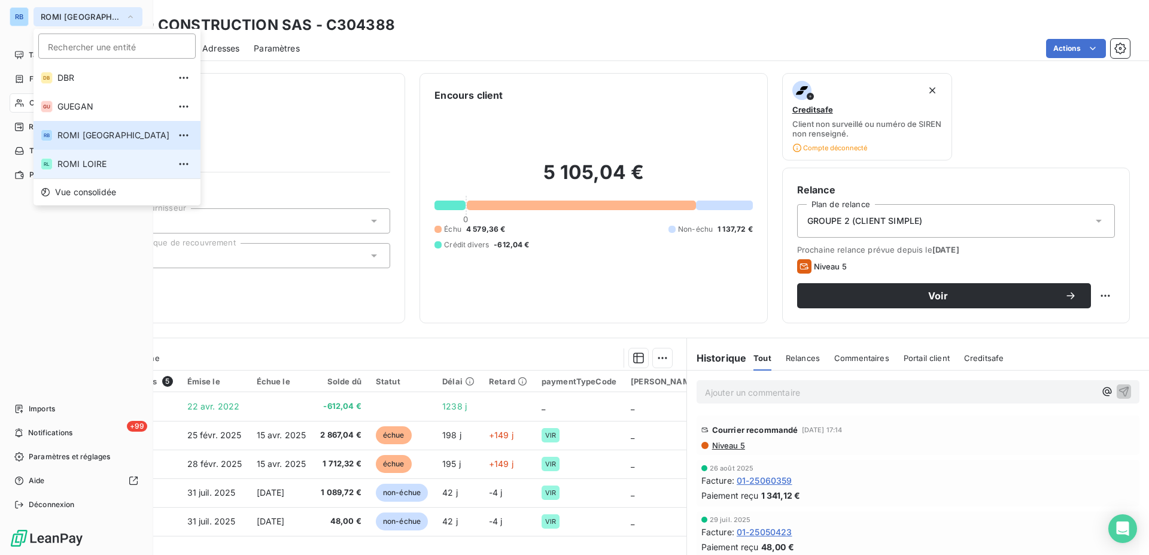
click at [88, 162] on span "ROMI LOIRE" at bounding box center [113, 164] width 112 height 12
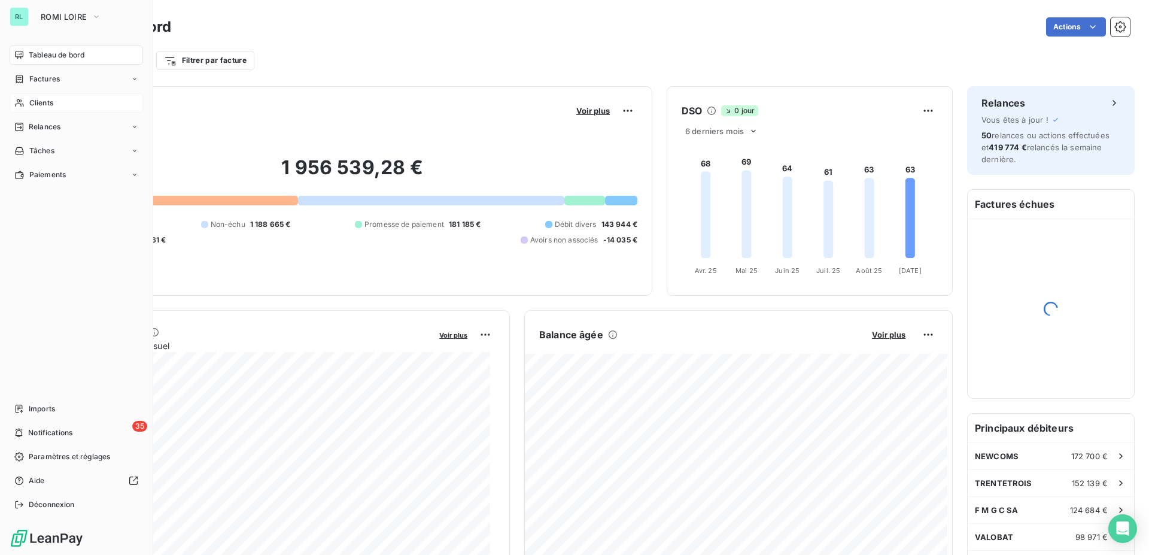
click at [48, 103] on span "Clients" at bounding box center [41, 103] width 24 height 11
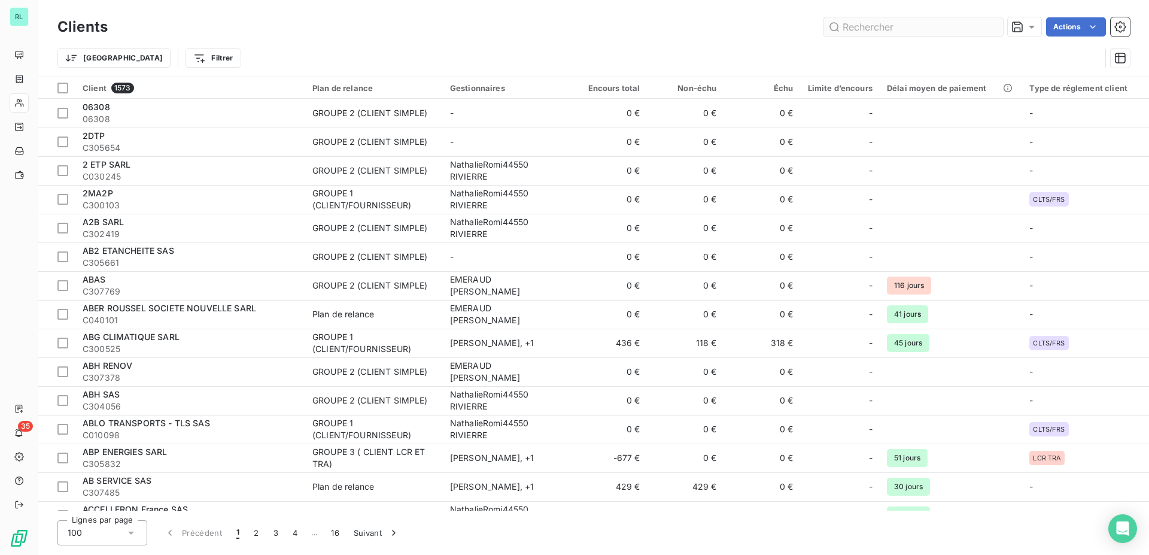
click at [864, 22] on input "text" at bounding box center [912, 26] width 179 height 19
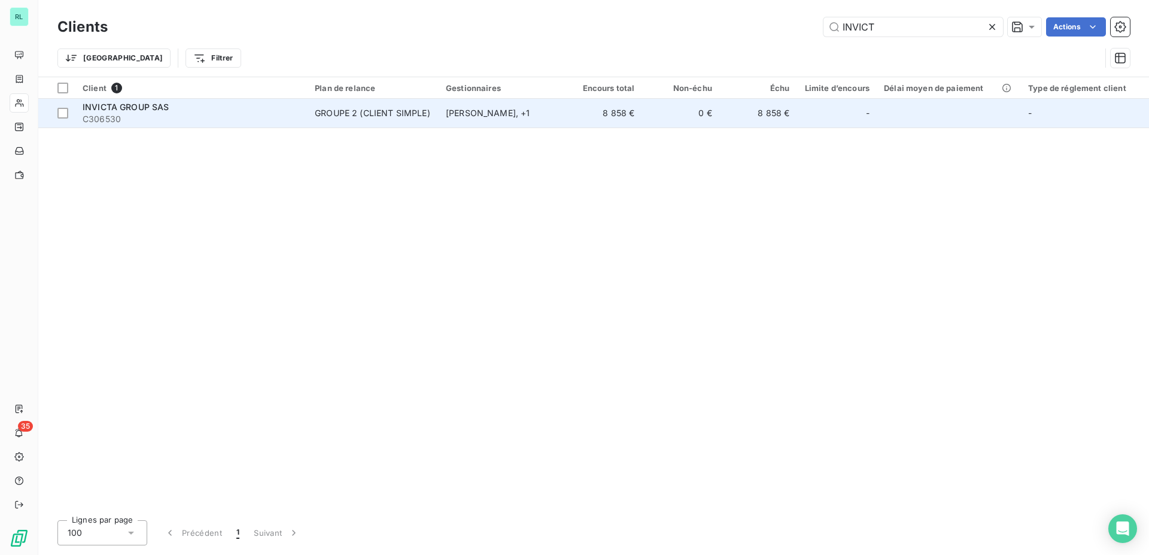
type input "INVICT"
click at [478, 120] on td "DELPHINE RICHER , + 1" at bounding box center [501, 113] width 126 height 29
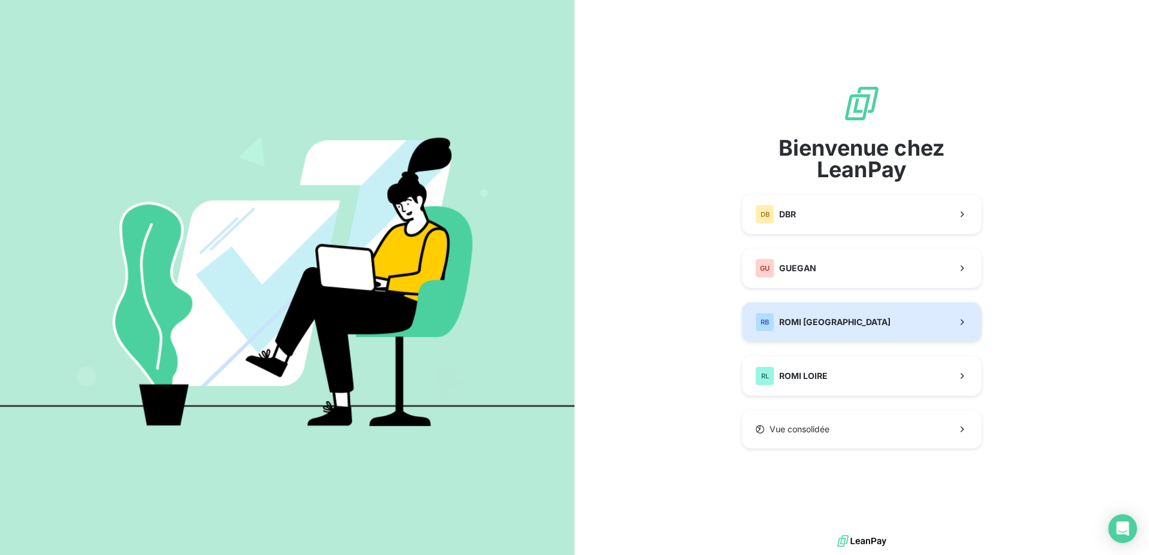
click at [864, 329] on button "RB ROMI BRETAGNE" at bounding box center [861, 321] width 239 height 39
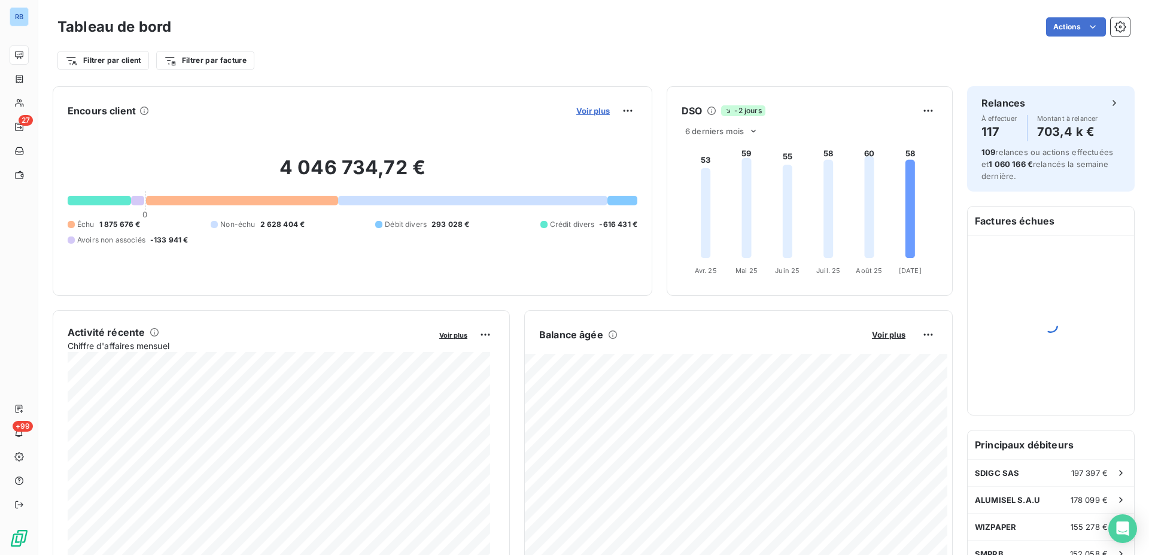
click at [584, 110] on span "Voir plus" at bounding box center [592, 111] width 33 height 10
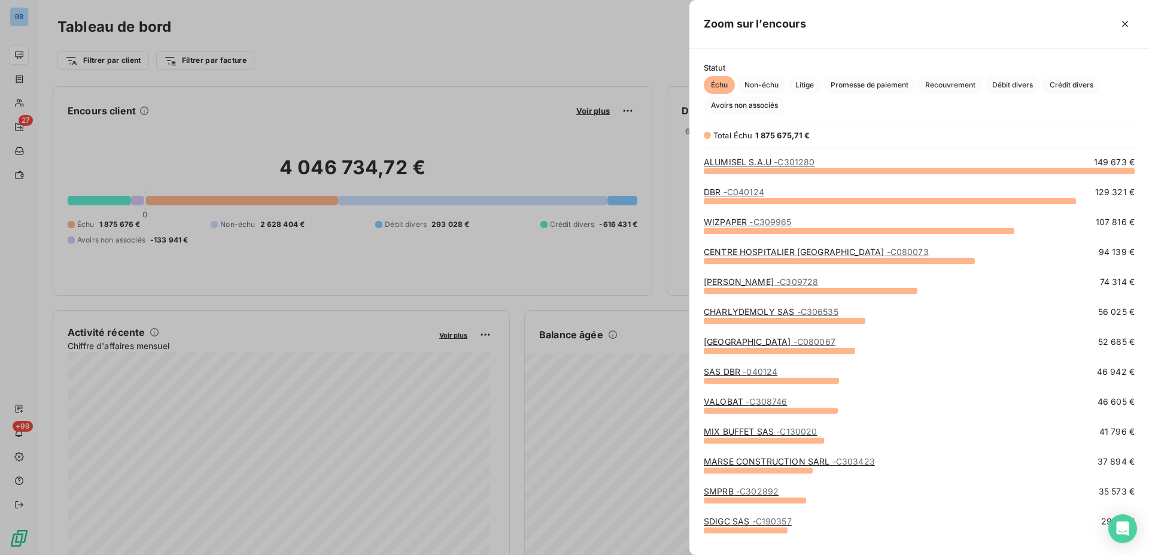
scroll to position [374, 449]
click at [873, 89] on span "Promesse de paiement" at bounding box center [869, 85] width 92 height 18
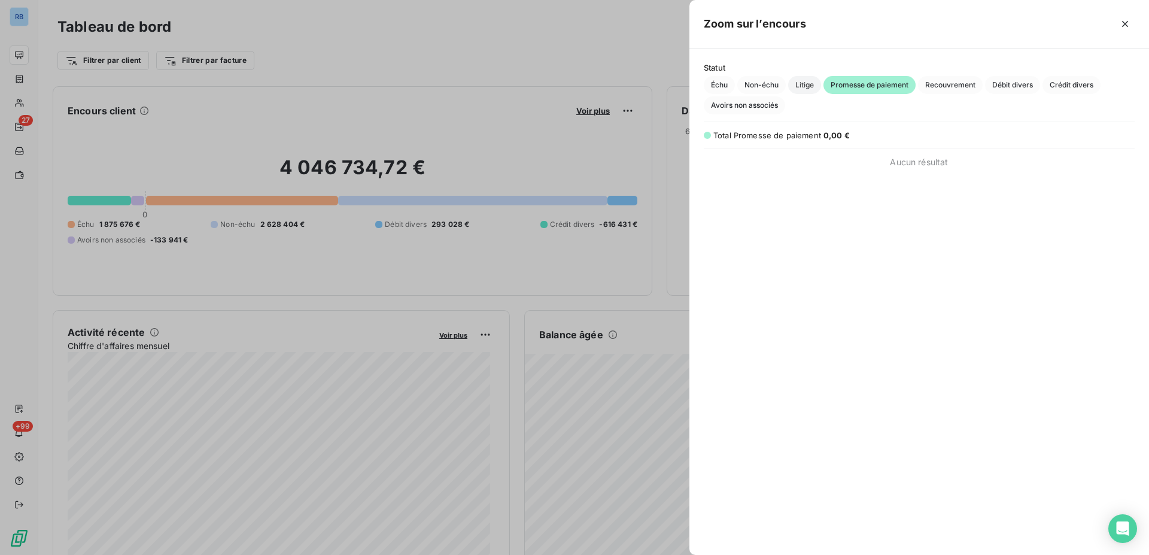
click at [806, 87] on span "Litige" at bounding box center [804, 85] width 33 height 18
click at [770, 87] on span "Non-échu" at bounding box center [761, 85] width 48 height 18
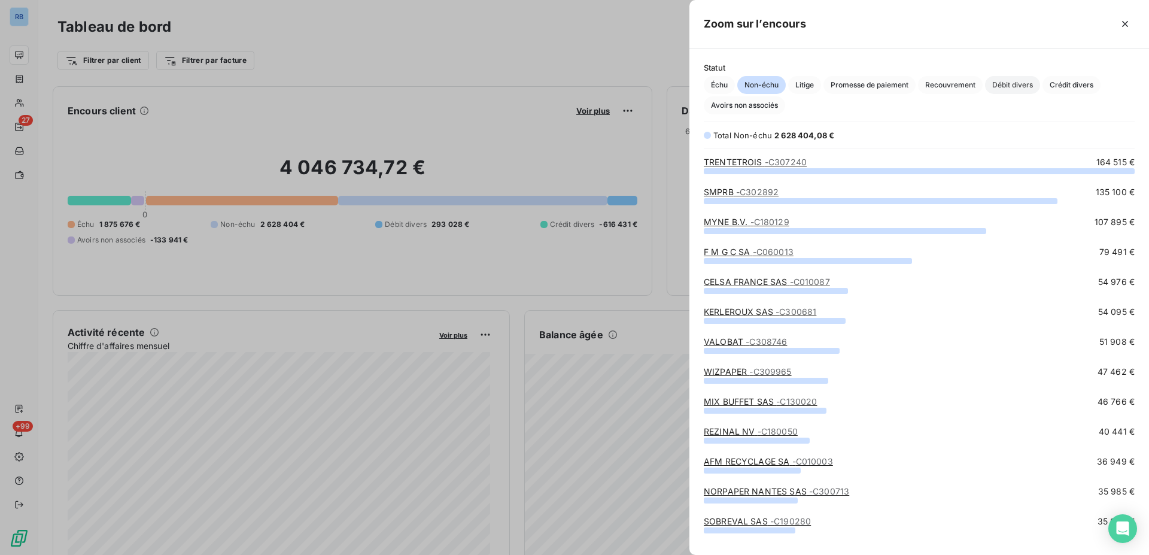
click at [1002, 83] on span "Débit divers" at bounding box center [1012, 85] width 55 height 18
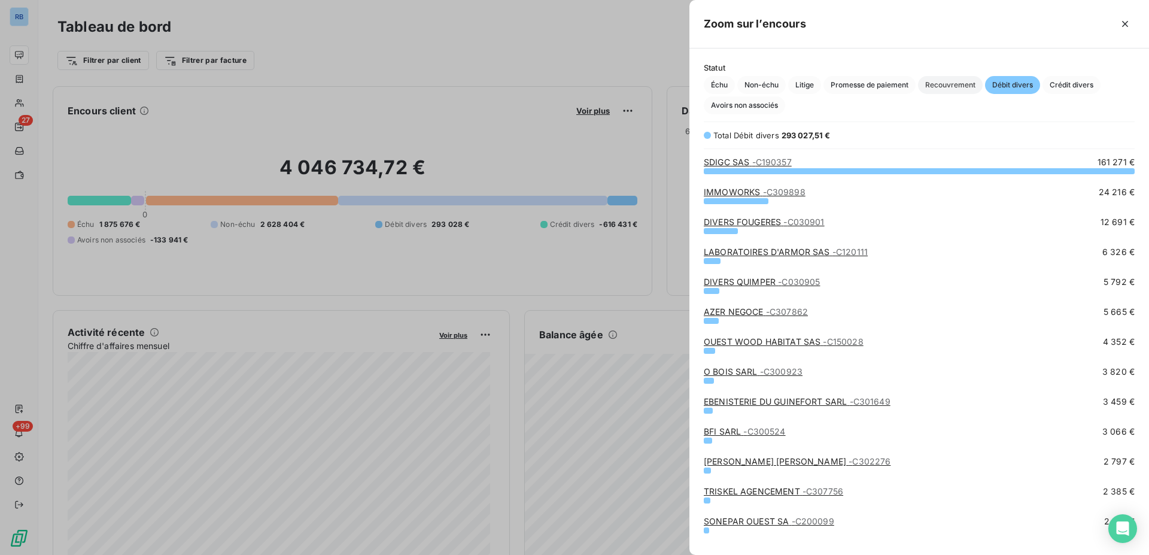
click at [970, 83] on span "Recouvrement" at bounding box center [950, 85] width 65 height 18
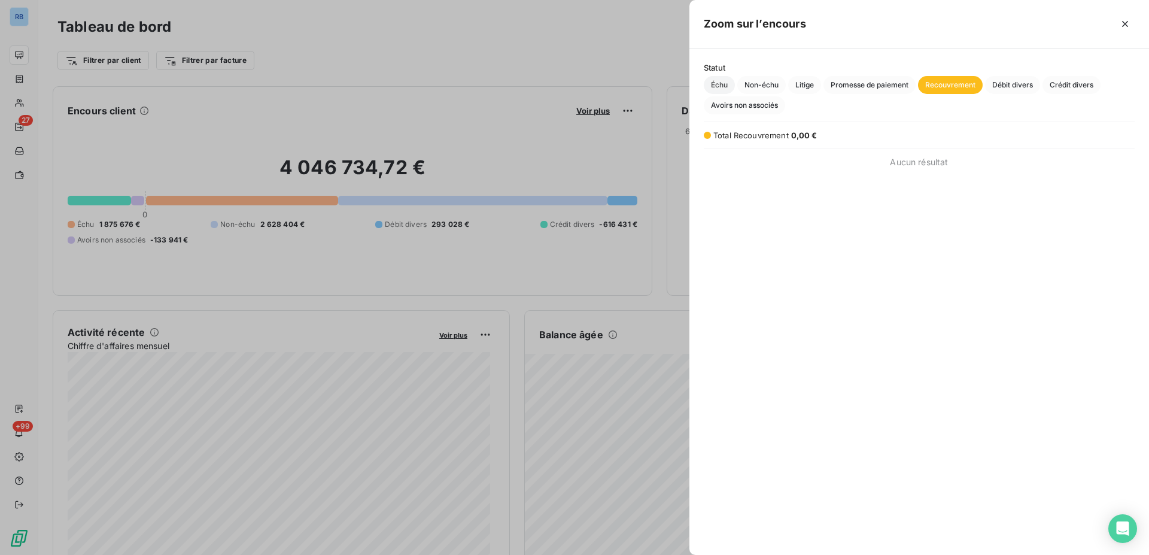
click at [719, 89] on span "Échu" at bounding box center [718, 85] width 31 height 18
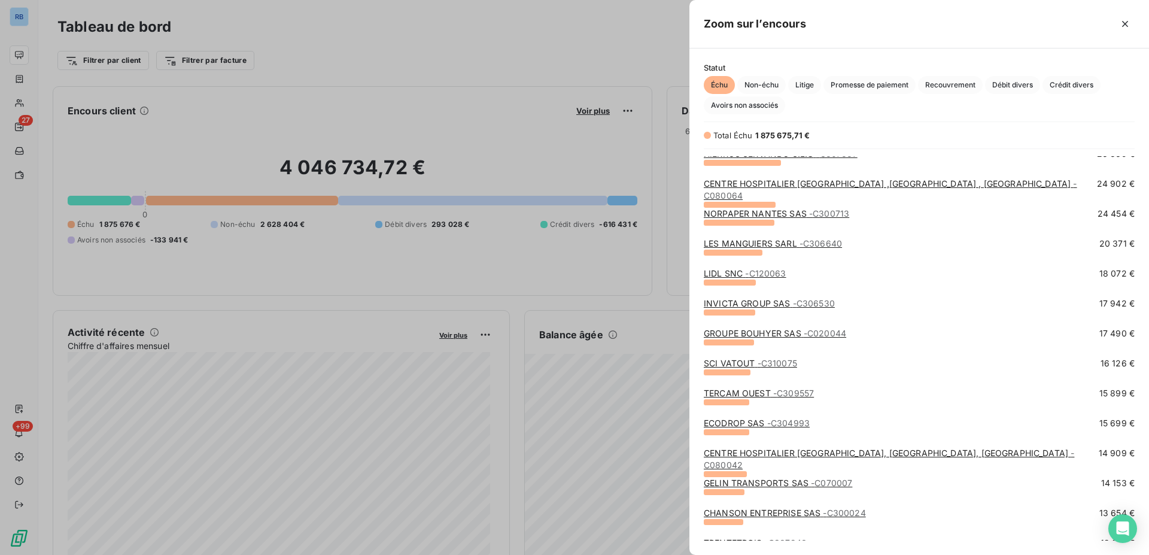
scroll to position [427, 0]
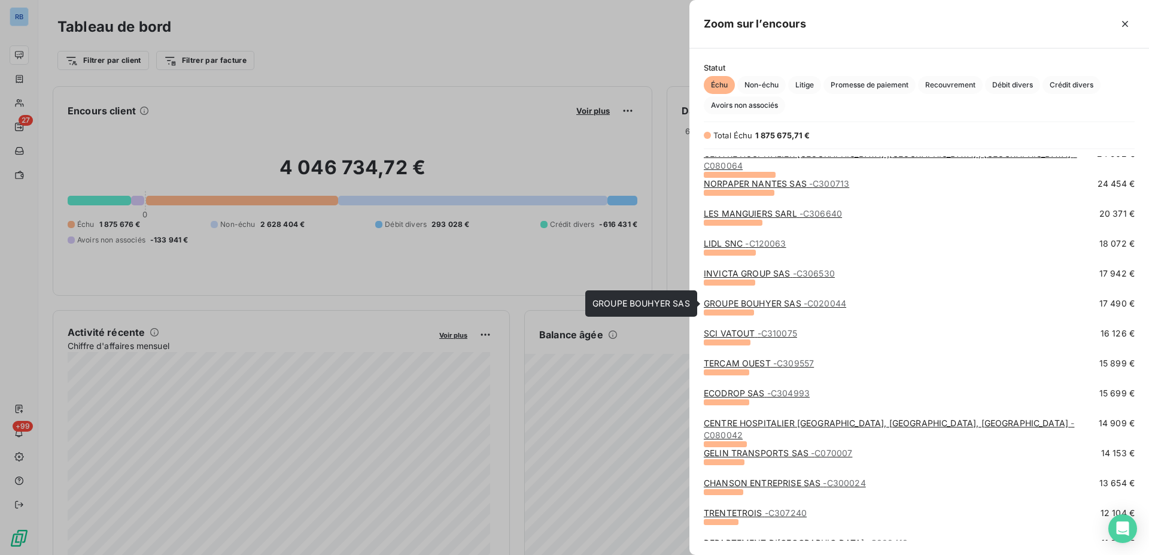
click at [782, 306] on link "GROUPE BOUHYER SAS - C020044" at bounding box center [774, 303] width 142 height 10
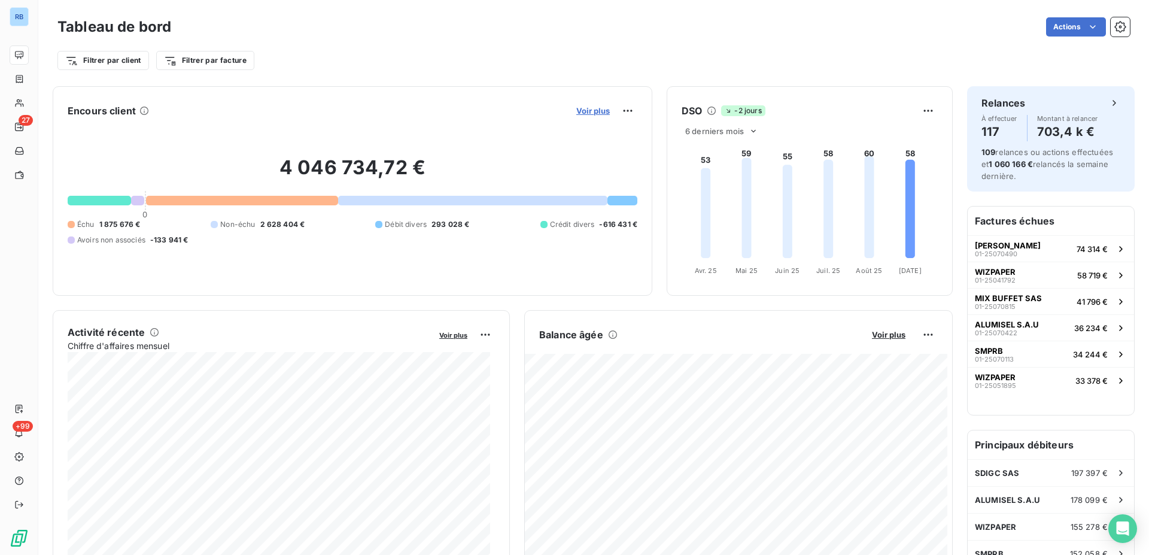
click at [587, 112] on span "Voir plus" at bounding box center [592, 111] width 33 height 10
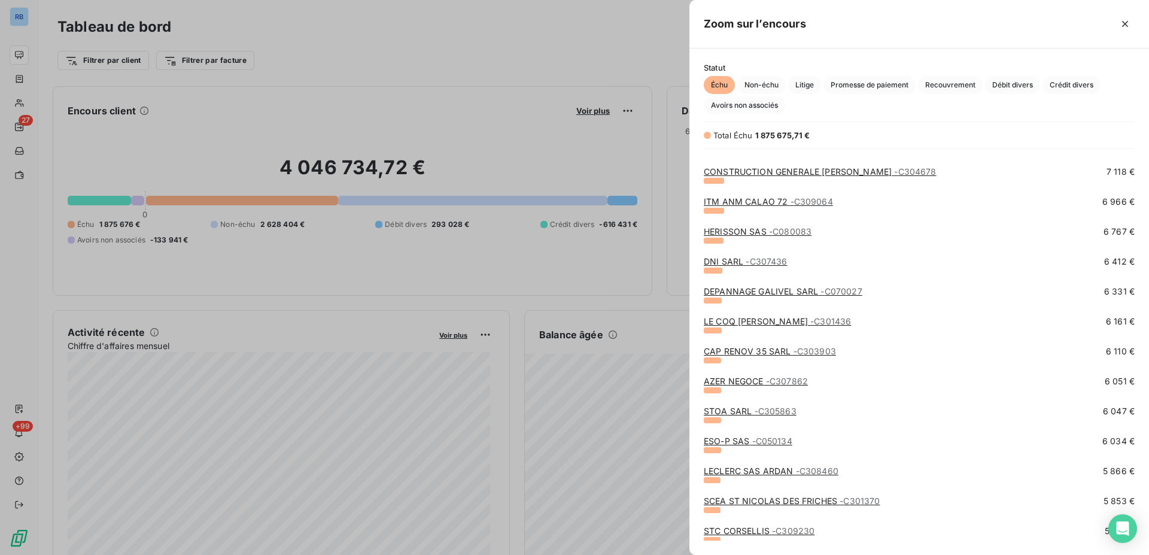
scroll to position [1281, 0]
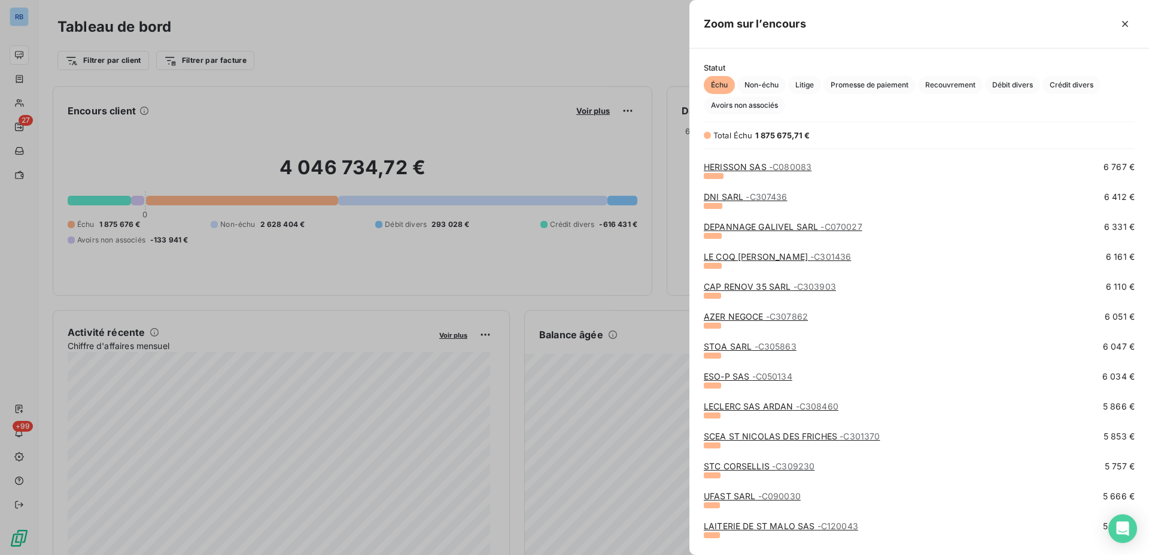
click at [768, 258] on link "LE COQ [PERSON_NAME] - C301436" at bounding box center [776, 256] width 147 height 10
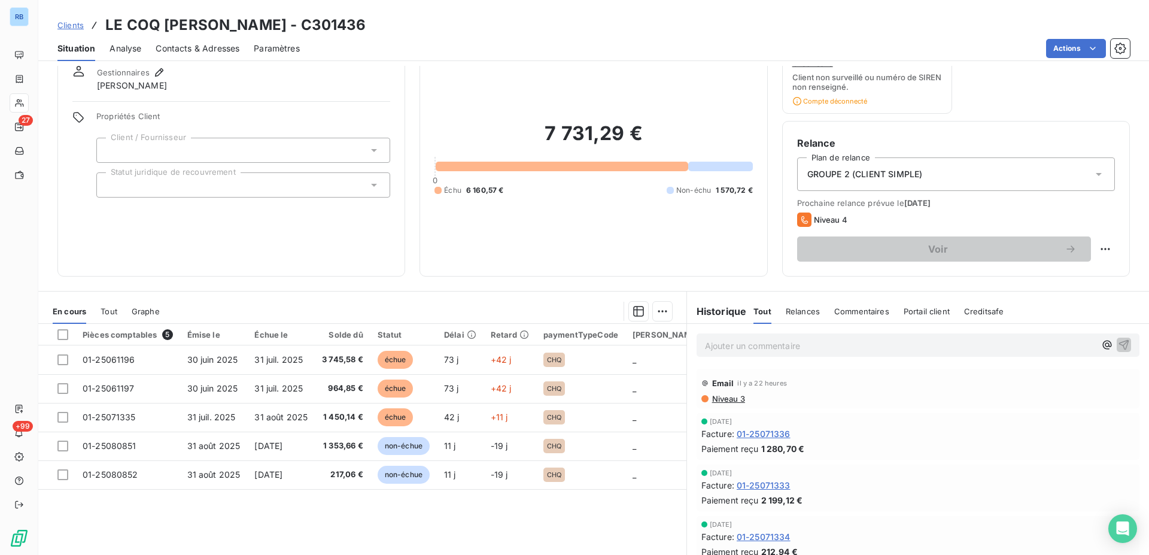
scroll to position [21, 0]
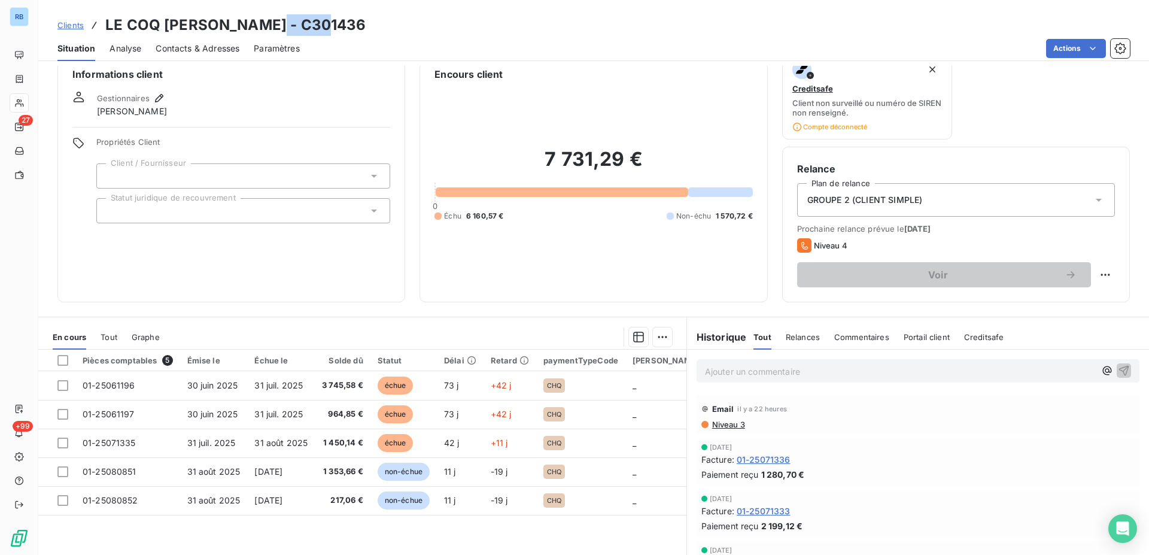
drag, startPoint x: 264, startPoint y: 27, endPoint x: 320, endPoint y: 22, distance: 55.8
click at [320, 22] on div "Clients LE COQ [PERSON_NAME] - C301436" at bounding box center [593, 25] width 1110 height 22
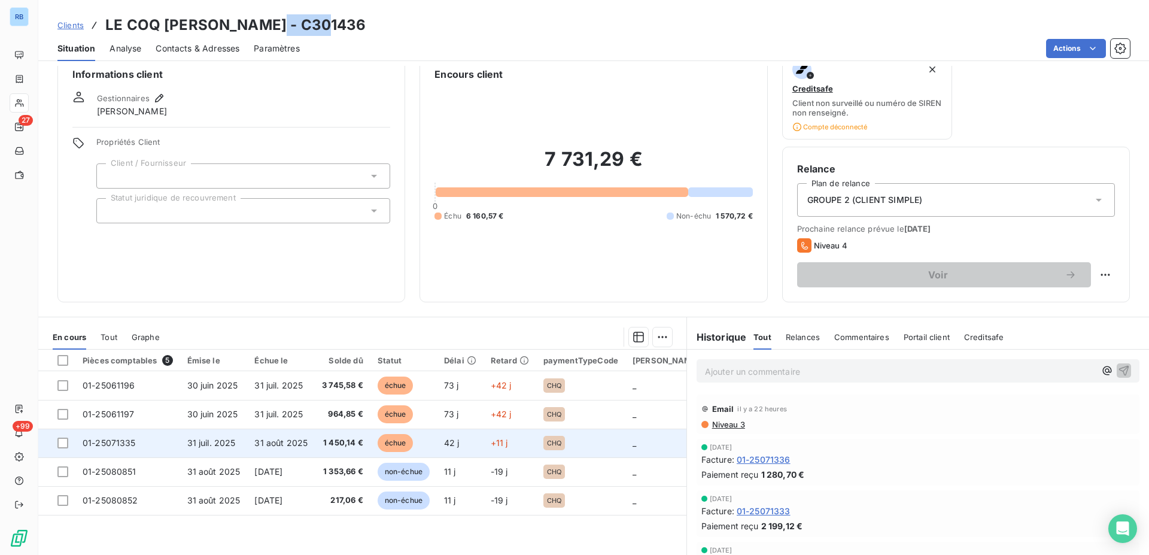
copy h3 "301436"
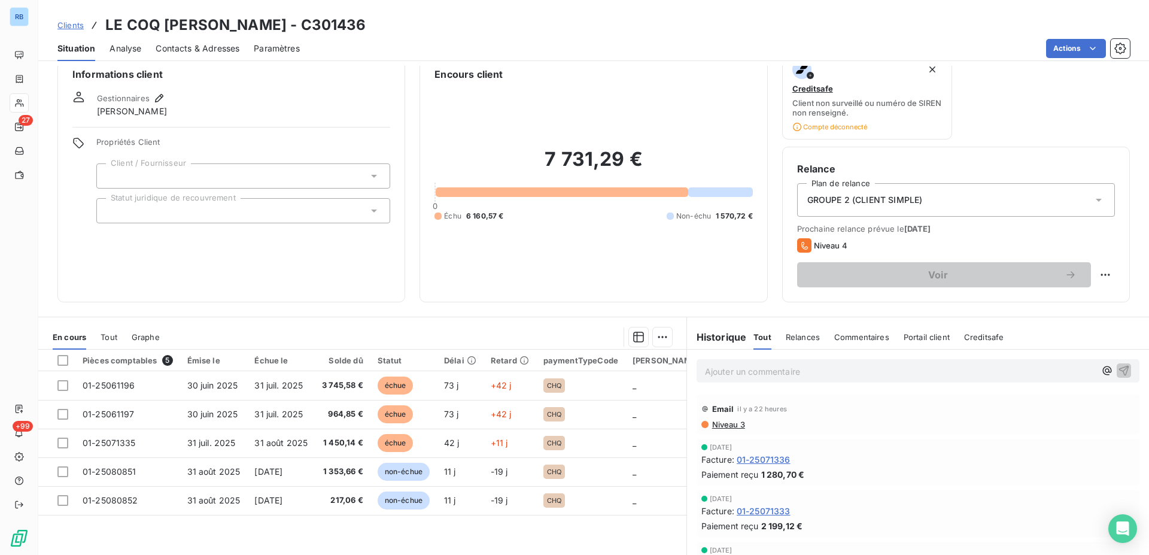
click at [721, 423] on span "Niveau 3" at bounding box center [728, 424] width 34 height 10
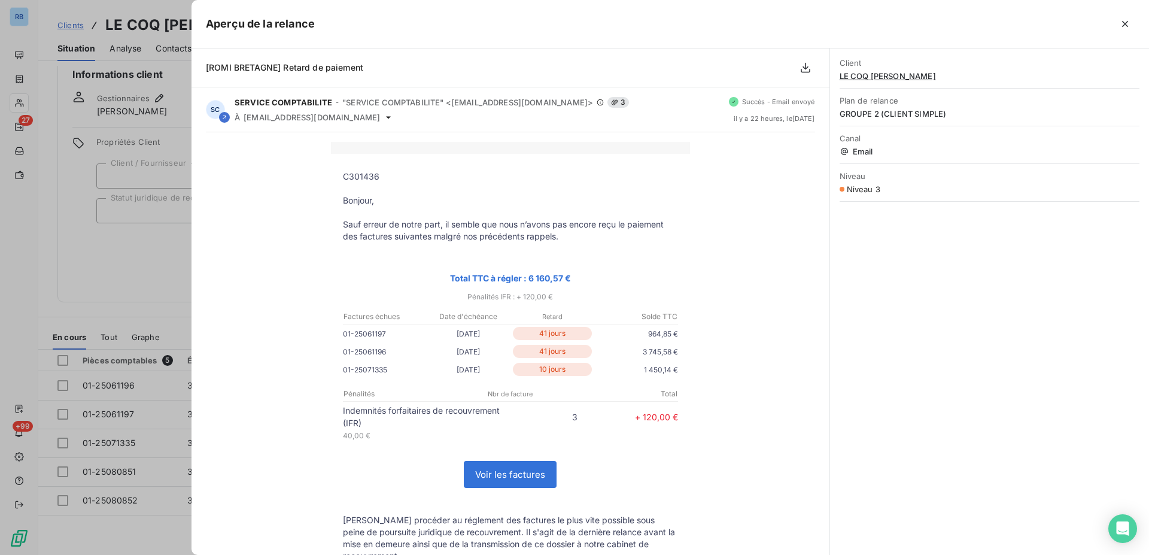
click at [148, 290] on div at bounding box center [574, 277] width 1149 height 555
